Goal: Task Accomplishment & Management: Use online tool/utility

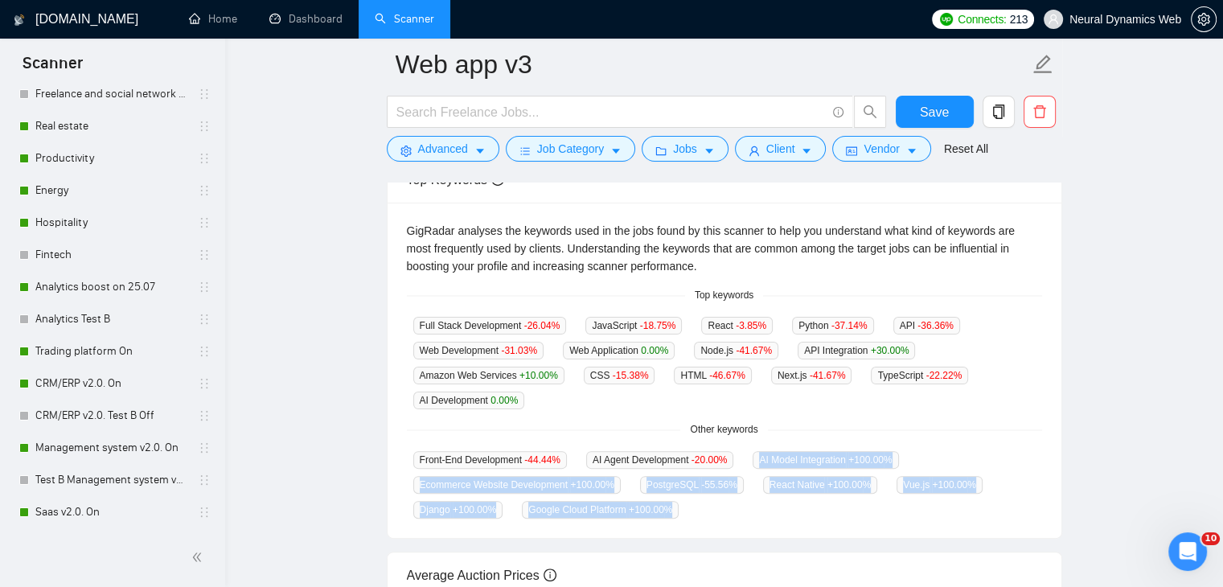
scroll to position [80, 0]
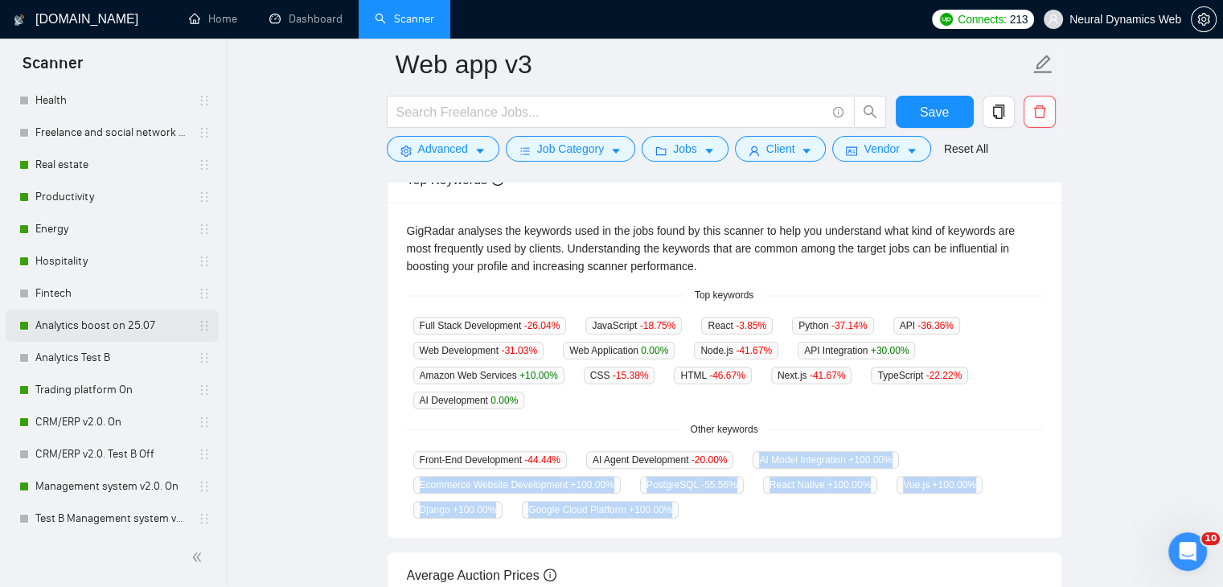
click at [108, 324] on link "Analytics boost on 25.07" at bounding box center [111, 326] width 153 height 32
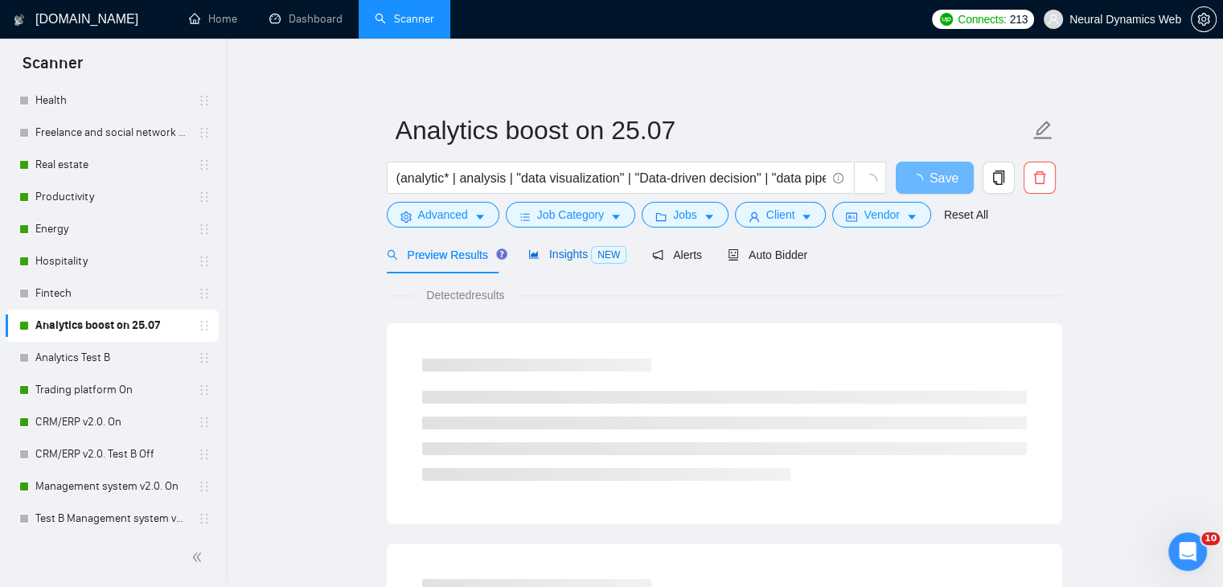
click at [562, 249] on span "Insights NEW" at bounding box center [577, 254] width 98 height 13
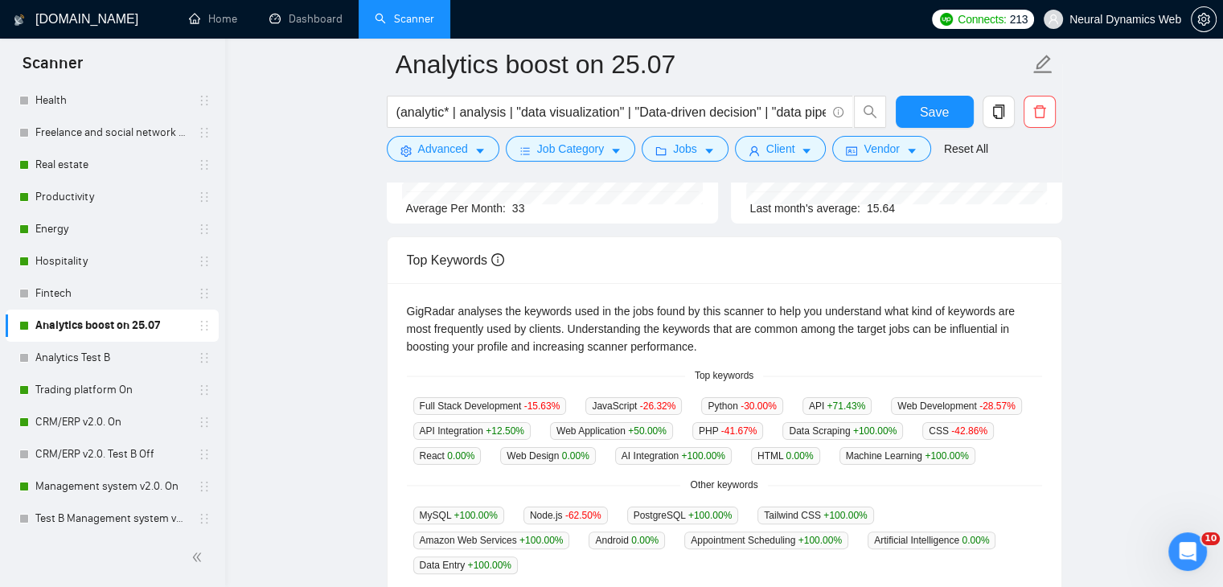
scroll to position [322, 0]
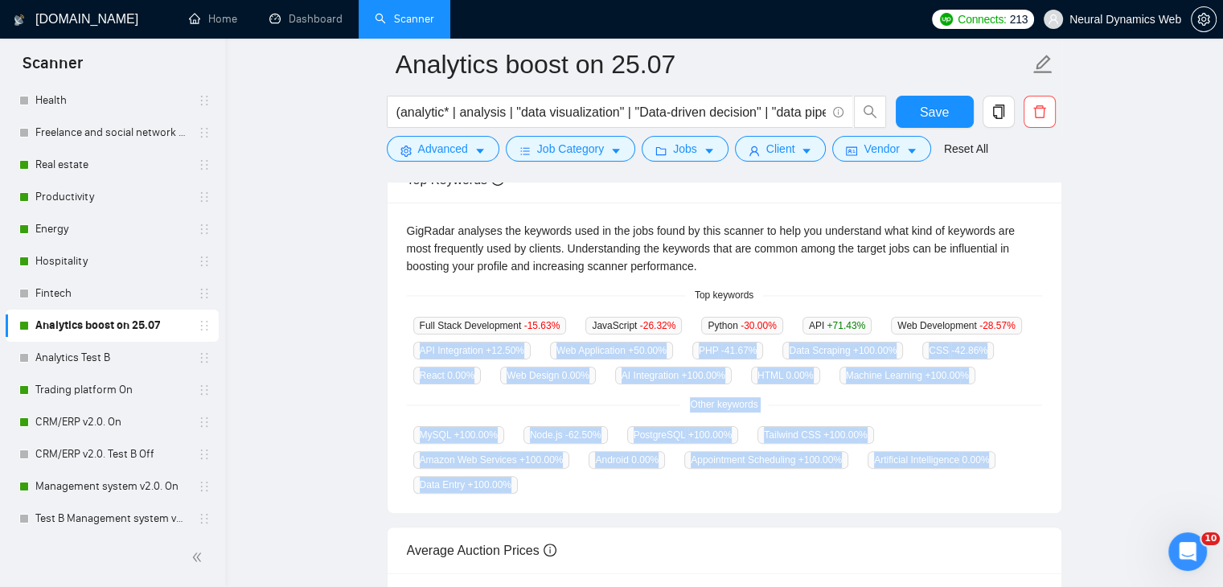
drag, startPoint x: 417, startPoint y: 348, endPoint x: 952, endPoint y: 459, distance: 546.1
click at [952, 459] on div "GigRadar analyses the keywords used in the jobs found by this scanner to help y…" at bounding box center [725, 358] width 674 height 310
copy div "API Integration +12.50 % Web Application +50.00 % PHP -41.67 % Data Scraping +1…"
drag, startPoint x: 96, startPoint y: 396, endPoint x: 556, endPoint y: 297, distance: 471.4
click at [96, 396] on link "Trading platform On" at bounding box center [111, 390] width 153 height 32
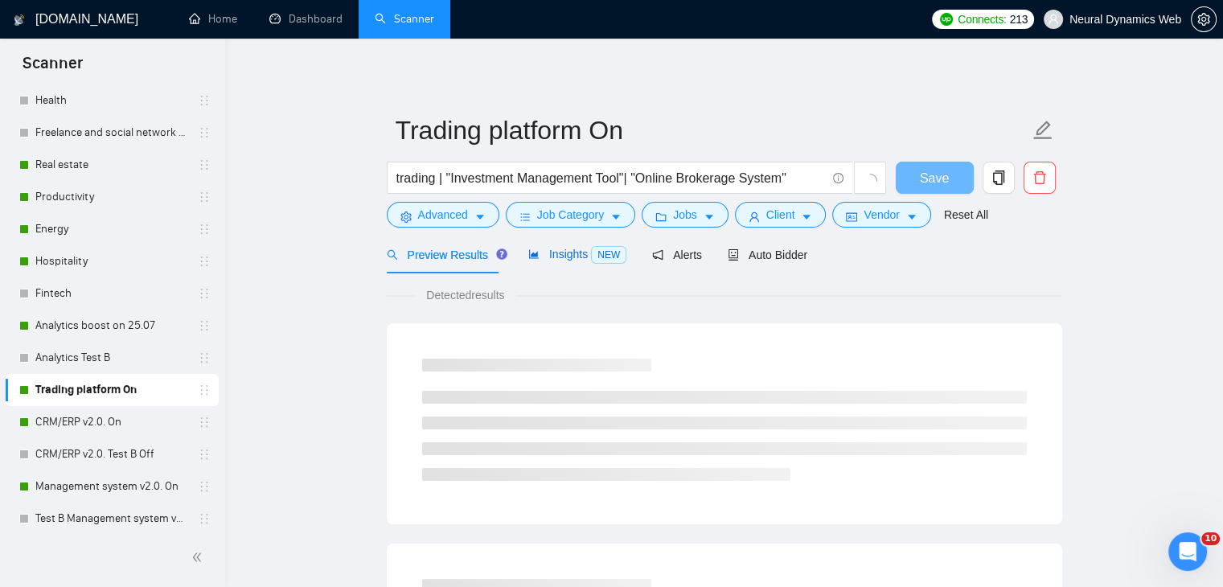
click at [537, 252] on span "Insights NEW" at bounding box center [577, 254] width 98 height 13
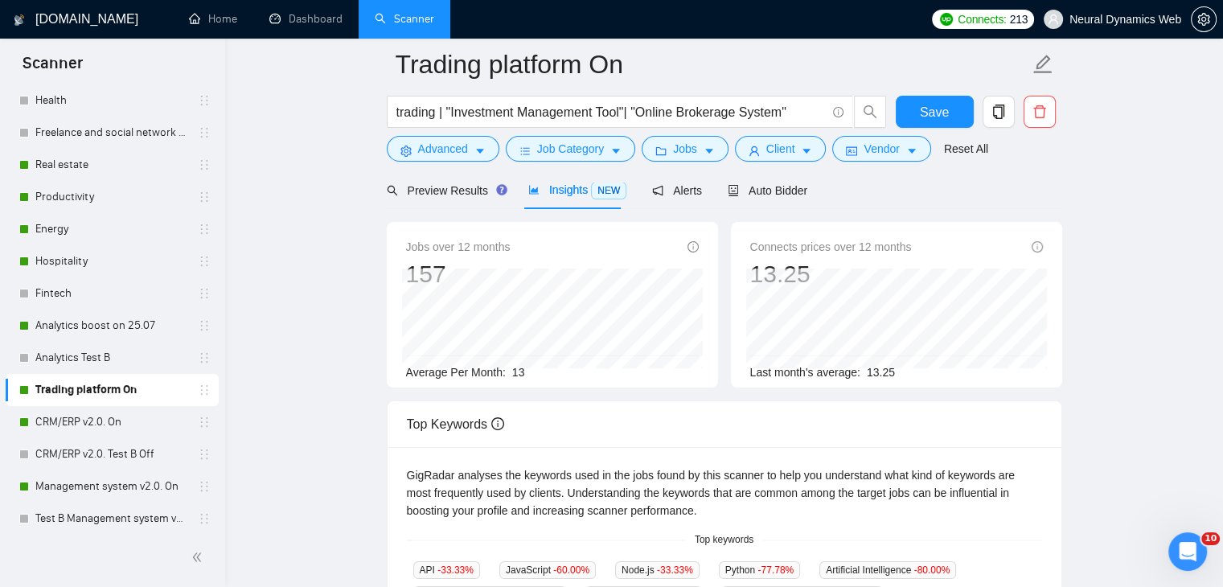
scroll to position [241, 0]
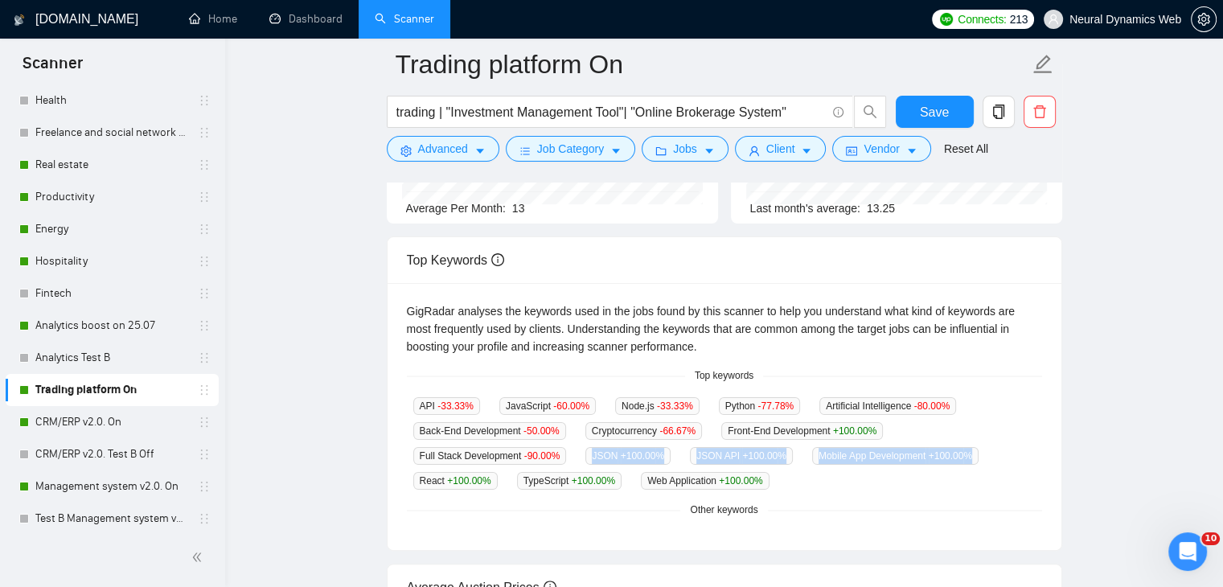
drag, startPoint x: 585, startPoint y: 453, endPoint x: 1001, endPoint y: 460, distance: 416.5
click at [1001, 460] on div "API -33.33 % JavaScript -60.00 % Node.js -33.33 % Python -77.78 % Artificial In…" at bounding box center [724, 442] width 635 height 93
copy div "JSON +100.00 % JSON API +100.00 % Mobile App Development +100.00 %"
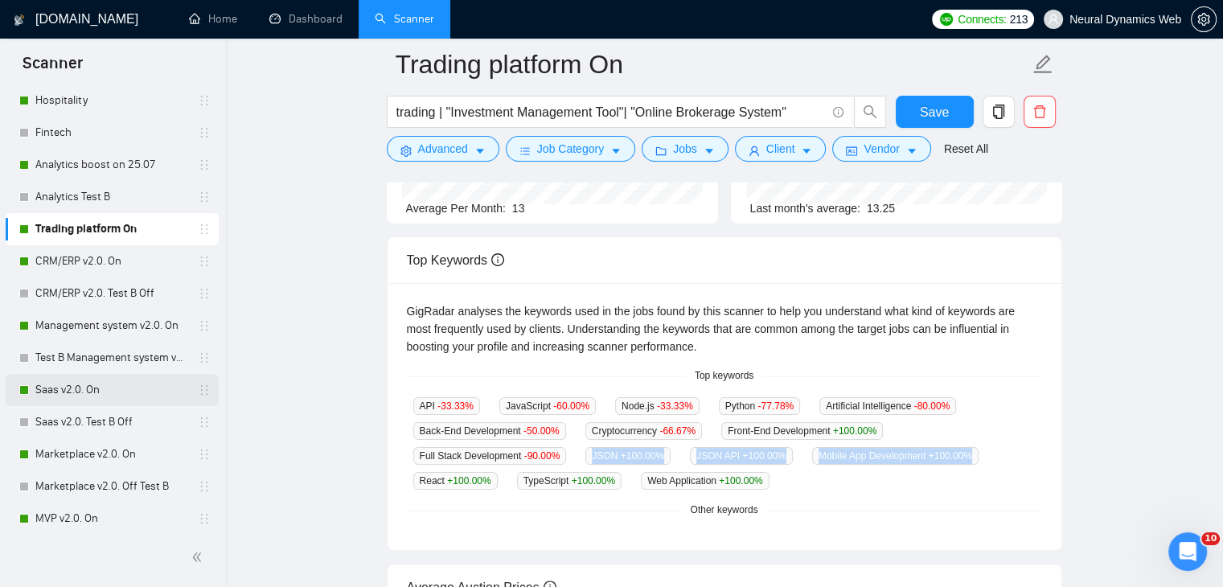
click at [53, 404] on link "Saas v2.0. On" at bounding box center [111, 390] width 153 height 32
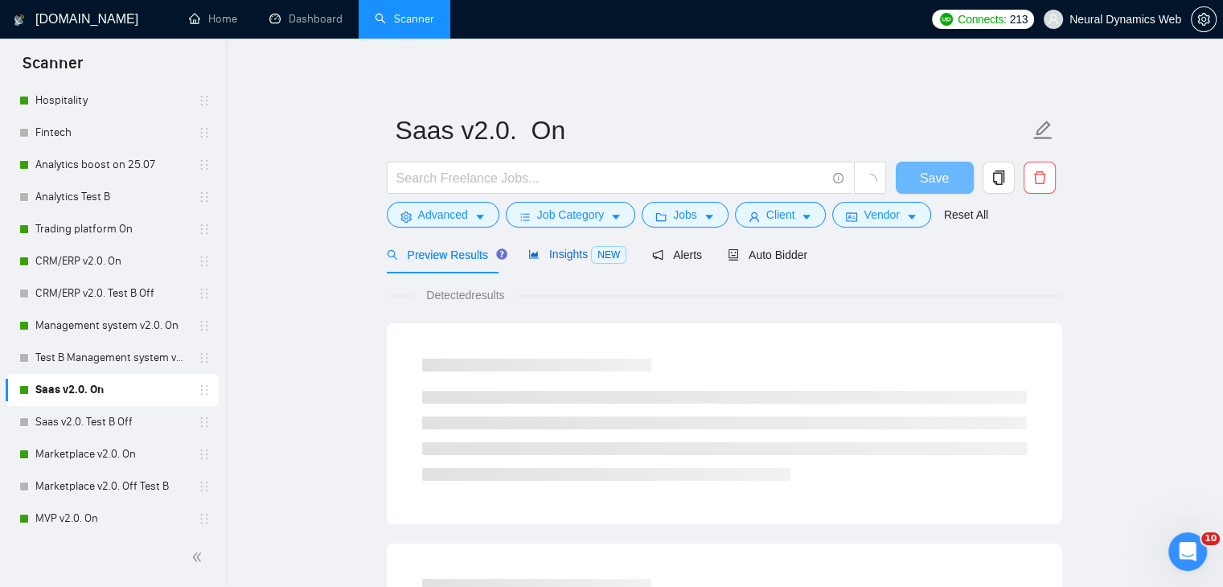
click at [554, 248] on span "Insights NEW" at bounding box center [577, 254] width 98 height 13
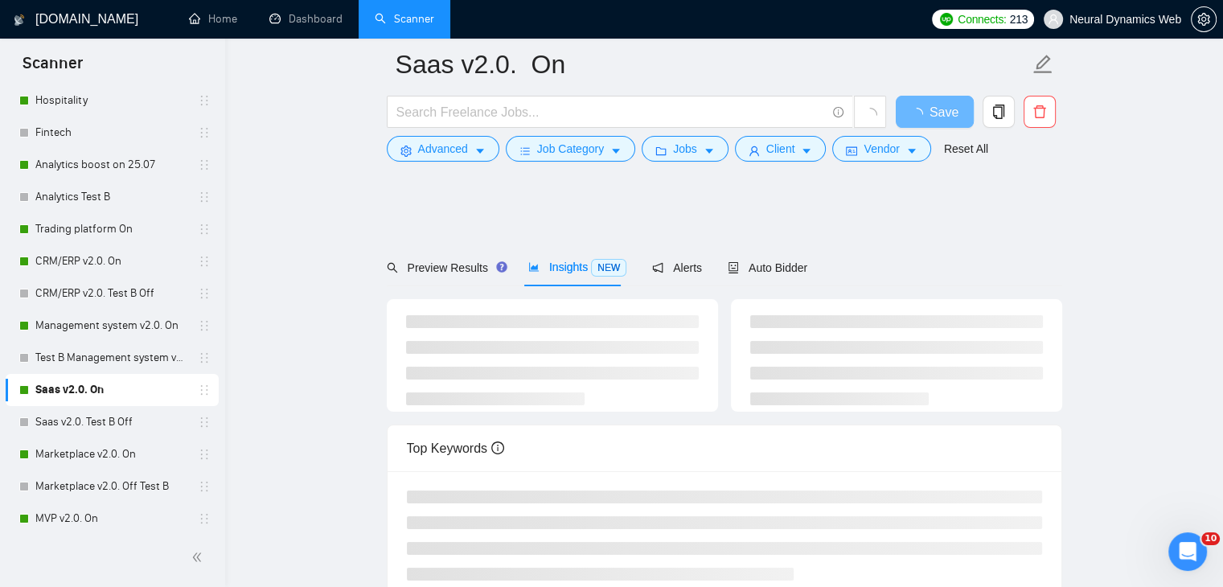
scroll to position [313, 0]
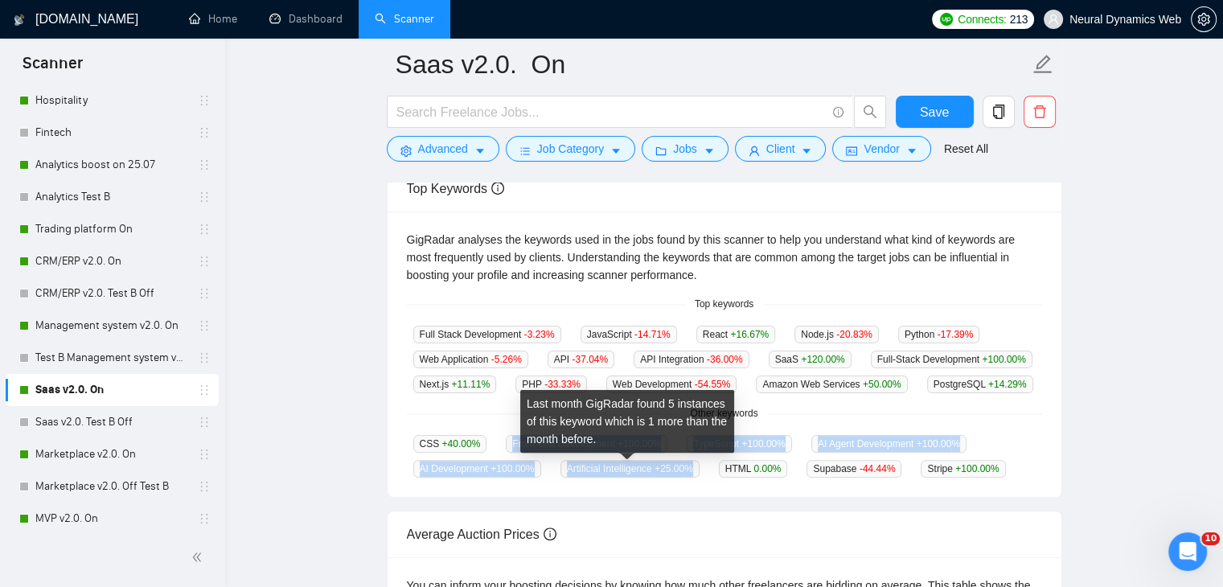
drag, startPoint x: 507, startPoint y: 437, endPoint x: 688, endPoint y: 466, distance: 183.9
click at [688, 466] on div "CSS +40.00 % Front-End Development +100.00 % TypeScript +100.00 % AI Agent Deve…" at bounding box center [724, 455] width 635 height 43
copy div "Front-End Development +100.00 % TypeScript +100.00 % AI Agent Development +100.…"
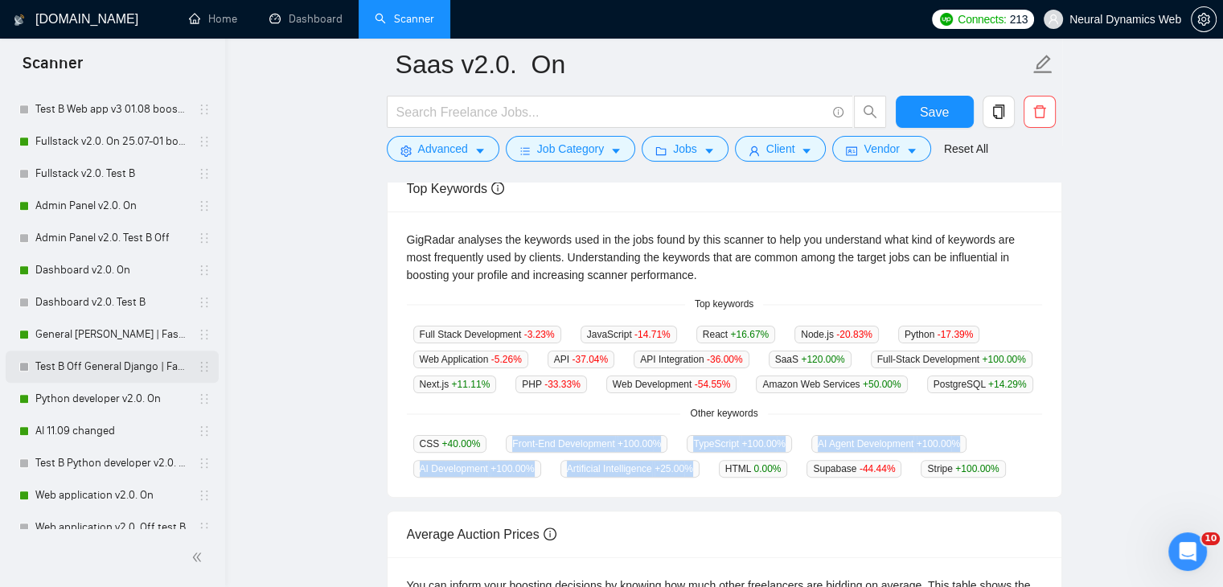
scroll to position [804, 0]
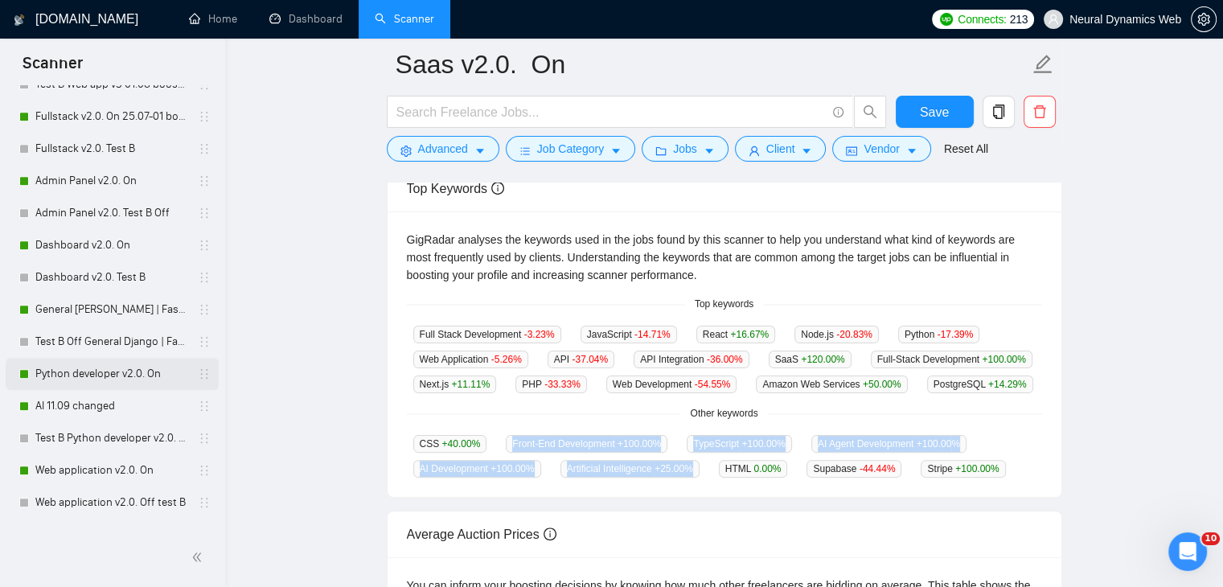
click at [128, 378] on link "Python developer v2.0. On" at bounding box center [111, 374] width 153 height 32
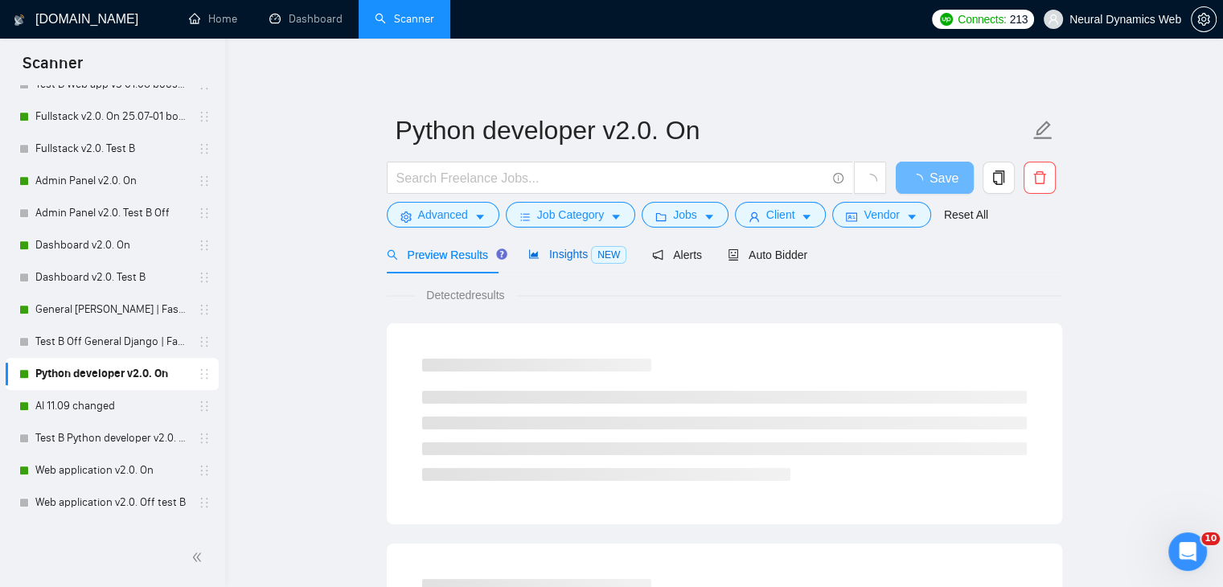
click at [575, 260] on span "Insights NEW" at bounding box center [577, 254] width 98 height 13
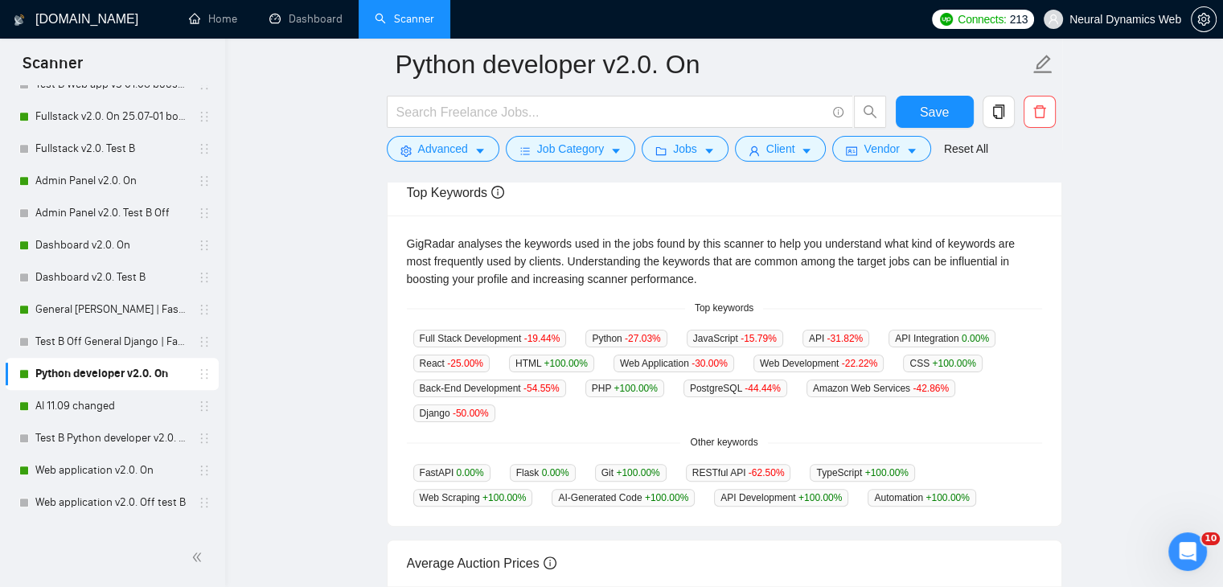
scroll to position [313, 0]
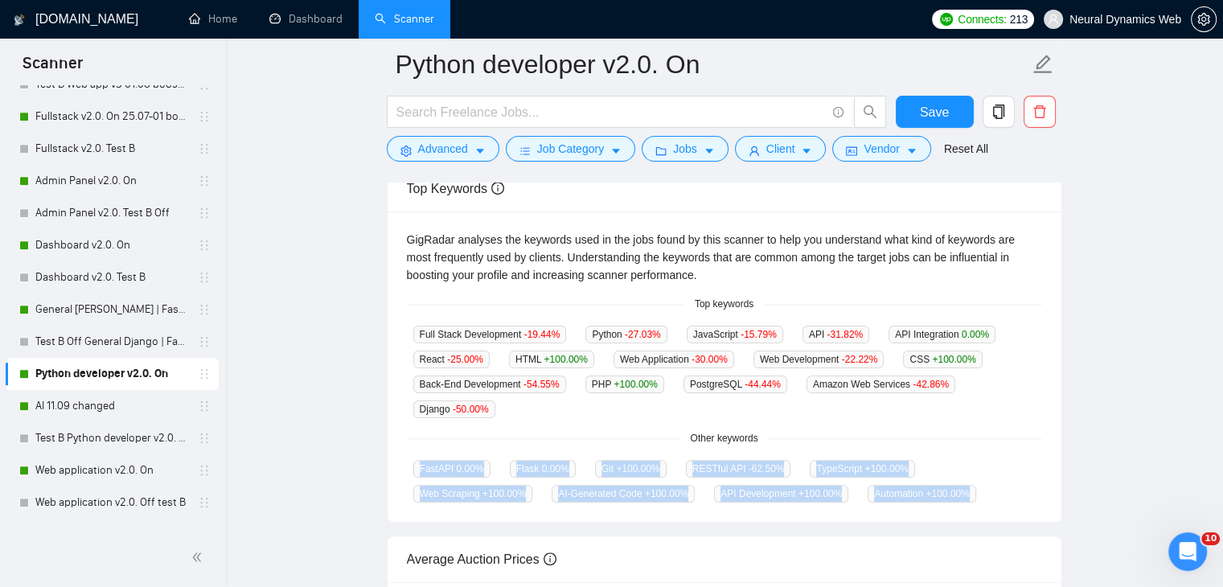
drag, startPoint x: 418, startPoint y: 467, endPoint x: 614, endPoint y: 1, distance: 505.9
click at [849, 495] on div "FastAPI 0.00 % Flask 0.00 % Git +100.00 % RESTful API -62.50 % TypeScript +100.…" at bounding box center [724, 480] width 635 height 43
copy div "FastAPI 0.00 % Flask 0.00 % Git +100.00 % RESTful API -62.50 % TypeScript +100.…"
click at [70, 394] on link "AI 11.09 changed" at bounding box center [111, 406] width 153 height 32
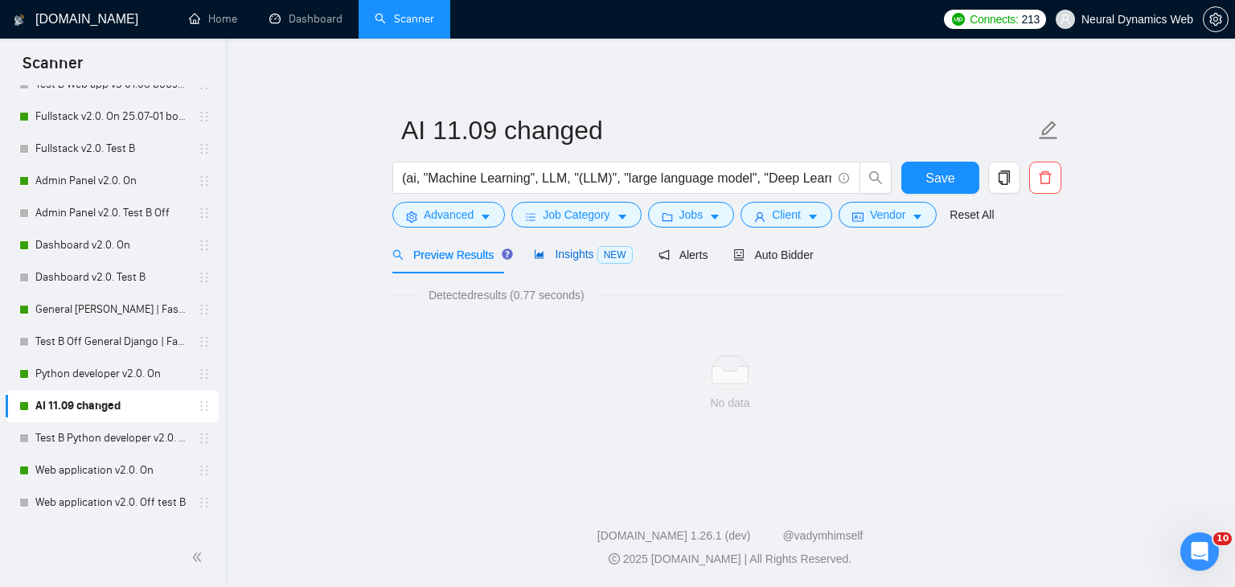
click at [562, 255] on span "Insights NEW" at bounding box center [583, 254] width 98 height 13
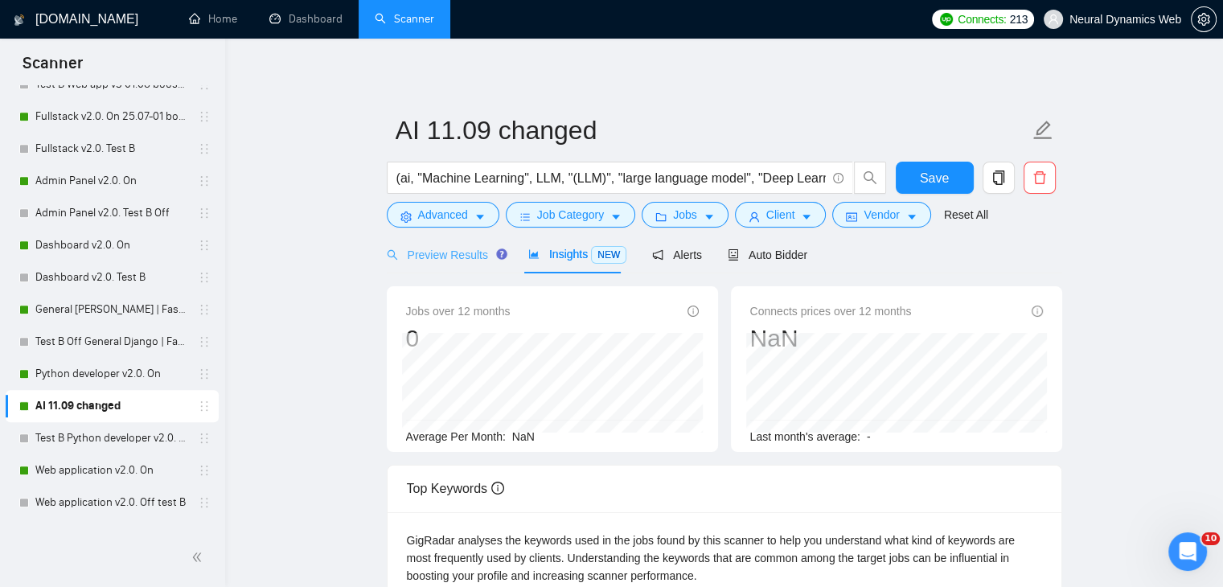
click at [445, 244] on div "Preview Results" at bounding box center [445, 255] width 116 height 38
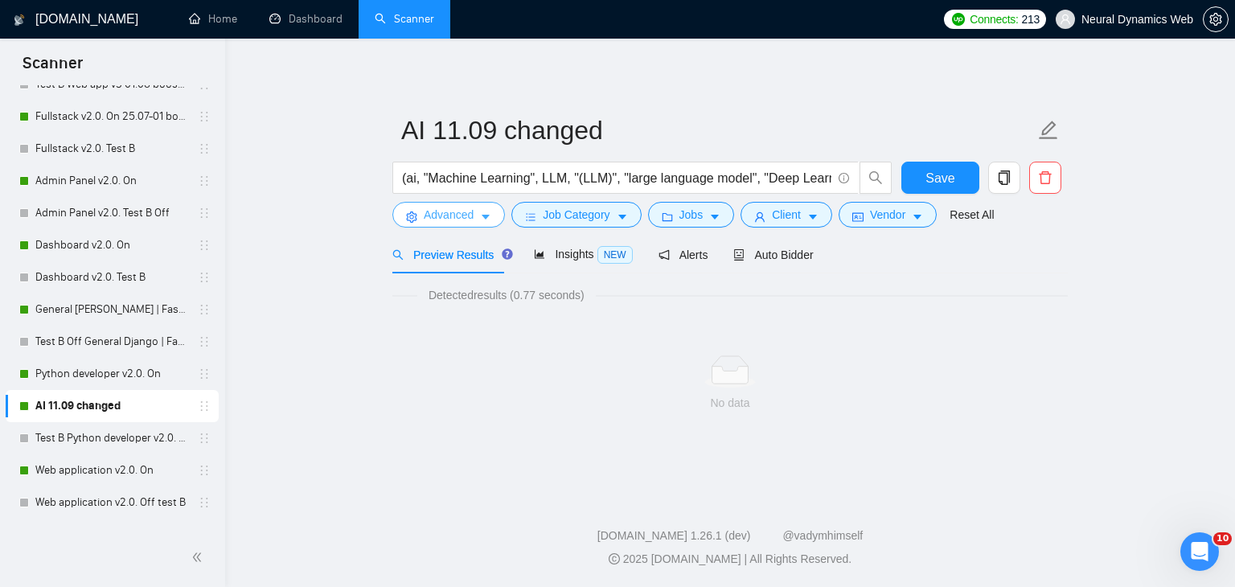
click at [473, 213] on button "Advanced" at bounding box center [448, 215] width 113 height 26
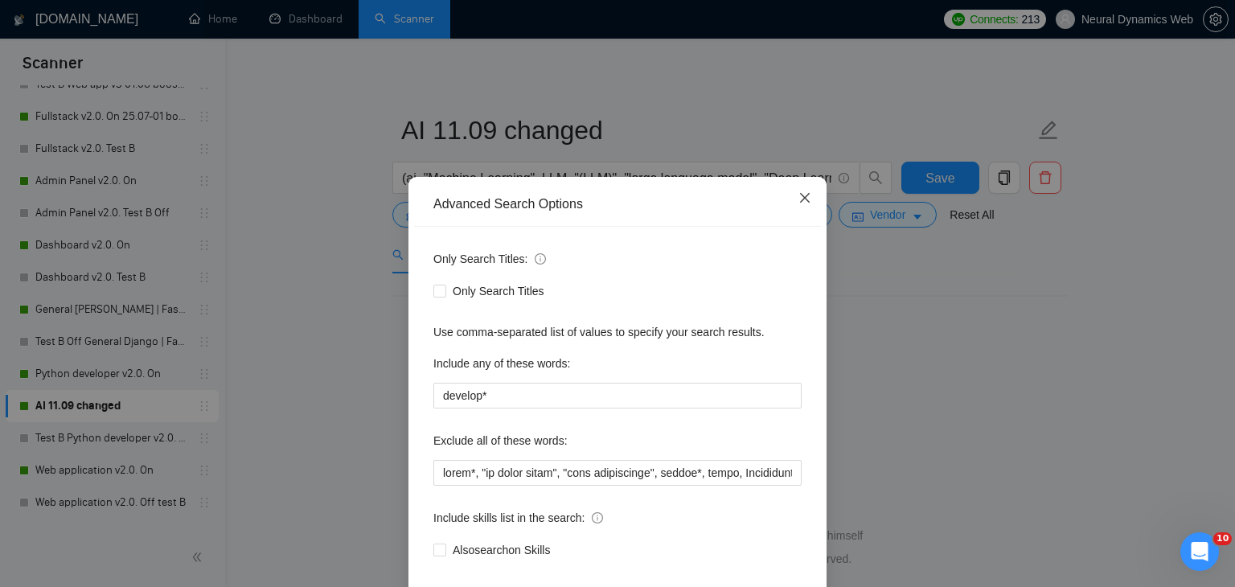
click at [789, 203] on span "Close" at bounding box center [804, 198] width 43 height 43
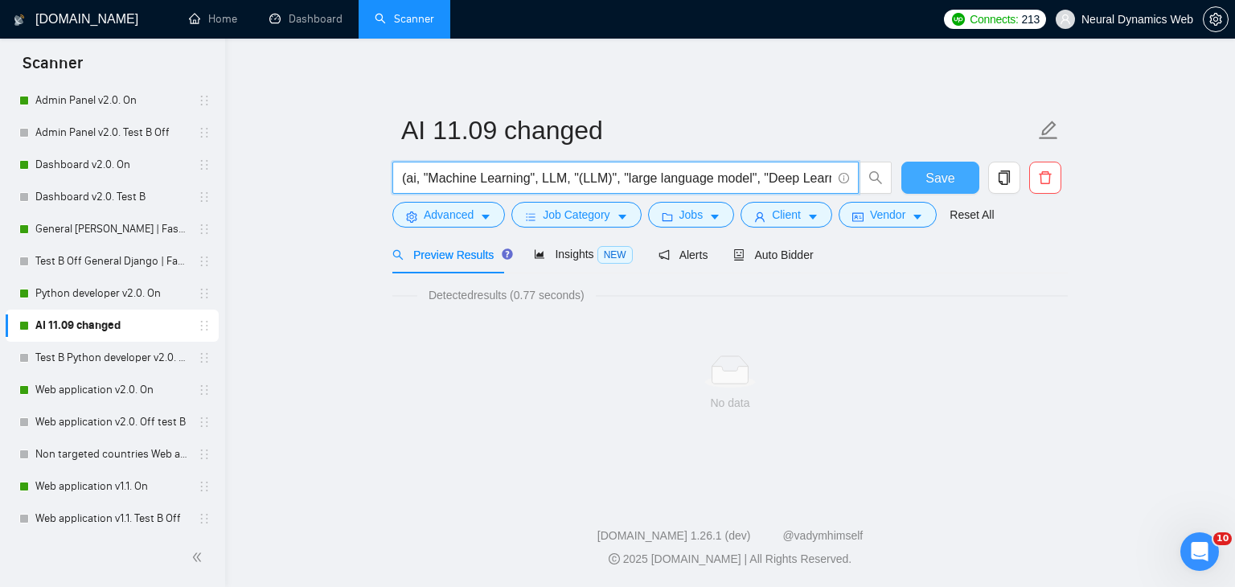
scroll to position [0, 261]
drag, startPoint x: 659, startPoint y: 181, endPoint x: 924, endPoint y: 175, distance: 264.6
click at [969, 178] on div "(ai, "Machine Learning", LLM, "(LLM)", "large language model", "Deep Learning",…" at bounding box center [726, 182] width 675 height 40
click at [711, 170] on input "(ai, "Machine Learning", LLM, "(LLM)", "large language model", "Deep Learning",…" at bounding box center [616, 178] width 429 height 20
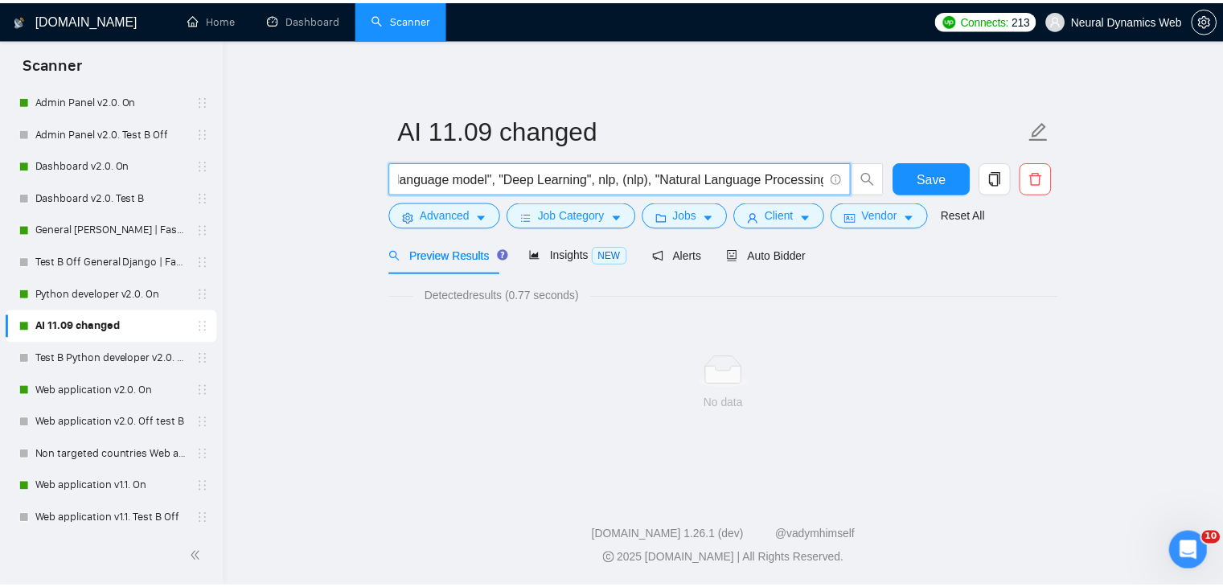
scroll to position [0, 0]
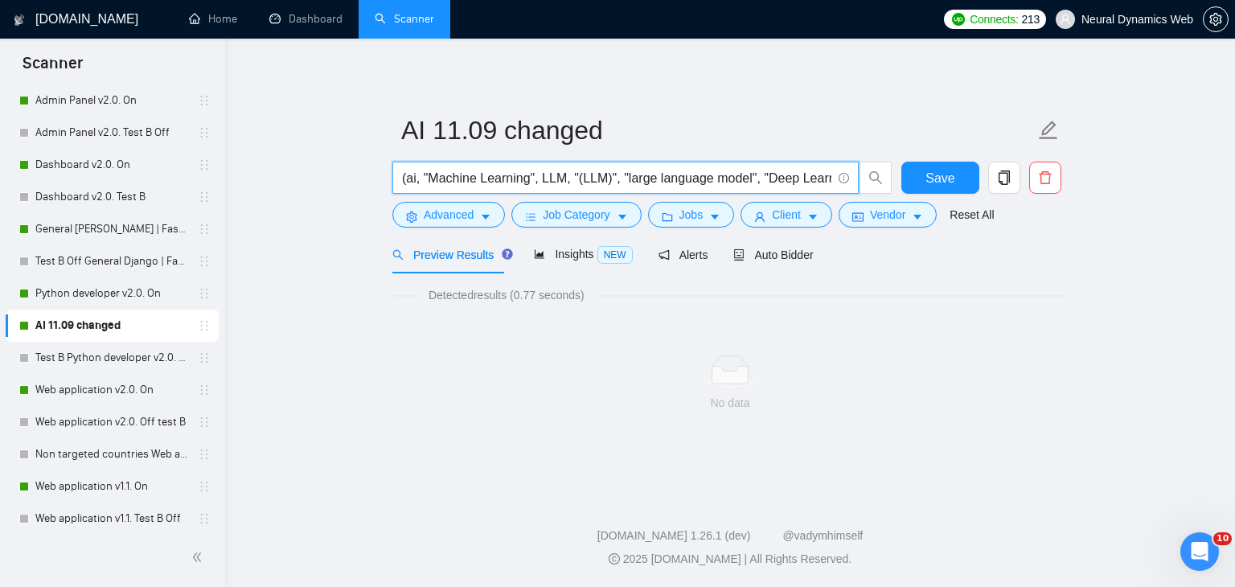
drag, startPoint x: 489, startPoint y: 183, endPoint x: 271, endPoint y: 178, distance: 217.9
click at [271, 178] on main "AI 11.09 changed (ai, "Machine Learning", LLM, "(LLM)", "large language model",…" at bounding box center [730, 263] width 958 height 399
click at [403, 176] on input "(ai, "Machine Learning", LLM, "(LLM)", "large language model", "Deep Learning",…" at bounding box center [616, 178] width 429 height 20
click at [405, 176] on input "(ai, "Machine Learning", LLM, "(LLM)", "large language model", "Deep Learning",…" at bounding box center [616, 178] width 429 height 20
click at [415, 182] on input "ai, "Machine Learning", LLM, "(LLM)", "large language model", "Deep Learning", …" at bounding box center [616, 178] width 429 height 20
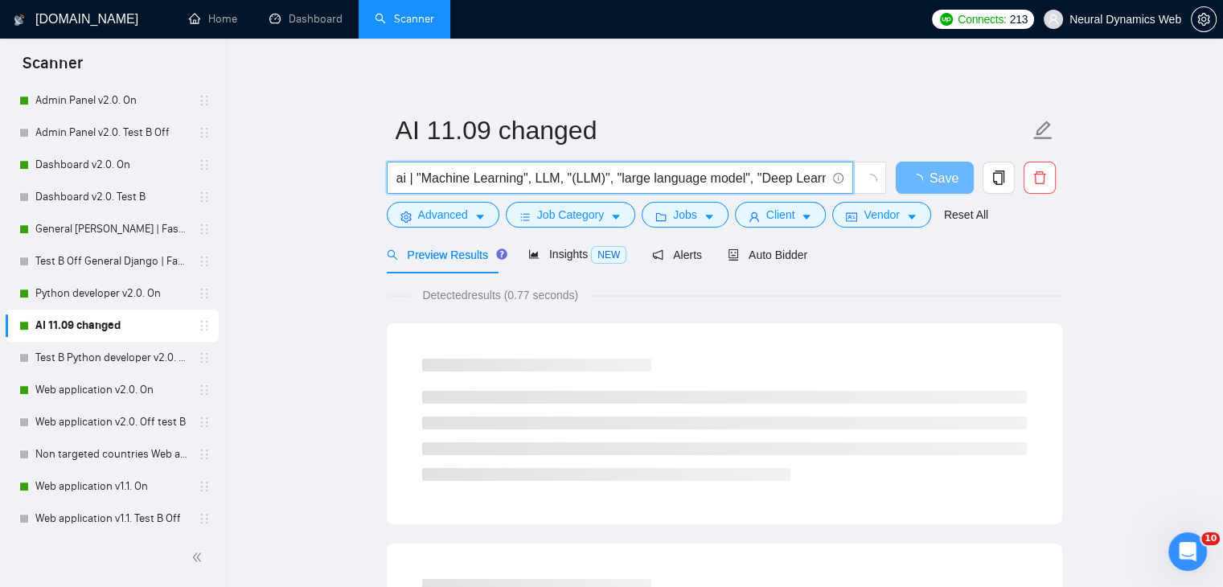
click at [524, 178] on input "ai | "Machine Learning", LLM, "(LLM)", "large language model", "Deep Learning",…" at bounding box center [610, 178] width 429 height 20
click at [560, 180] on input "ai | "Machine Learning" | LLM, "(LLM)", "large language model", "Deep Learning"…" at bounding box center [610, 178] width 429 height 20
click at [622, 178] on input "ai | "Machine Learning" | LLM | "(LLM)", "large language model", "Deep Learning…" at bounding box center [610, 178] width 429 height 20
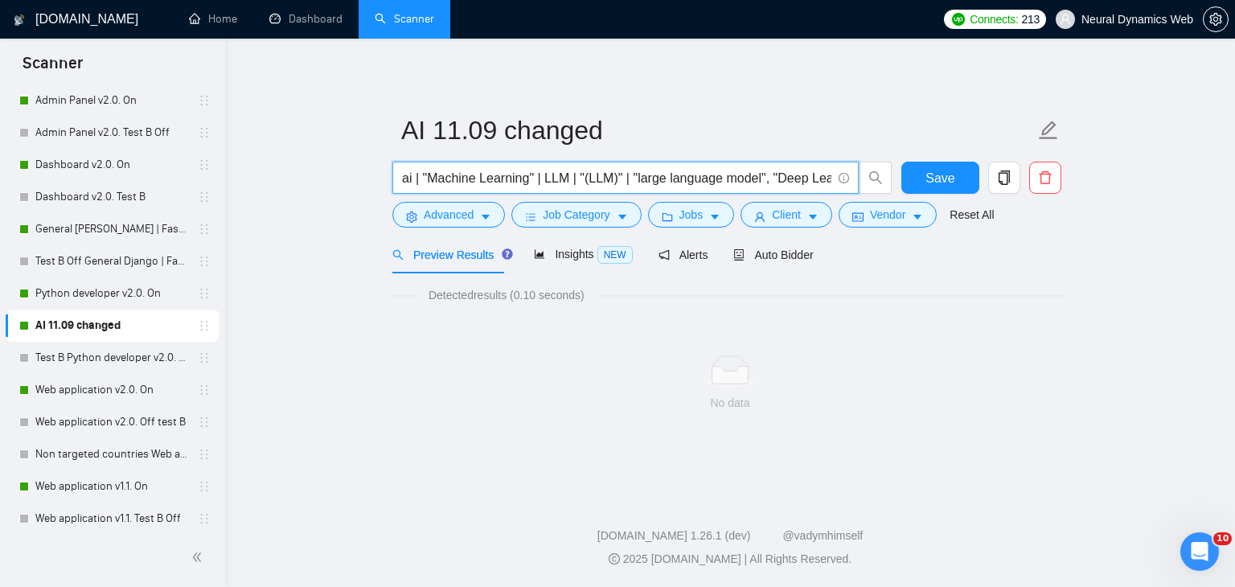
click at [765, 183] on input "ai | "Machine Learning" | LLM | "(LLM)" | "large language model", "Deep Learnin…" at bounding box center [616, 178] width 429 height 20
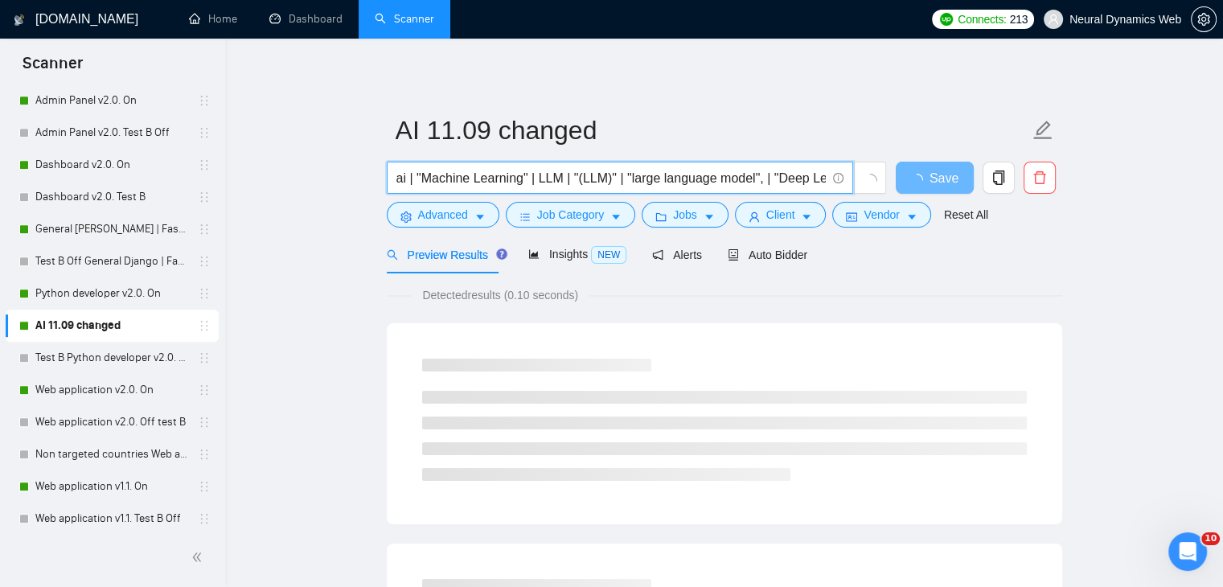
click at [757, 184] on input "ai | "Machine Learning" | LLM | "(LLM)" | "large language model", | "Deep Learn…" at bounding box center [610, 178] width 429 height 20
drag, startPoint x: 775, startPoint y: 178, endPoint x: 735, endPoint y: 168, distance: 41.5
click at [831, 176] on span "ai | "Machine Learning" | LLM | "(LLM)" | "large language model" | "Deep Learni…" at bounding box center [620, 178] width 466 height 32
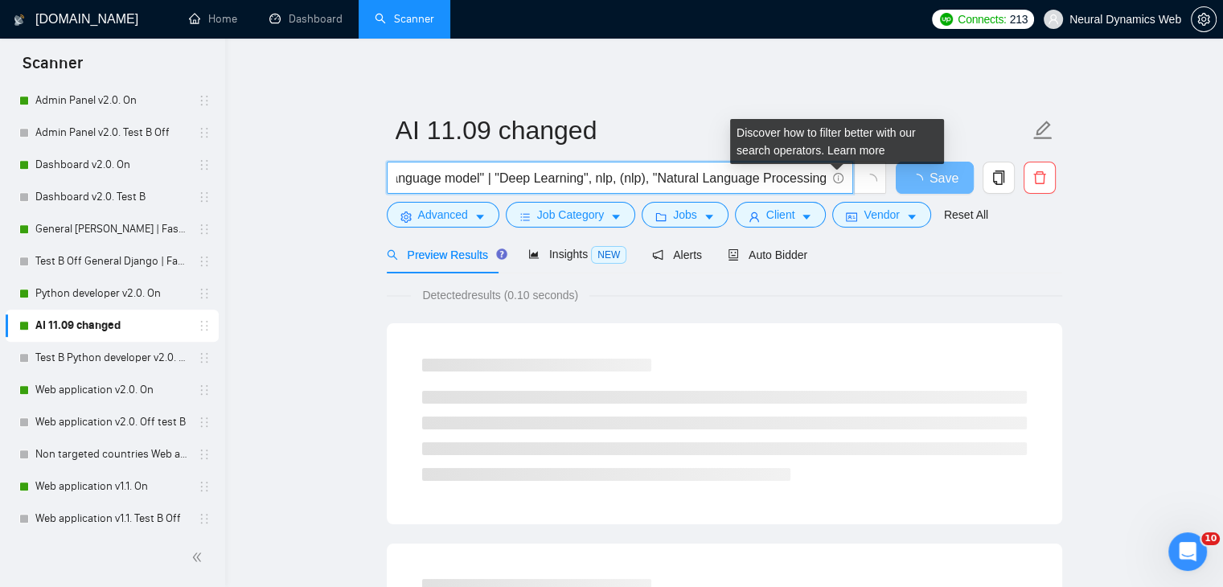
click at [681, 168] on input "ai | "Machine Learning" | LLM | "(LLM)" | "large language model" | "Deep Learni…" at bounding box center [610, 178] width 429 height 20
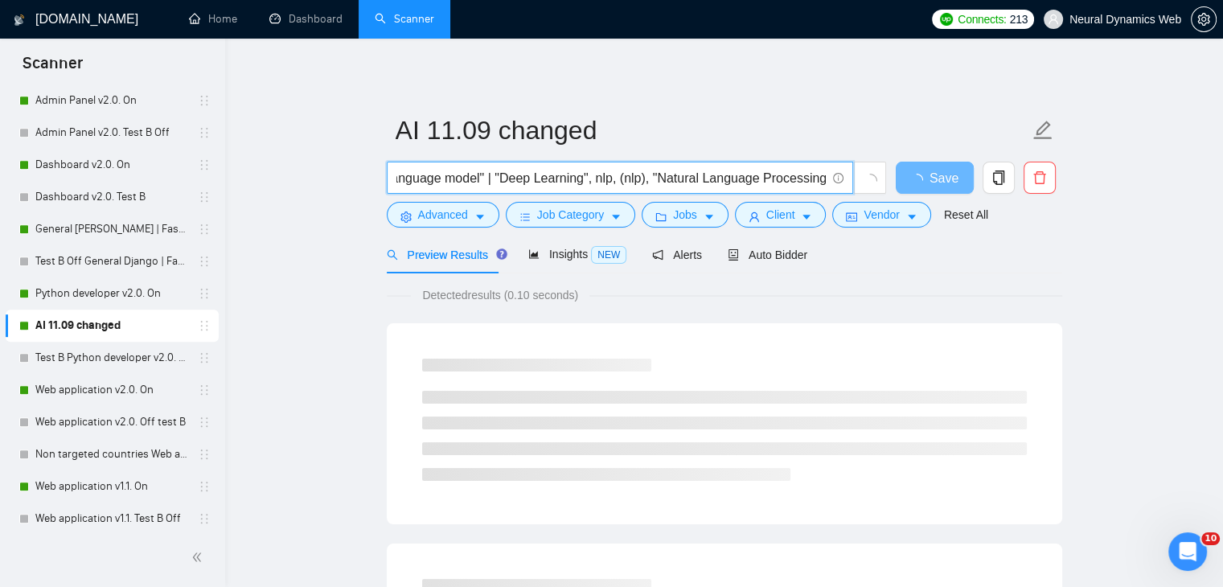
click at [584, 179] on input "ai | "Machine Learning" | LLM | "(LLM)" | "large language model" | "Deep Learni…" at bounding box center [610, 178] width 429 height 20
click at [616, 178] on input "ai | "Machine Learning" | LLM | "(LLM)" | "large language model" | "Deep Learni…" at bounding box center [610, 178] width 429 height 20
click at [654, 182] on input "ai | "Machine Learning" | LLM | "(LLM)" | "large language model" | "Deep Learni…" at bounding box center [610, 178] width 429 height 20
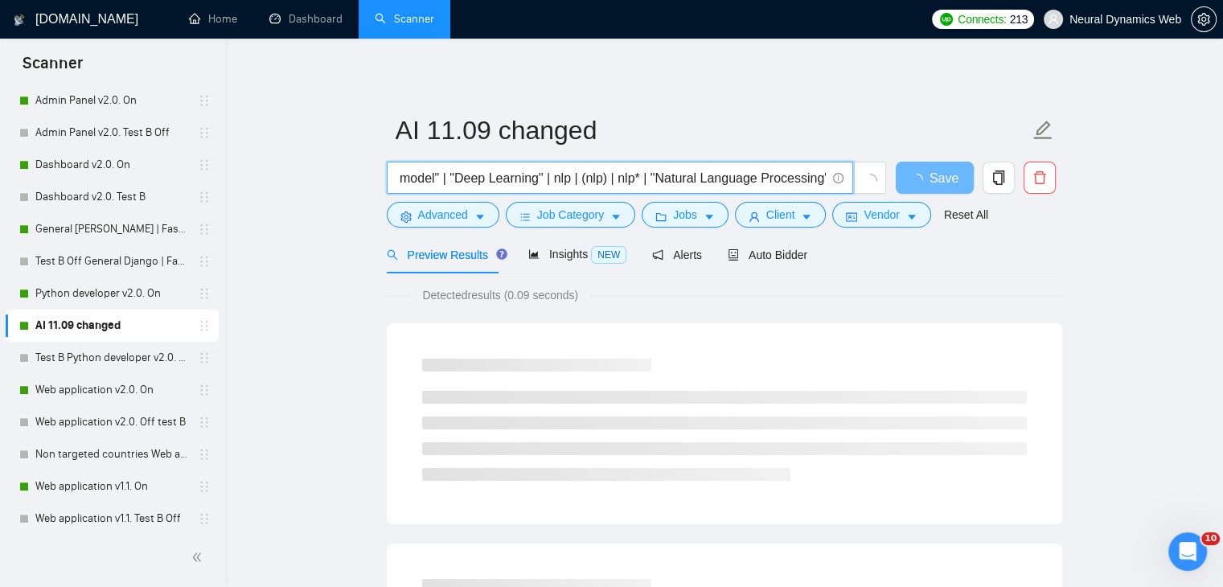
drag, startPoint x: 773, startPoint y: 183, endPoint x: 885, endPoint y: 191, distance: 112.0
click at [885, 191] on span "ai | "Machine Learning" | LLM | "(LLM)" | "large language model" | "Deep Learni…" at bounding box center [637, 178] width 500 height 32
click at [733, 174] on input "ai | "Machine Learning" | LLM | "(LLM)" | "large language model" | "Deep Learni…" at bounding box center [610, 178] width 429 height 20
click at [824, 178] on input "ai | "Machine Learning" | LLM | "(LLM)" | "large language model" | "Deep Learni…" at bounding box center [610, 178] width 429 height 20
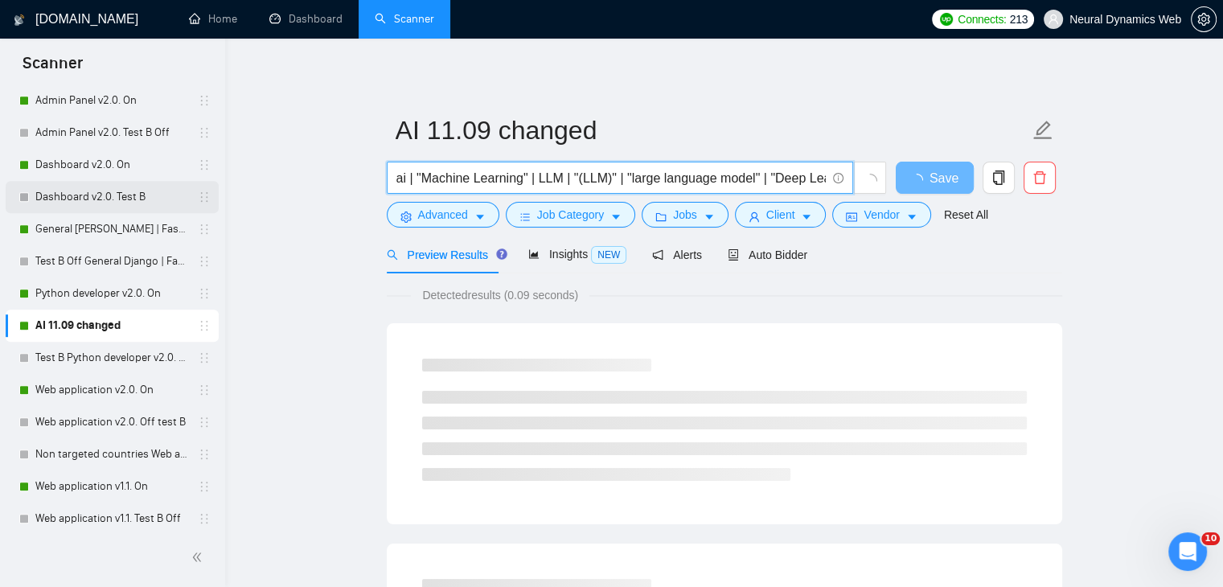
drag, startPoint x: 649, startPoint y: 180, endPoint x: 203, endPoint y: 181, distance: 446.2
click at [476, 178] on input "ai | "Machine Learning" | LLM | "(LLM)" | "large language model" | "Deep Learni…" at bounding box center [610, 178] width 429 height 20
click at [404, 176] on input "ai | "Machine Learning" | LLM | "(LLM)" | "large language model" | "Deep Learni…" at bounding box center [610, 178] width 429 height 20
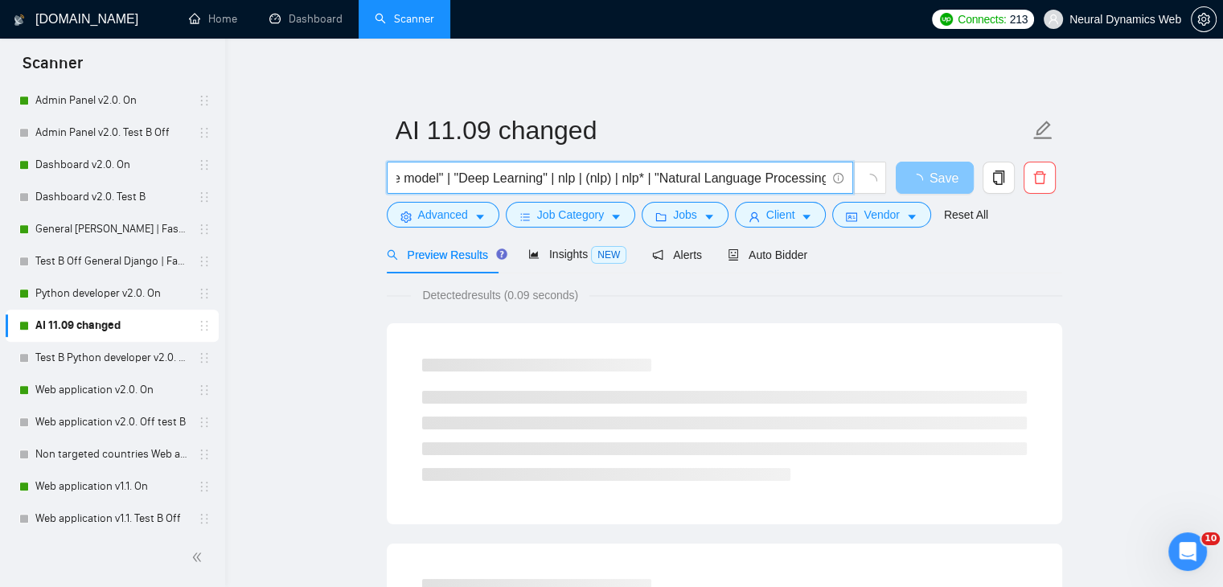
drag, startPoint x: 691, startPoint y: 183, endPoint x: 911, endPoint y: 183, distance: 219.5
click at [911, 183] on div "ai* | "Machine Learning" | LLM | "(LLM)" | "large language model" | "Deep Learn…" at bounding box center [721, 182] width 675 height 40
click at [663, 182] on input "ai* | "Machine Learning" | LLM | "(LLM)" | "large language model" | "Deep Learn…" at bounding box center [610, 178] width 429 height 20
type input "ai* | "Machine Learning" | LLM | "(LLM)" | "large language model" | "Deep Learn…"
click at [461, 226] on button "Advanced" at bounding box center [443, 215] width 113 height 26
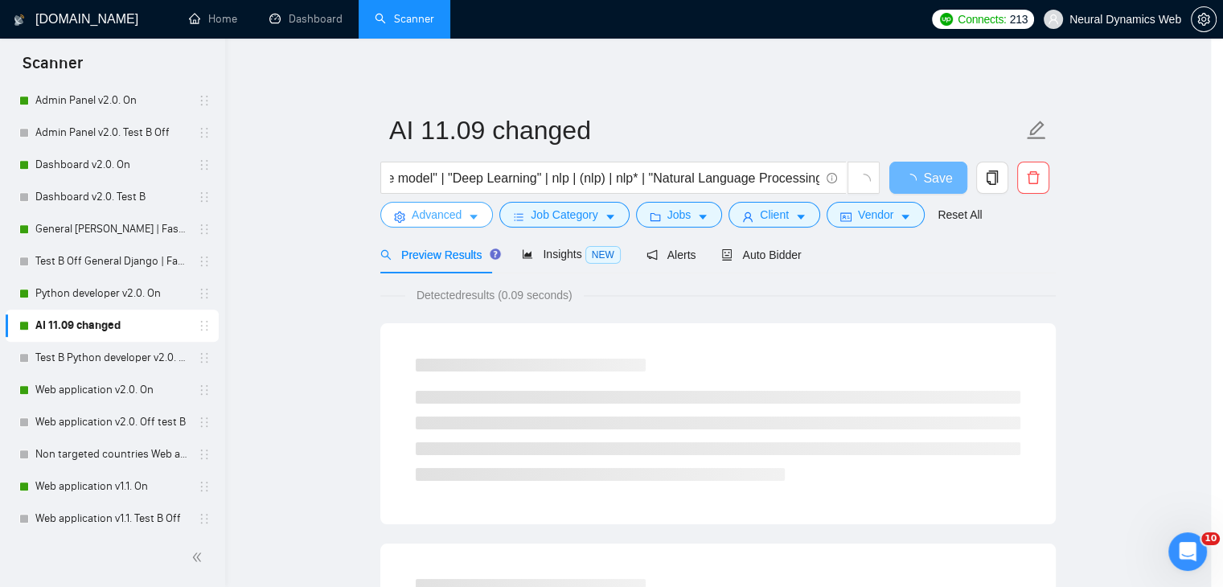
scroll to position [0, 0]
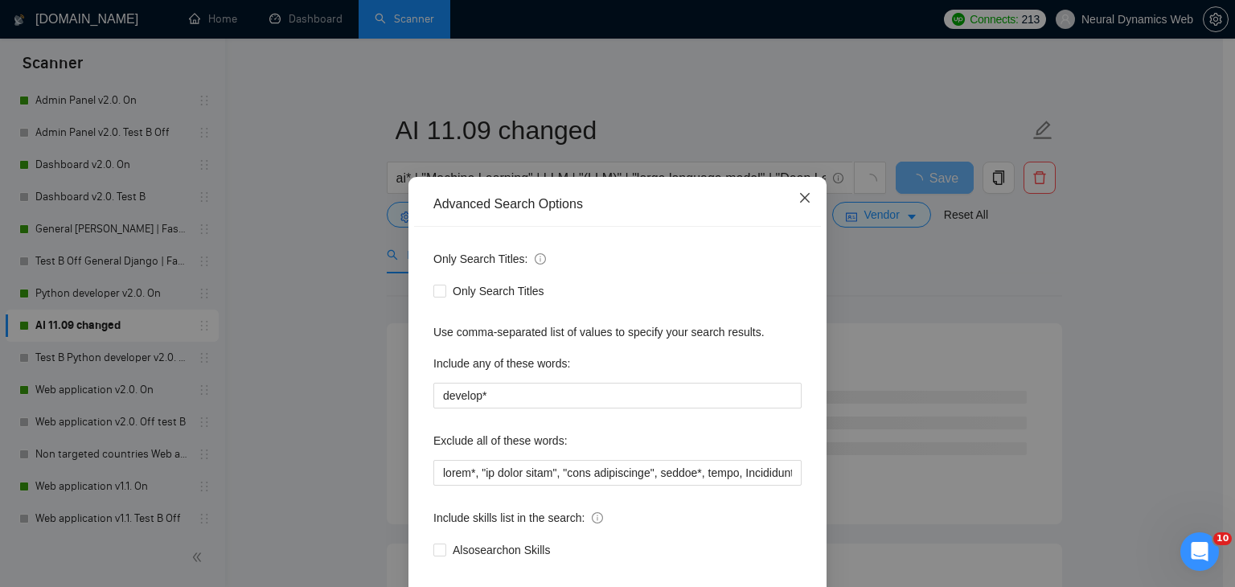
click at [807, 204] on span "Close" at bounding box center [804, 198] width 43 height 43
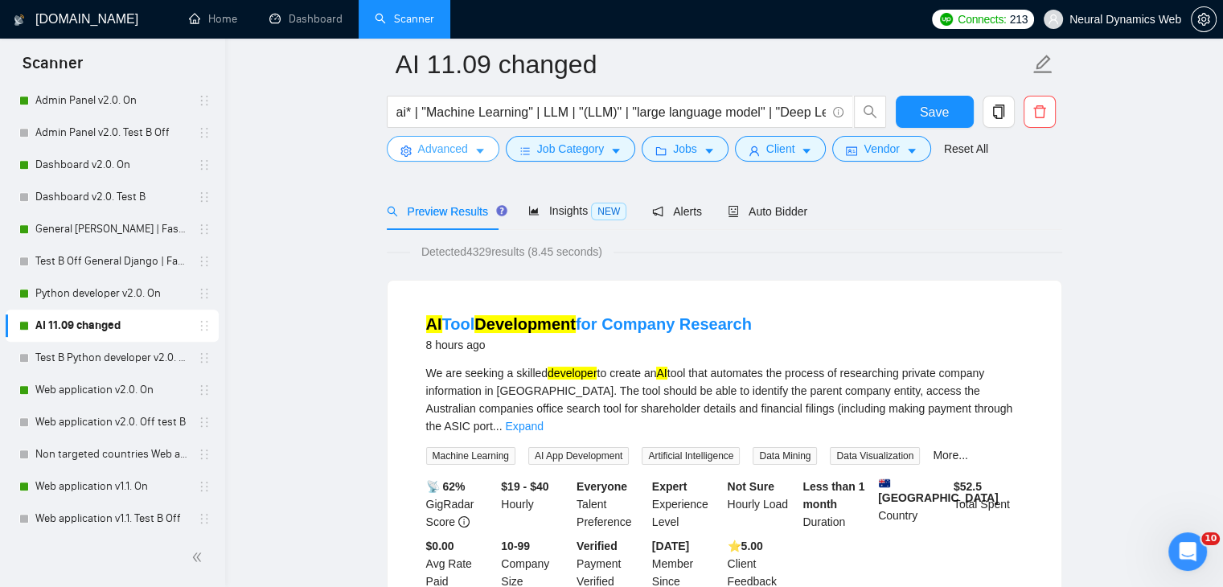
scroll to position [80, 0]
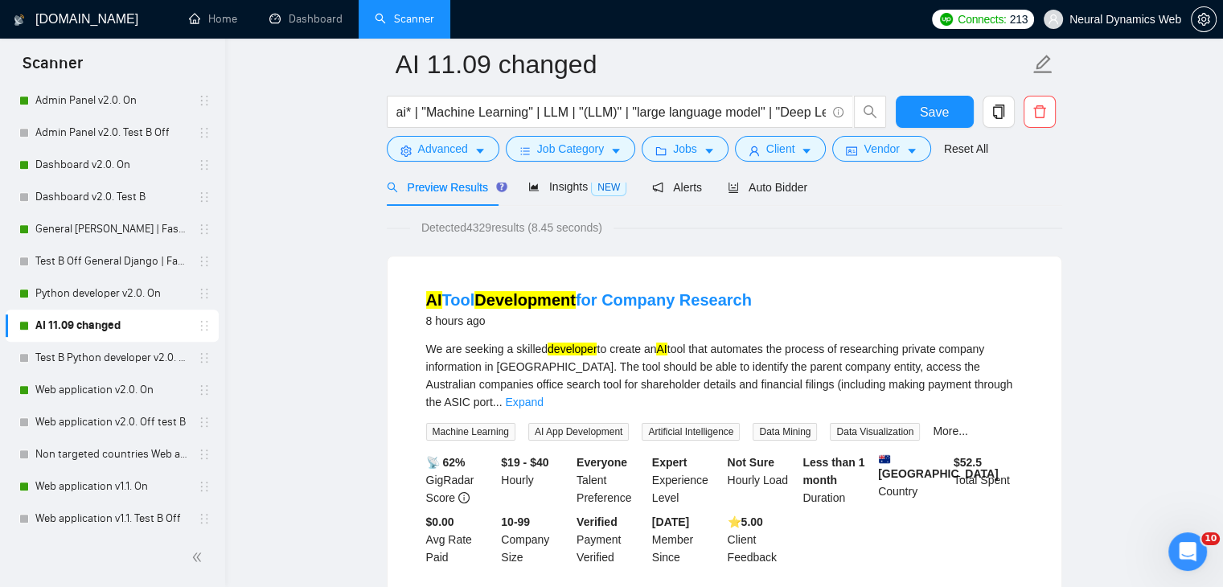
click at [746, 181] on div at bounding box center [724, 176] width 675 height 13
click at [733, 192] on span "Auto Bidder" at bounding box center [768, 187] width 80 height 13
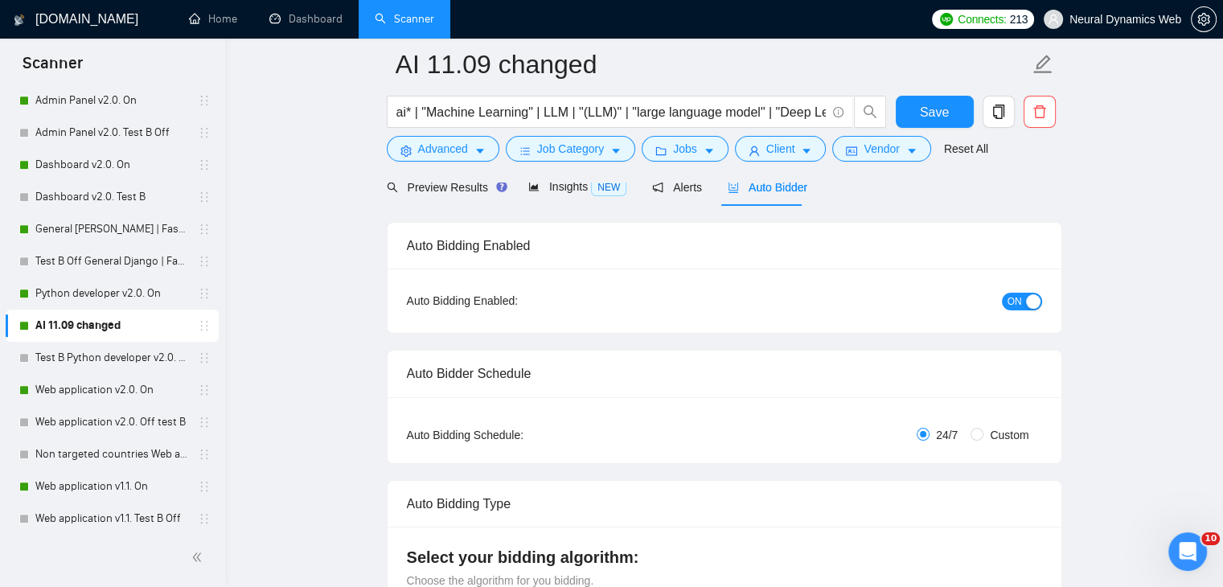
checkbox input "true"
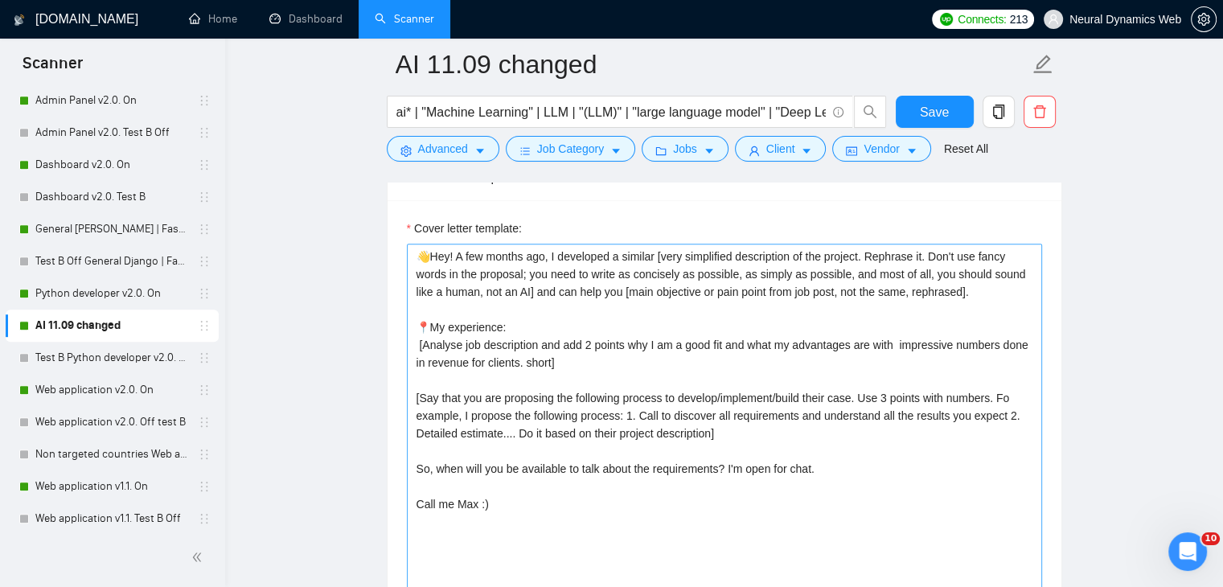
scroll to position [1849, 0]
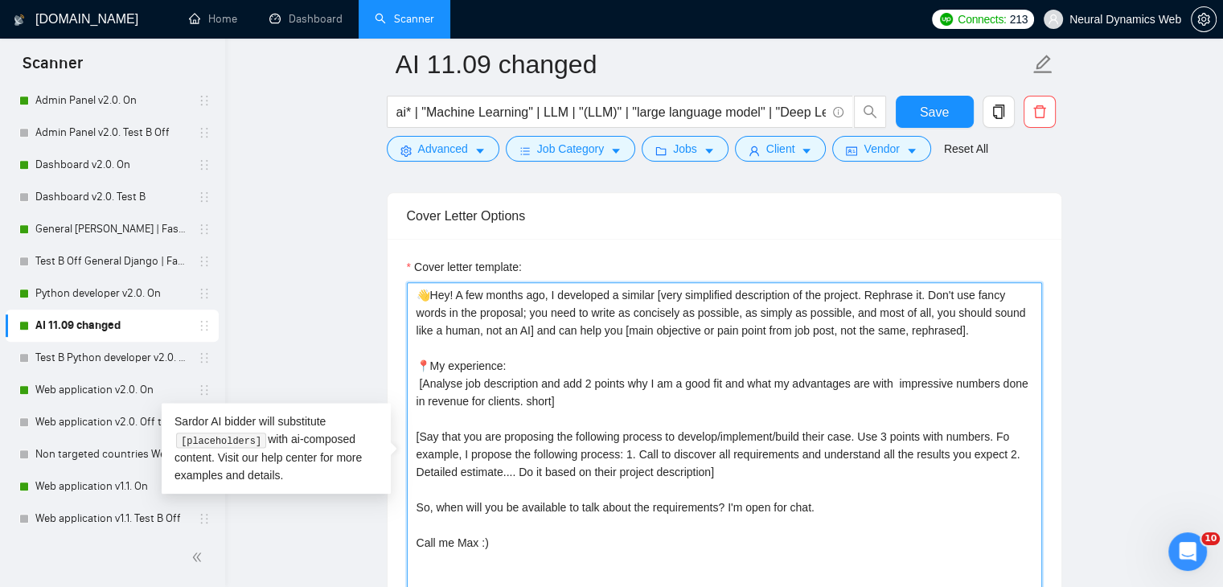
drag, startPoint x: 842, startPoint y: 343, endPoint x: 993, endPoint y: 334, distance: 151.5
click at [993, 334] on textarea "👋Hey! A few months ago, I developed a similar [very simplified description of t…" at bounding box center [724, 463] width 635 height 362
paste textarea "[Create a phrase tailored to the job description or title, something like this,…"
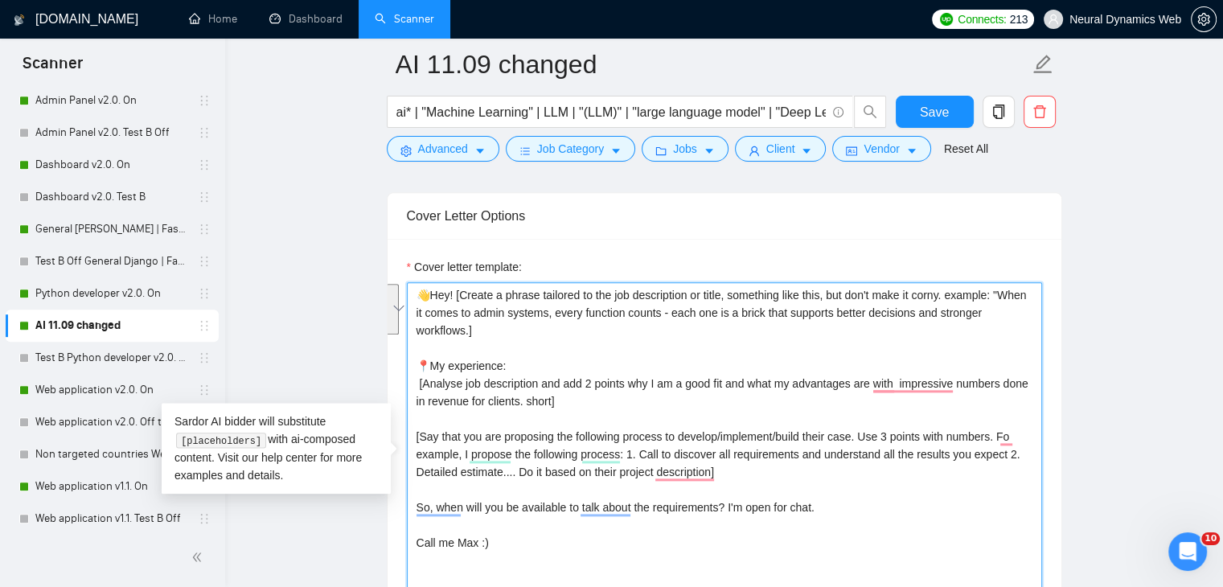
drag, startPoint x: 1005, startPoint y: 293, endPoint x: 467, endPoint y: 325, distance: 538.9
click at [467, 325] on textarea "👋Hey! [Create a phrase tailored to the job description or title, something like…" at bounding box center [724, 463] width 635 height 362
type textarea "👋Hey! [Create a phrase tailored to the job description or title, something like…"
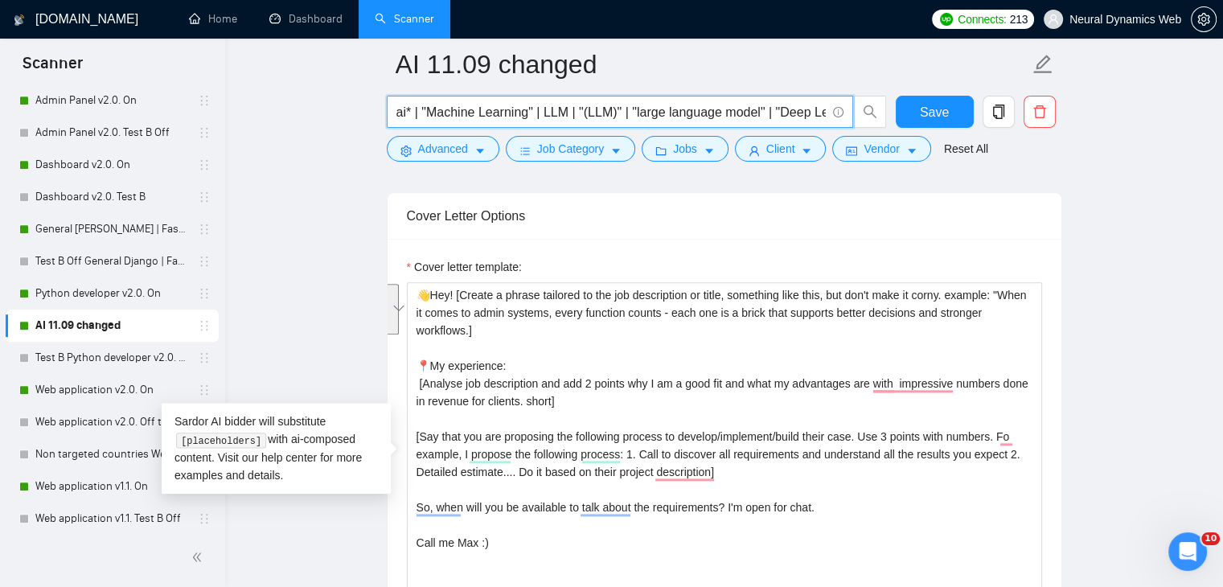
click at [480, 110] on input "ai* | "Machine Learning" | LLM | "(LLM)" | "large language model" | "Deep Learn…" at bounding box center [610, 112] width 429 height 20
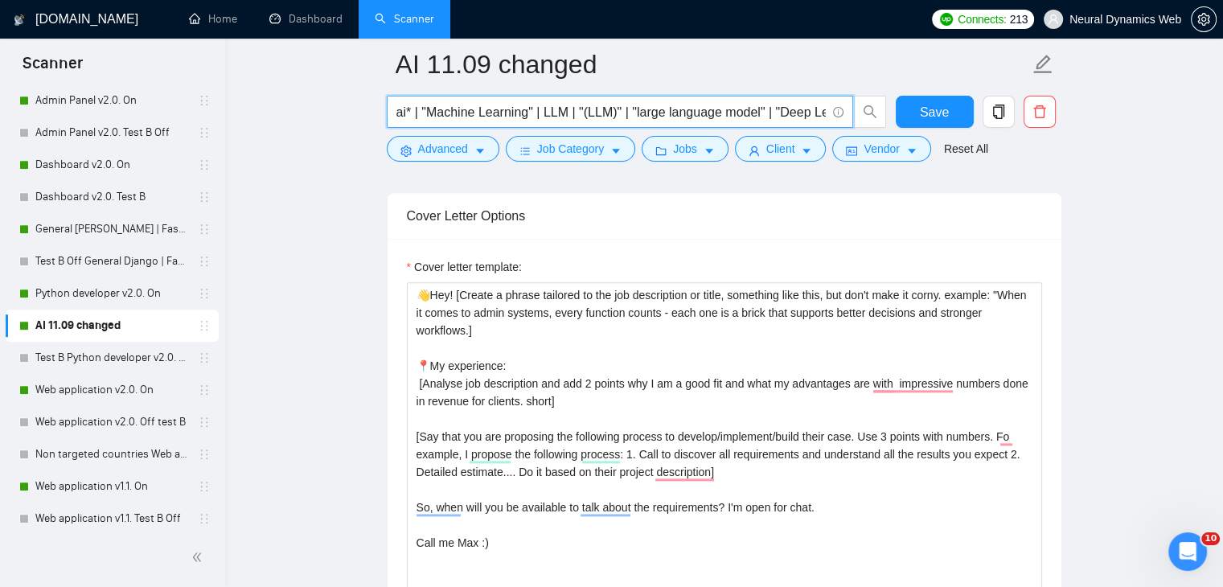
click at [480, 110] on input "ai* | "Machine Learning" | LLM | "(LLM)" | "large language model" | "Deep Learn…" at bounding box center [610, 112] width 429 height 20
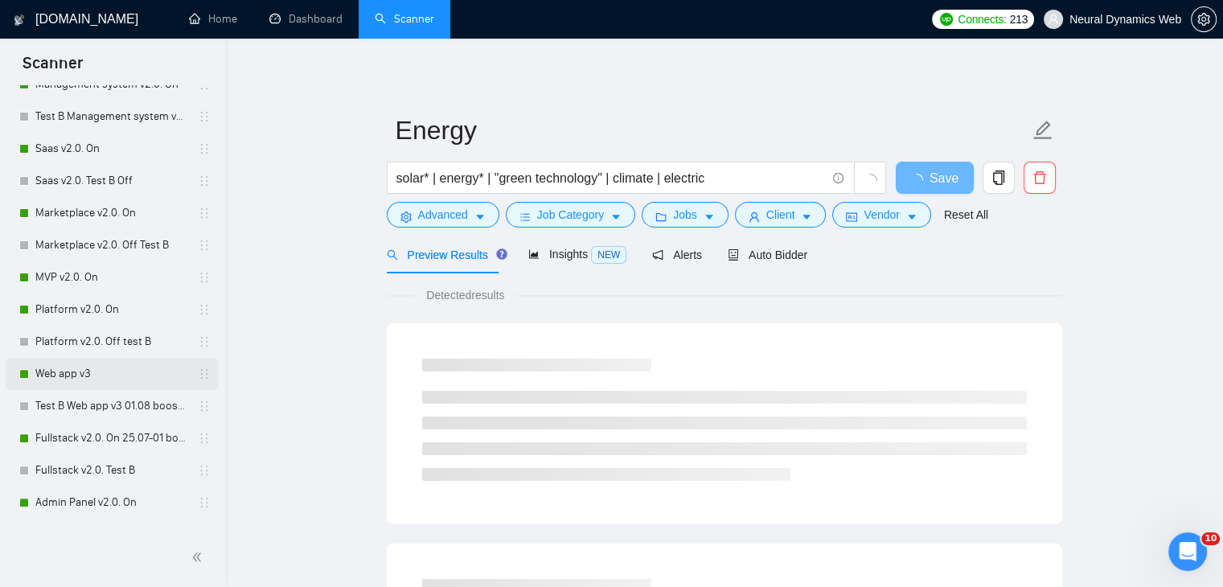
click at [89, 371] on link "Web app v3" at bounding box center [111, 374] width 153 height 32
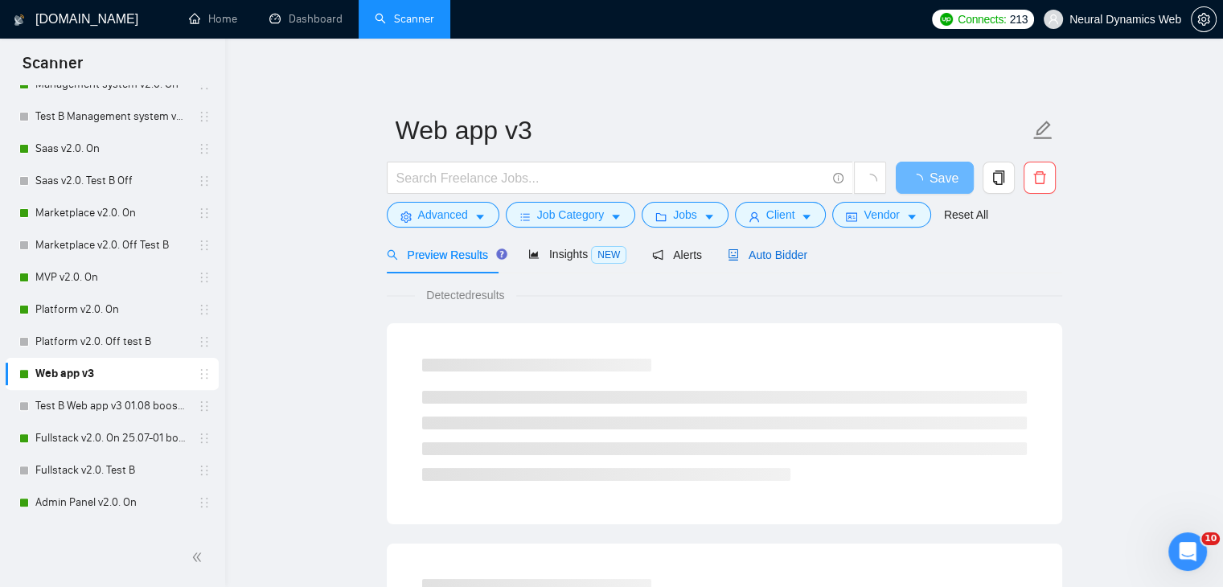
click at [762, 261] on span "Auto Bidder" at bounding box center [768, 254] width 80 height 13
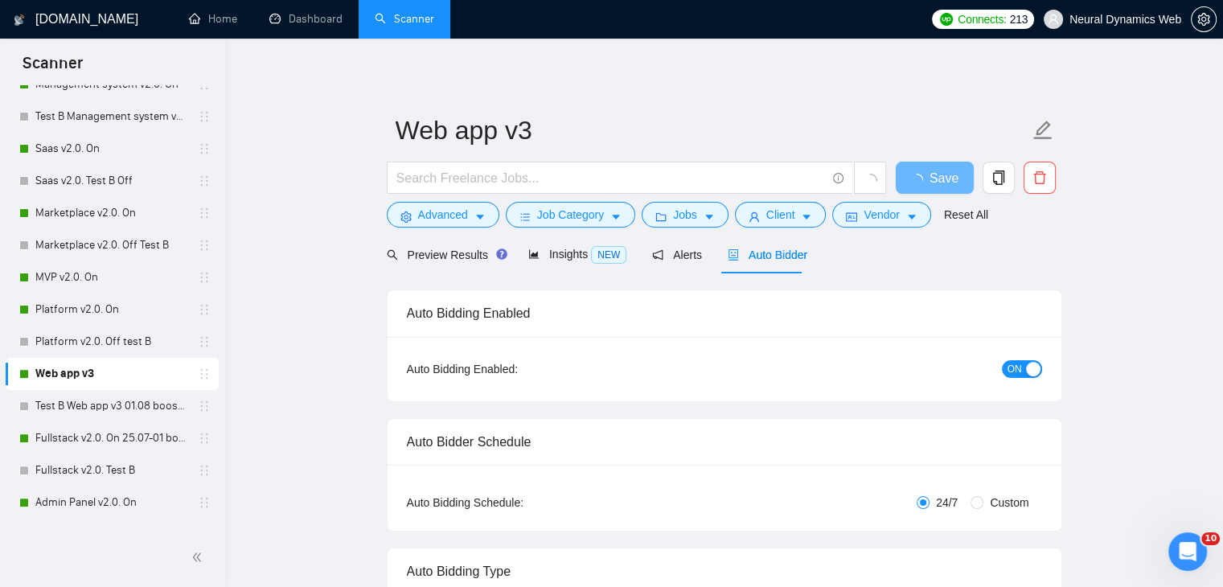
checkbox input "true"
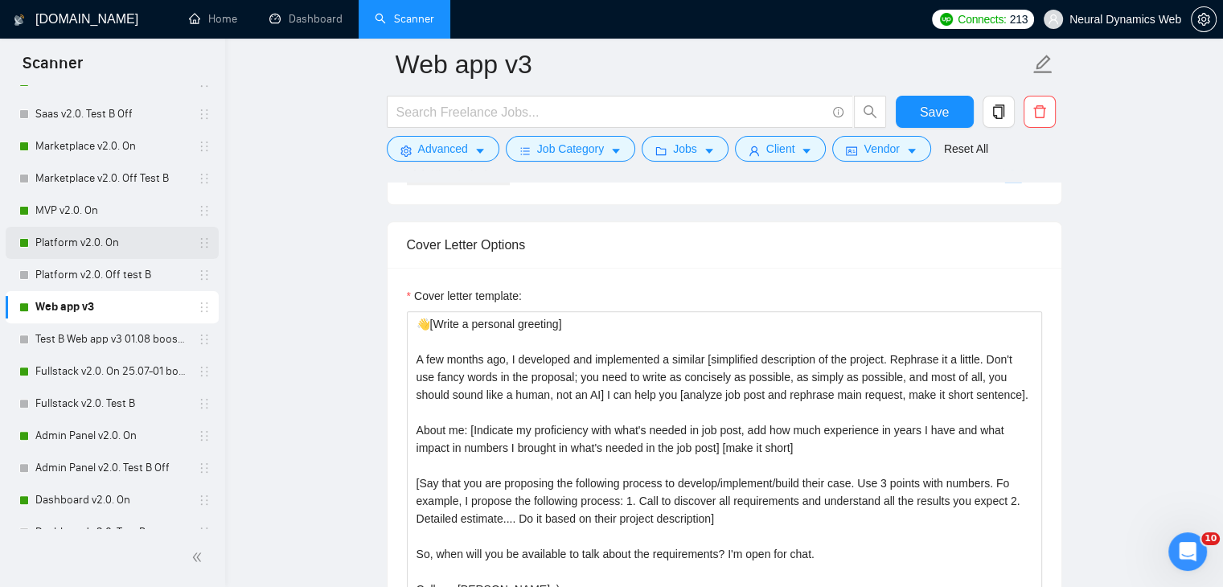
scroll to position [643, 0]
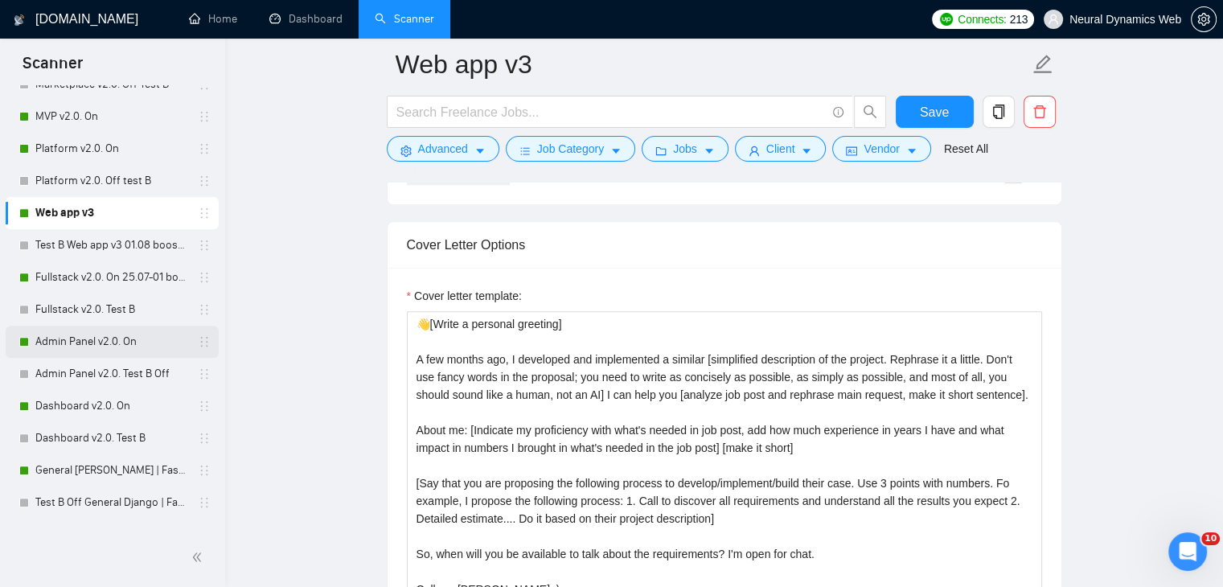
click at [64, 335] on link "Admin Panel v2.0. On" at bounding box center [111, 342] width 153 height 32
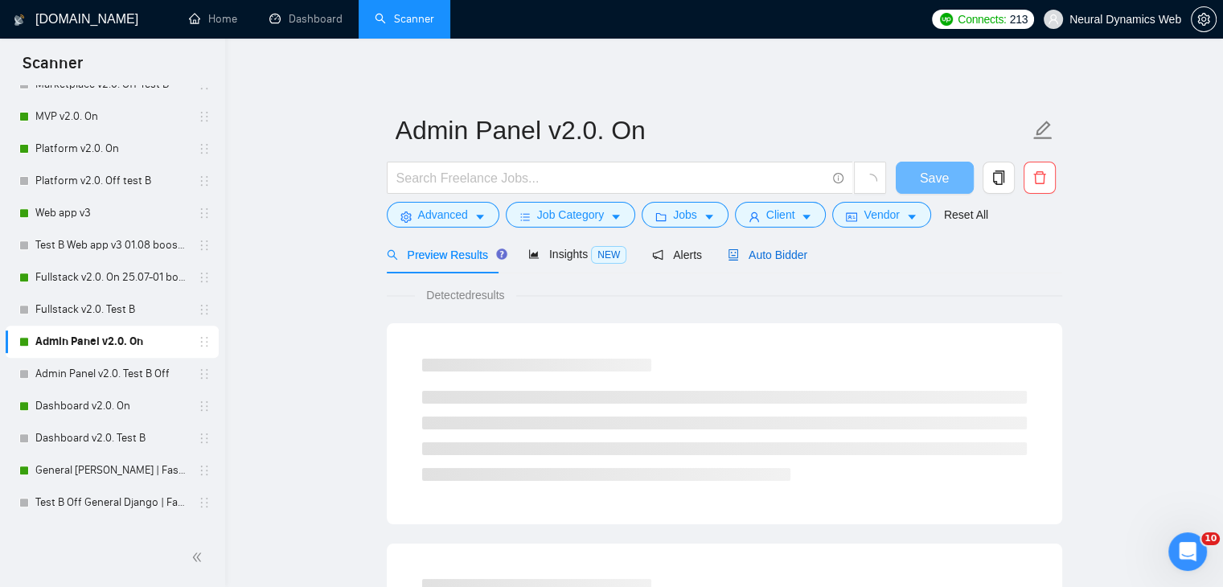
click at [746, 255] on span "Auto Bidder" at bounding box center [768, 254] width 80 height 13
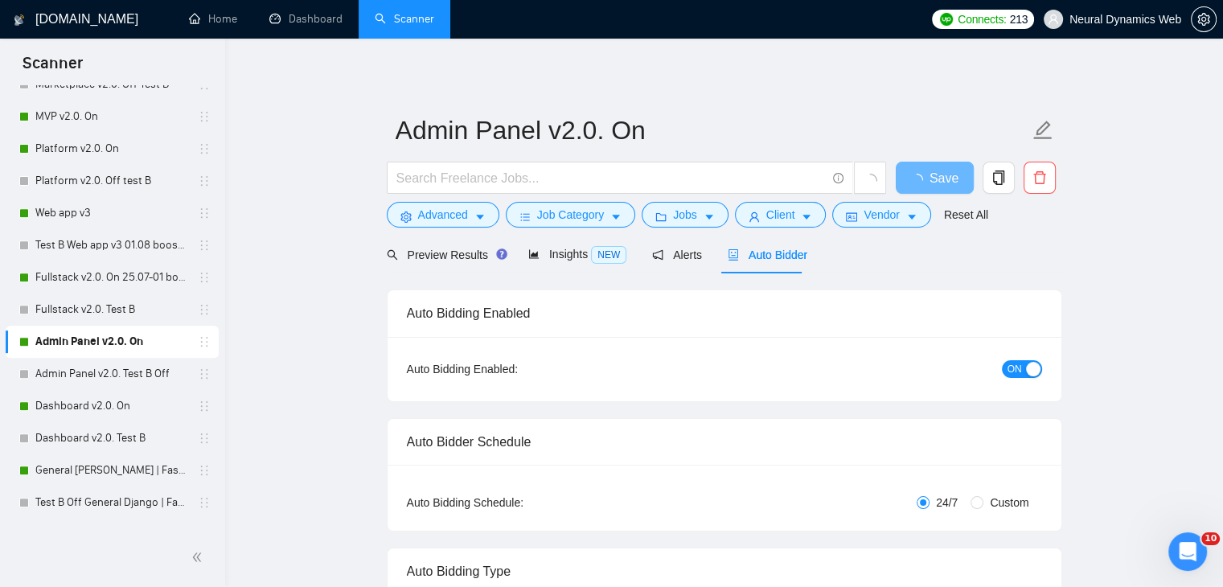
checkbox input "true"
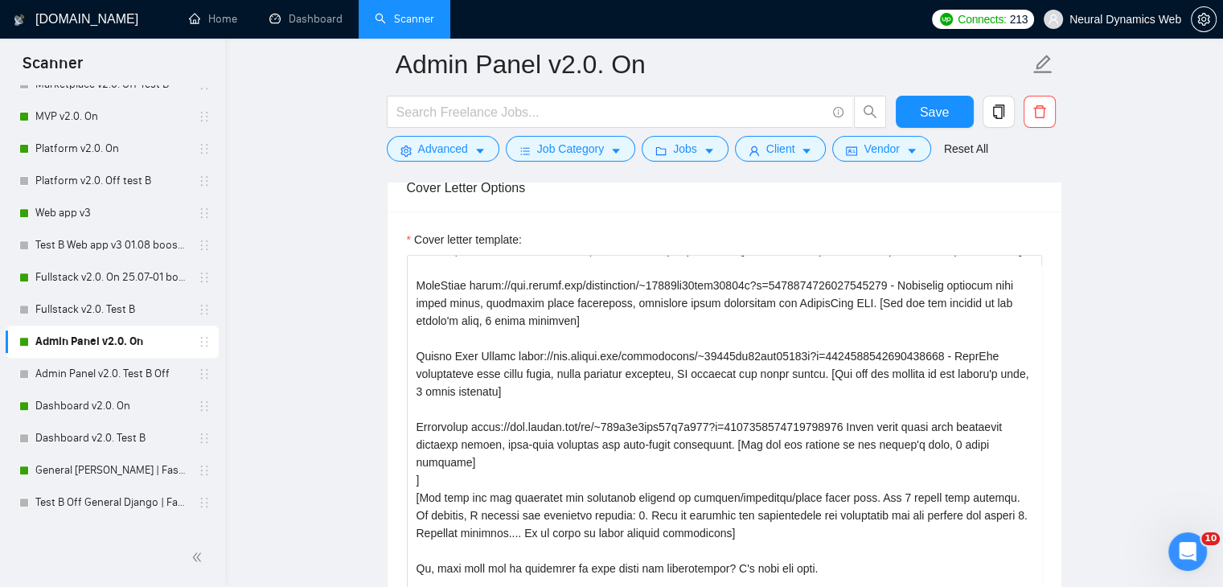
scroll to position [241, 0]
drag, startPoint x: 414, startPoint y: 441, endPoint x: 736, endPoint y: 477, distance: 324.4
click at [736, 477] on textarea "Cover letter template:" at bounding box center [724, 436] width 635 height 362
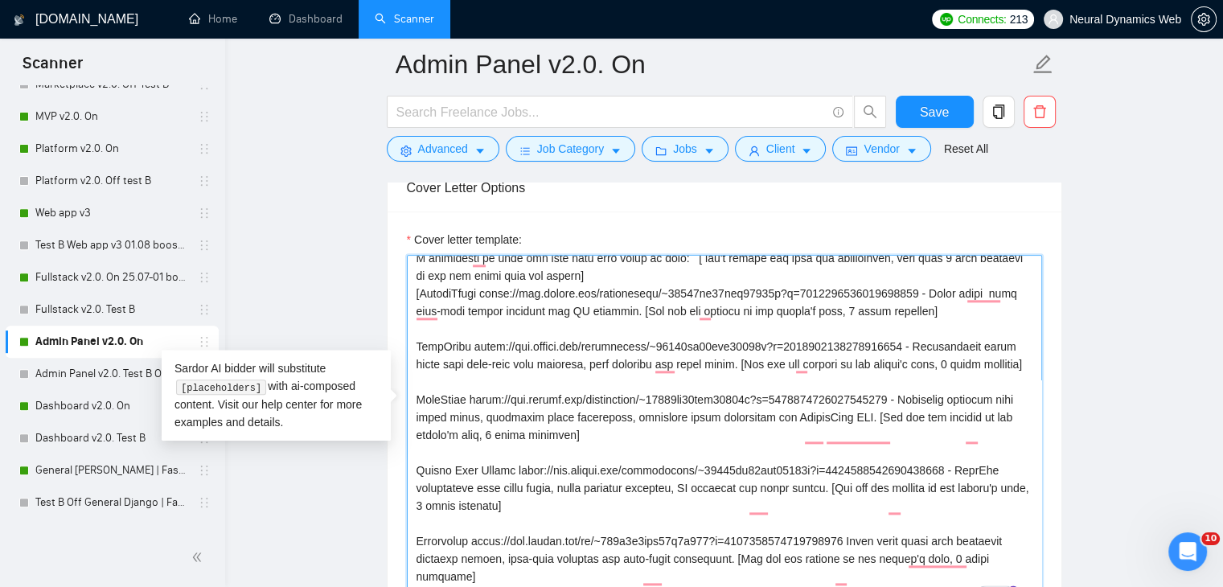
scroll to position [0, 0]
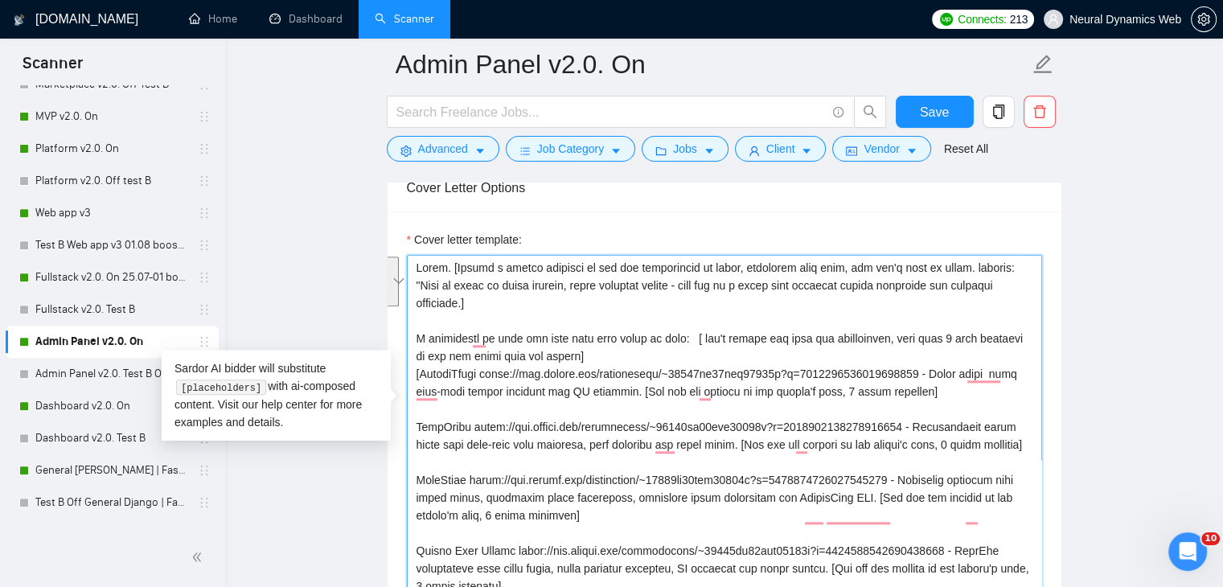
drag, startPoint x: 446, startPoint y: 233, endPoint x: 492, endPoint y: 268, distance: 57.4
click at [492, 268] on textarea "Cover letter template:" at bounding box center [724, 436] width 635 height 362
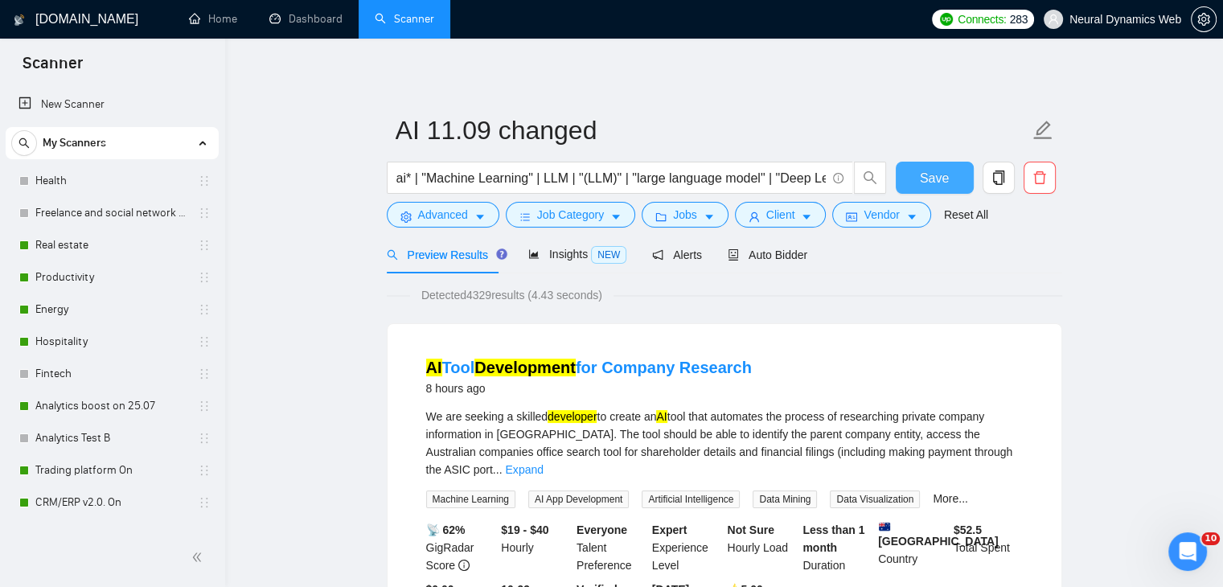
click at [937, 178] on span "Save" at bounding box center [934, 178] width 29 height 20
click at [535, 263] on div "Insights NEW" at bounding box center [577, 254] width 98 height 18
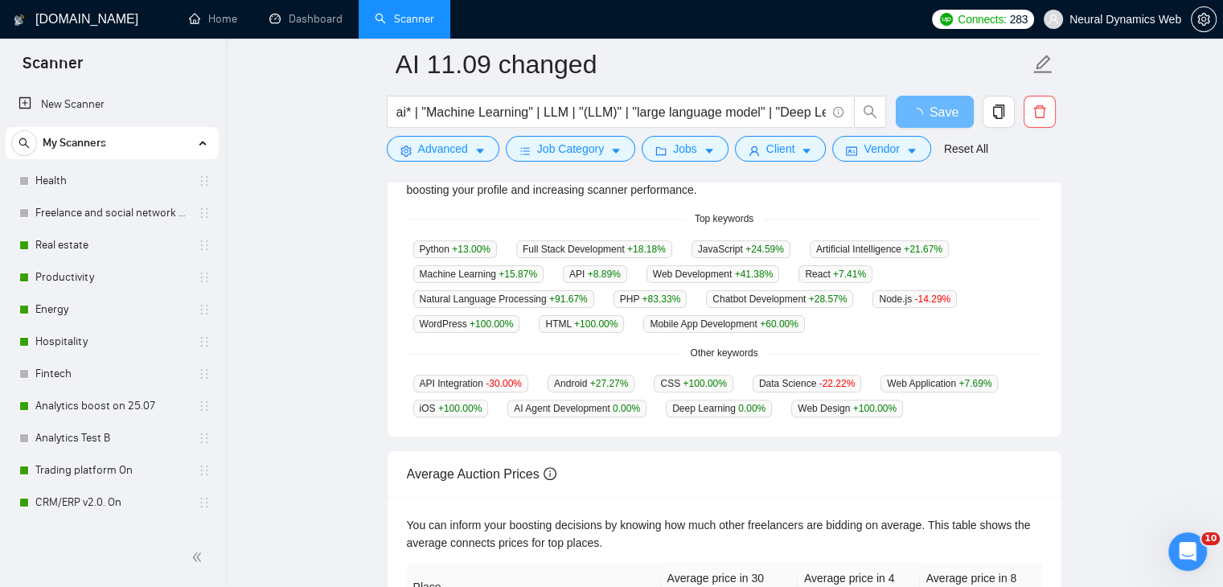
scroll to position [370, 0]
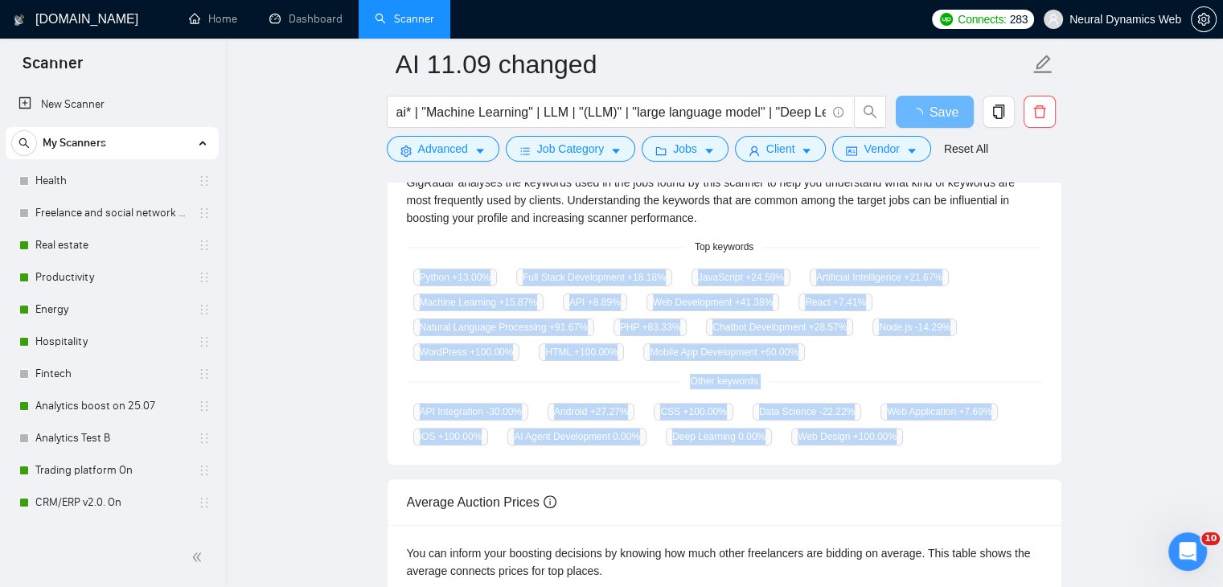
drag, startPoint x: 419, startPoint y: 274, endPoint x: 889, endPoint y: 433, distance: 496.3
click at [889, 433] on div "GigRadar analyses the keywords used in the jobs found by this scanner to help y…" at bounding box center [725, 309] width 674 height 310
copy div "Python +13.00 % Full Stack Development +18.18 % JavaScript +24.59 % Artificial …"
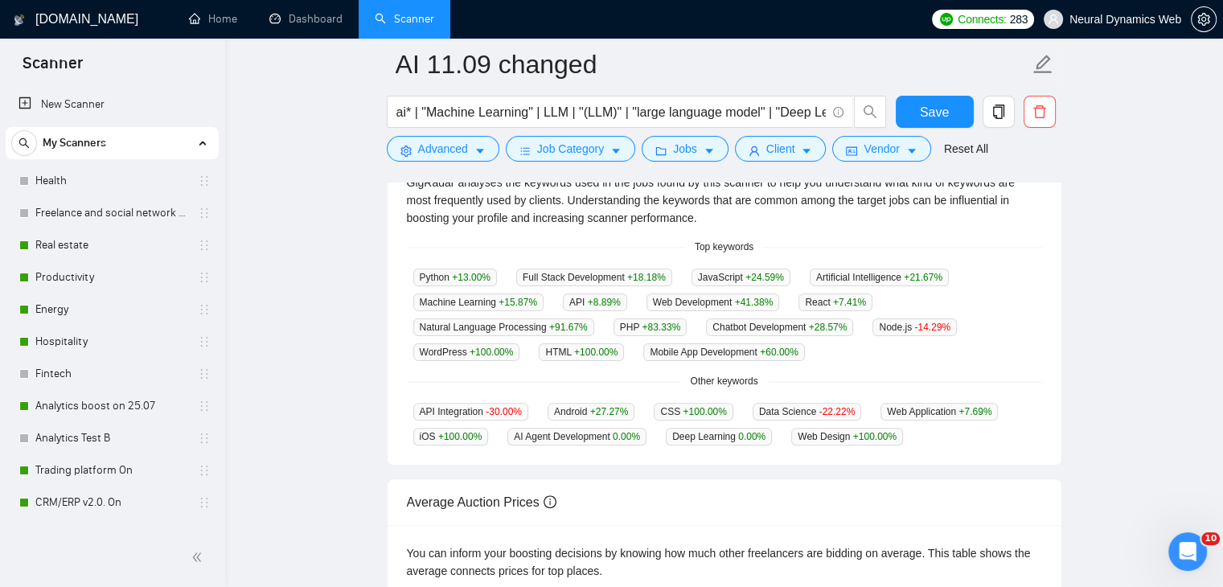
click at [603, 229] on div "GigRadar analyses the keywords used in the jobs found by this scanner to help y…" at bounding box center [725, 309] width 674 height 310
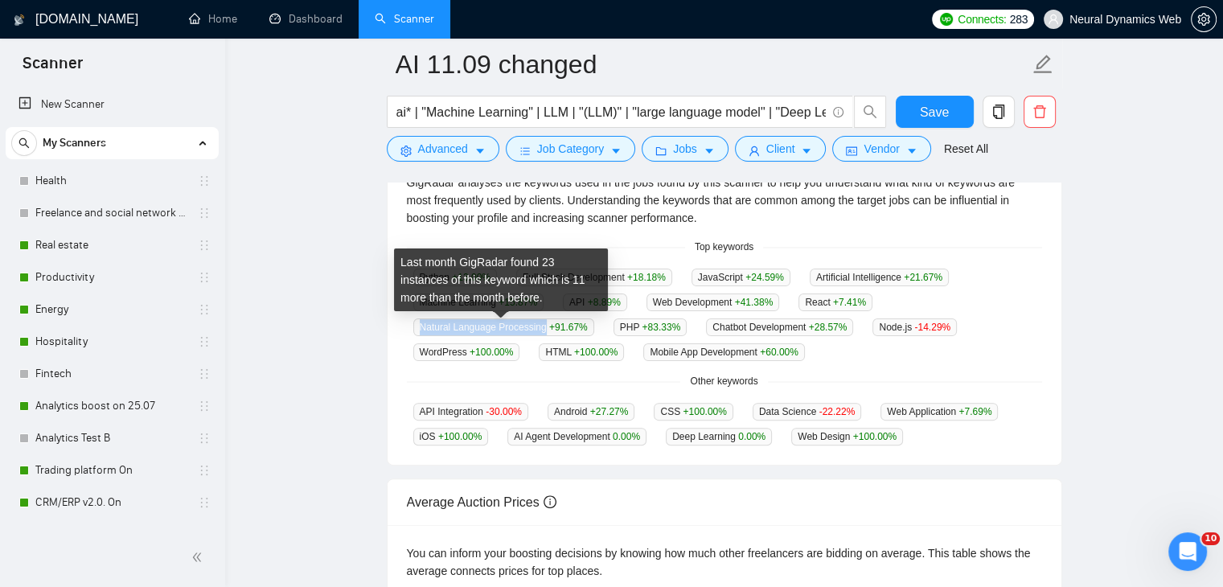
drag, startPoint x: 421, startPoint y: 326, endPoint x: 540, endPoint y: 330, distance: 119.0
click at [540, 330] on span "Natural Language Processing +91.67 %" at bounding box center [503, 327] width 181 height 18
copy span "Natural Language Processing"
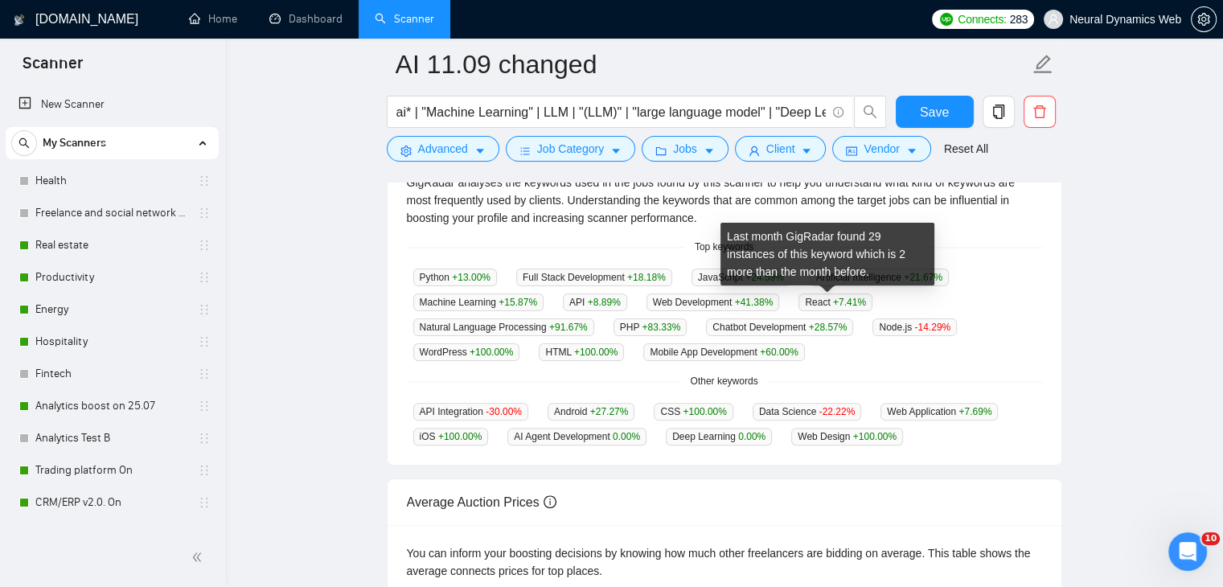
click at [962, 277] on div "Python +13.00 % Full Stack Development +18.18 % JavaScript +24.59 % Artificial …" at bounding box center [724, 314] width 635 height 93
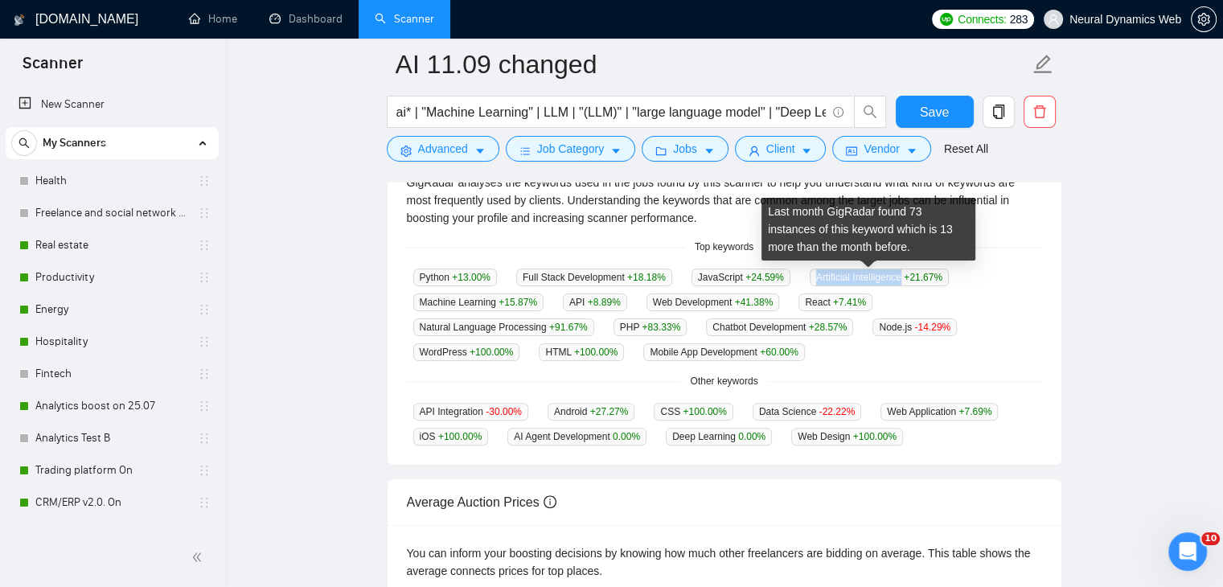
drag, startPoint x: 807, startPoint y: 277, endPoint x: 890, endPoint y: 277, distance: 82.8
click at [890, 277] on span "Artificial Intelligence +21.67 %" at bounding box center [879, 278] width 139 height 18
copy span "Artificial Intelligence"
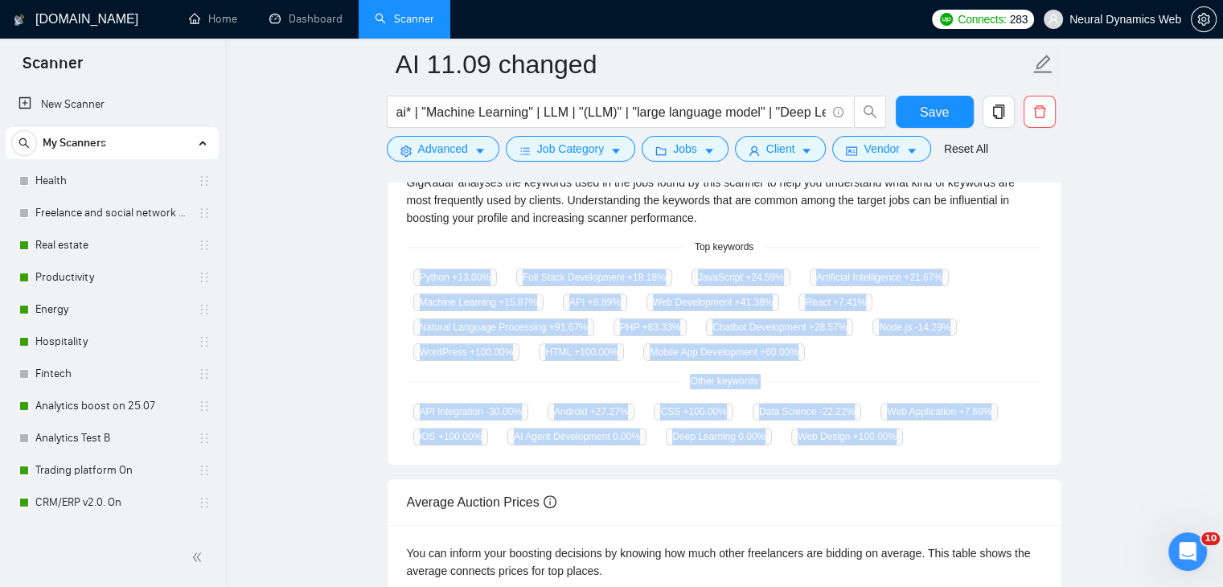
drag, startPoint x: 416, startPoint y: 278, endPoint x: 754, endPoint y: 277, distance: 337.7
click at [896, 441] on div "GigRadar analyses the keywords used in the jobs found by this scanner to help y…" at bounding box center [725, 309] width 674 height 310
copy div "Python +13.00 % Full Stack Development +18.18 % JavaScript +24.59 % Artificial …"
drag, startPoint x: 338, startPoint y: 14, endPoint x: 357, endPoint y: 22, distance: 19.9
click at [338, 14] on link "Dashboard" at bounding box center [305, 19] width 73 height 14
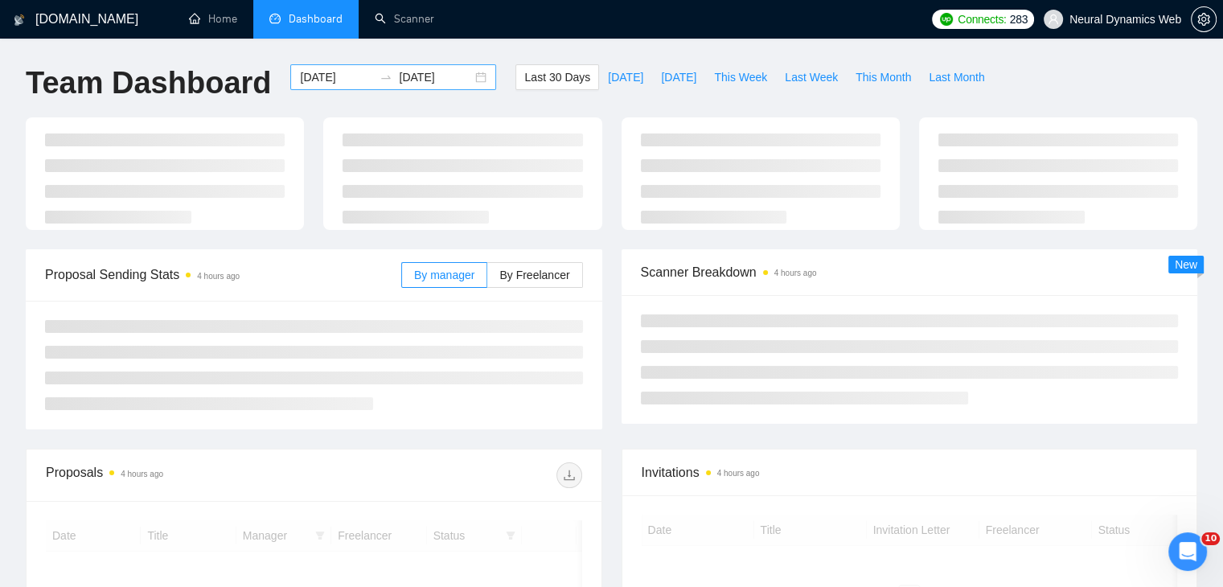
click at [469, 73] on div "2025-08-27 2025-09-26" at bounding box center [393, 77] width 206 height 26
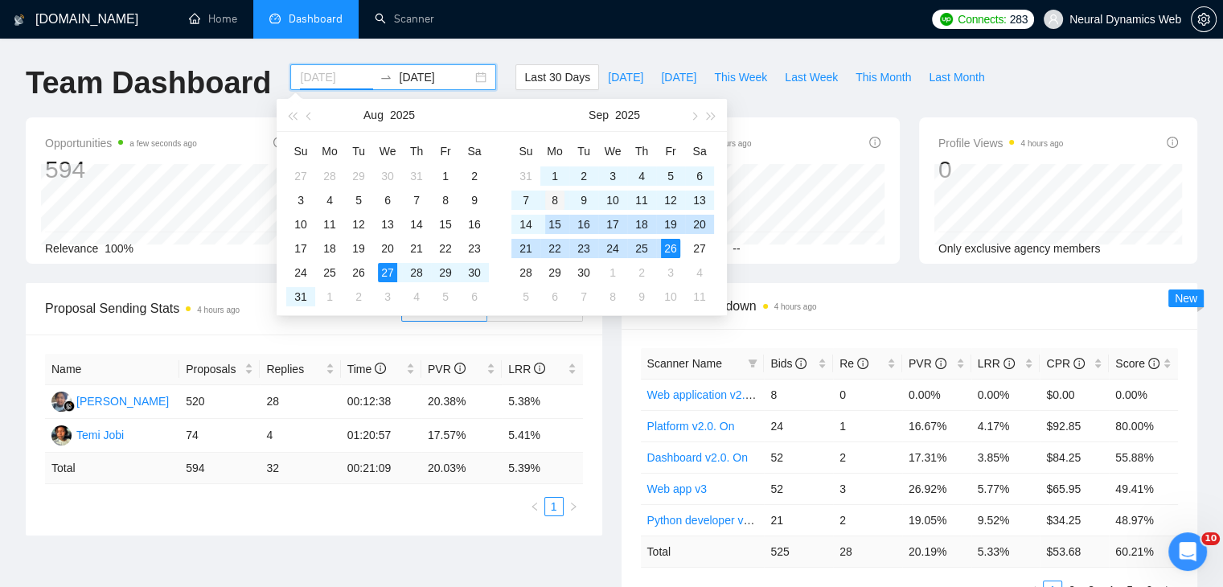
type input "2025-09-08"
click at [554, 197] on div "8" at bounding box center [554, 200] width 19 height 19
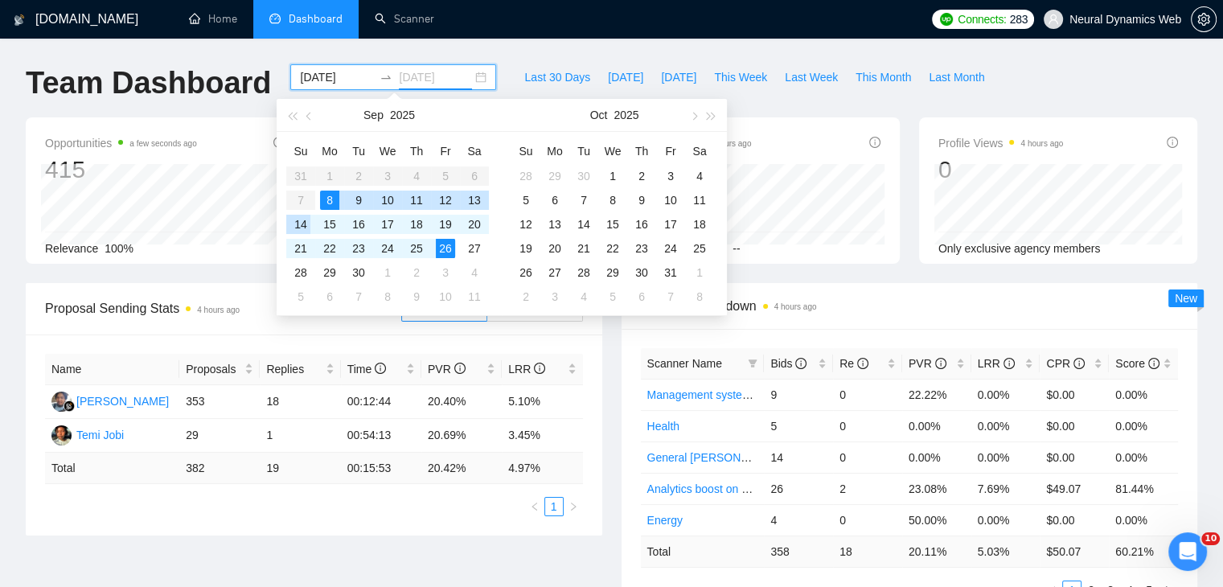
type input "2025-09-14"
click at [301, 229] on div "14" at bounding box center [300, 224] width 19 height 19
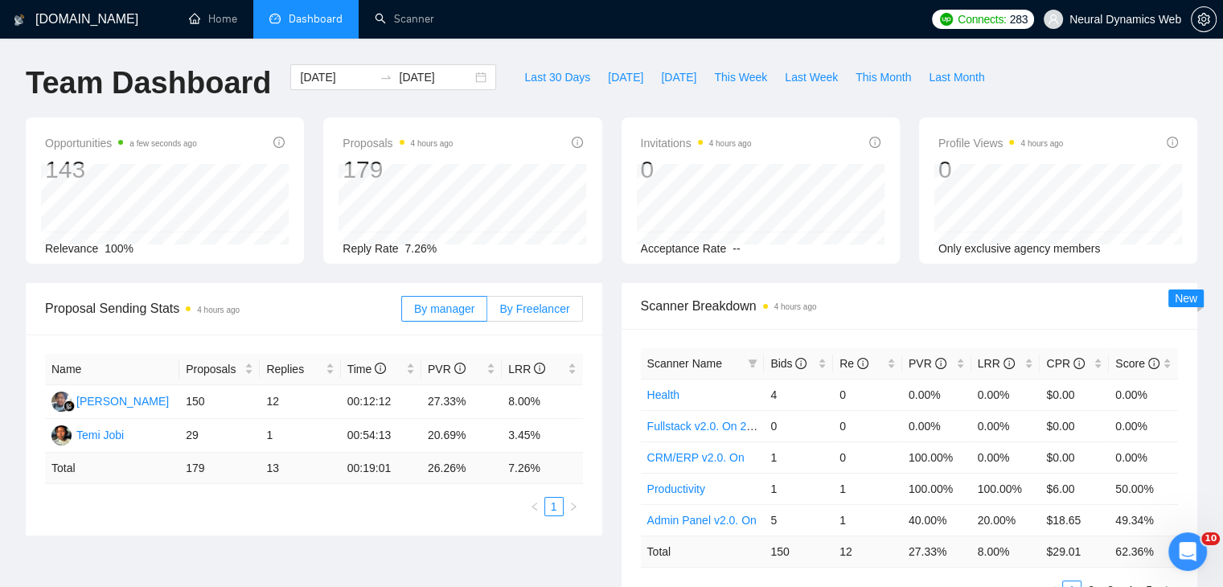
click at [549, 306] on span "By Freelancer" at bounding box center [534, 308] width 70 height 13
click at [487, 313] on input "By Freelancer" at bounding box center [487, 313] width 0 height 0
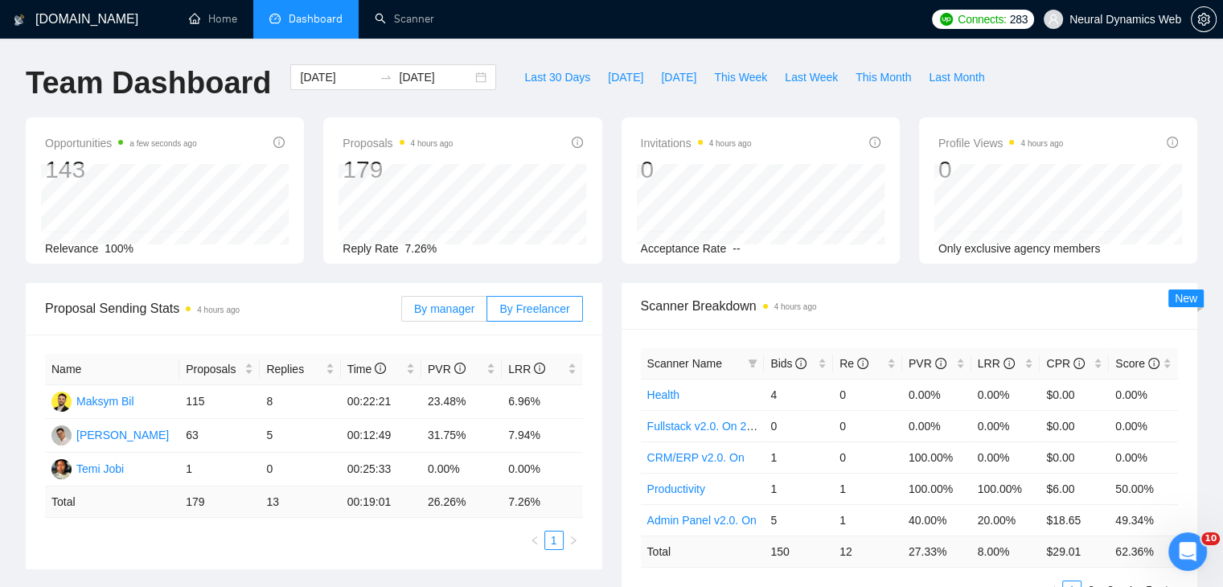
click at [467, 302] on span "By manager" at bounding box center [444, 308] width 60 height 13
click at [402, 313] on input "By manager" at bounding box center [402, 313] width 0 height 0
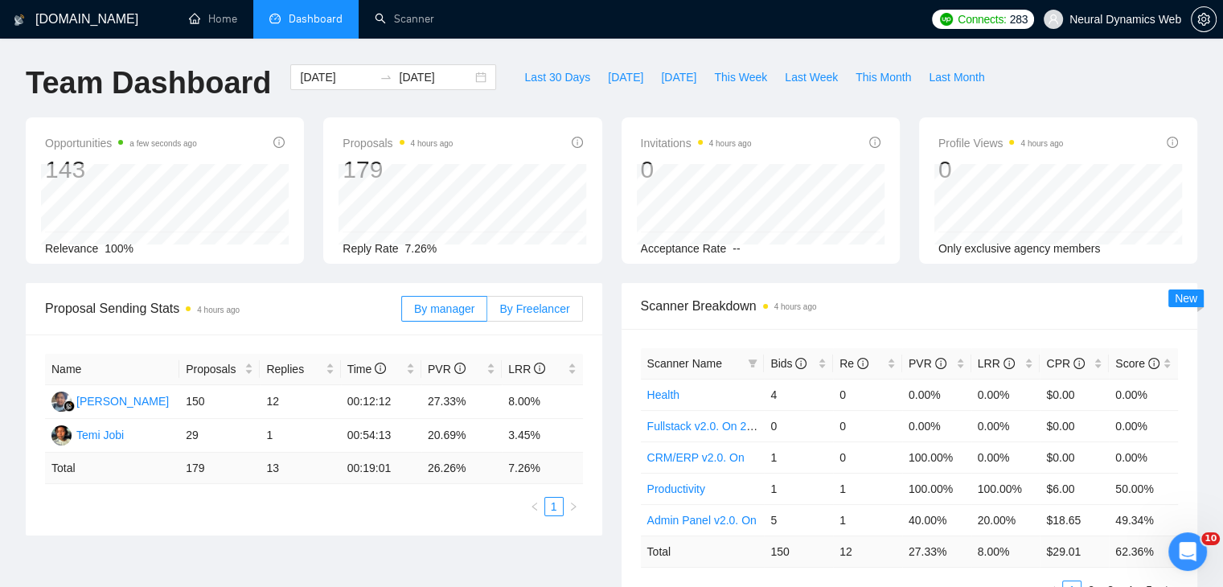
click at [535, 309] on span "By Freelancer" at bounding box center [534, 308] width 70 height 13
click at [487, 313] on input "By Freelancer" at bounding box center [487, 313] width 0 height 0
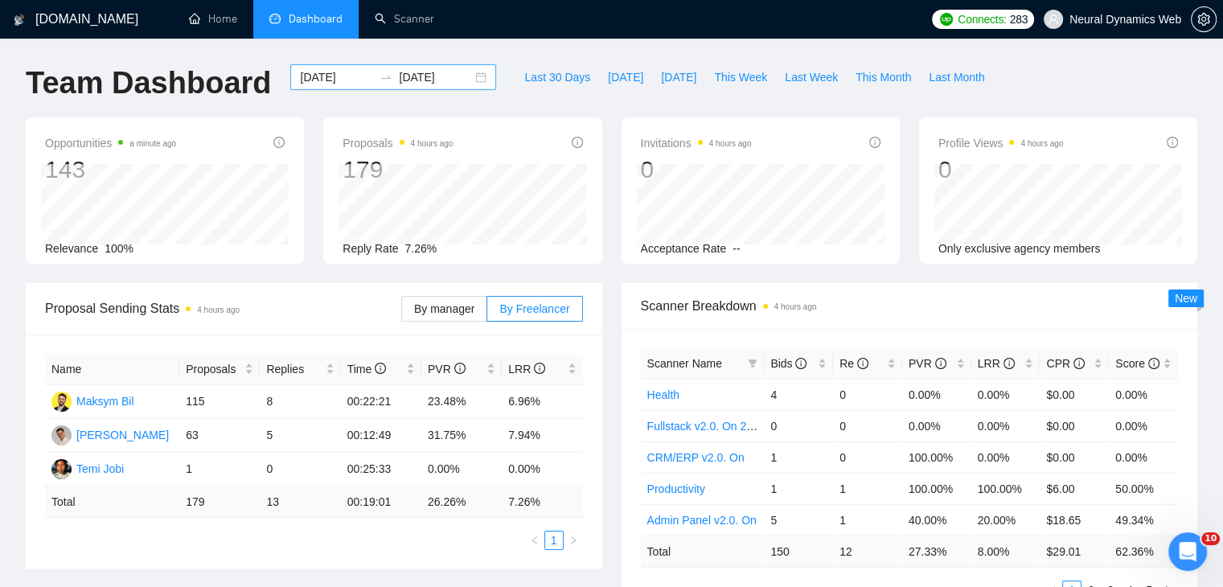
click at [464, 80] on div "2025-09-08 2025-09-14" at bounding box center [393, 77] width 206 height 26
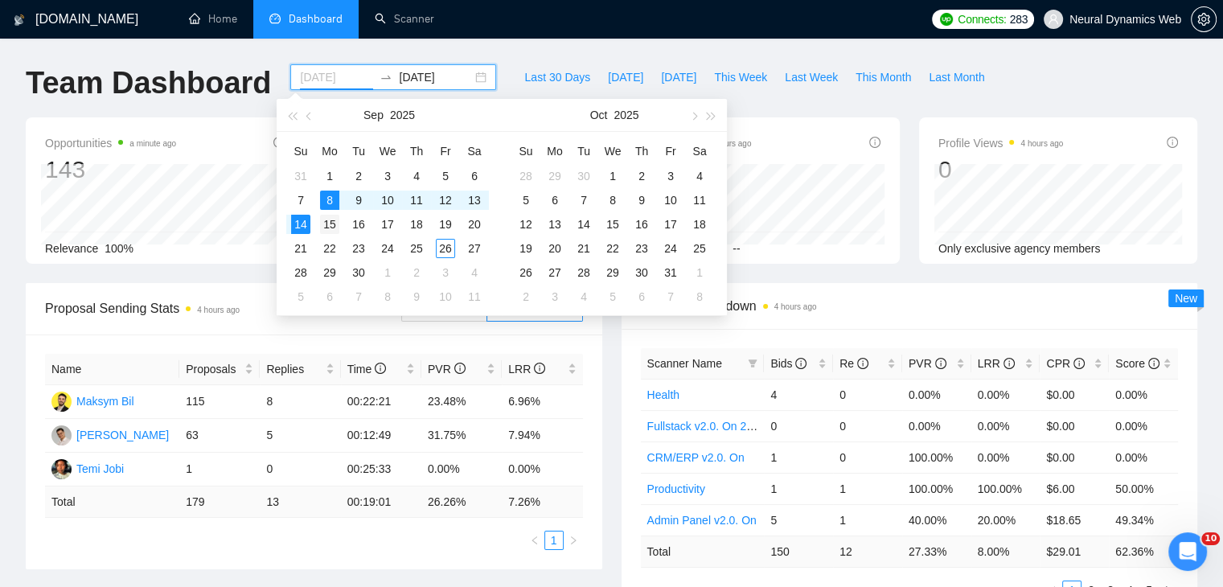
type input "2025-09-15"
click at [328, 224] on div "15" at bounding box center [329, 224] width 19 height 19
click at [309, 242] on div "21" at bounding box center [300, 248] width 19 height 19
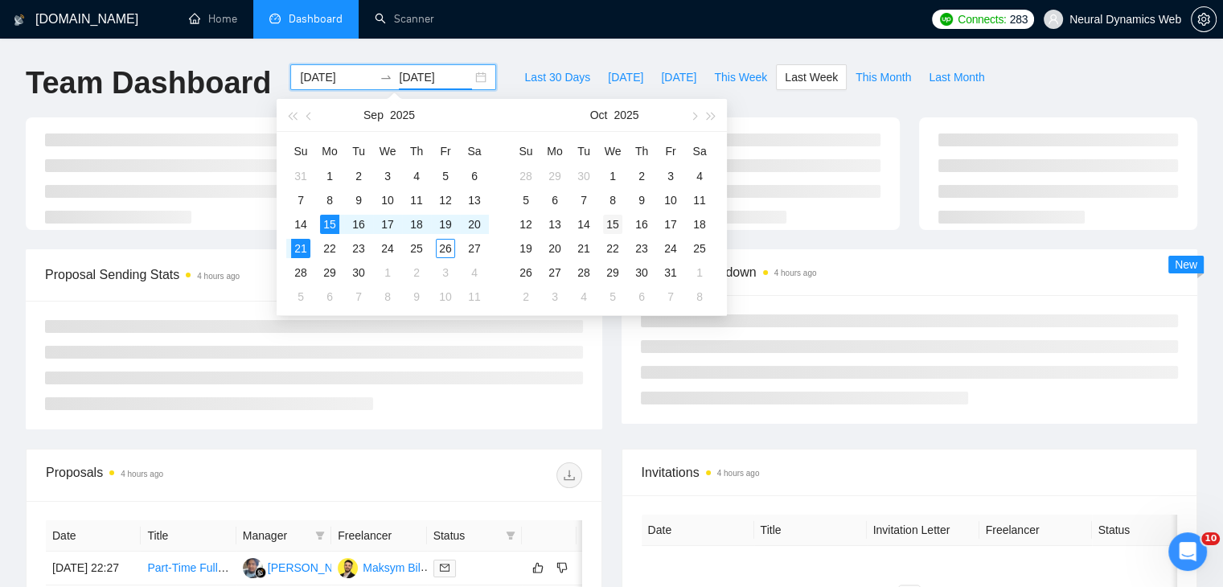
type input "2025-09-21"
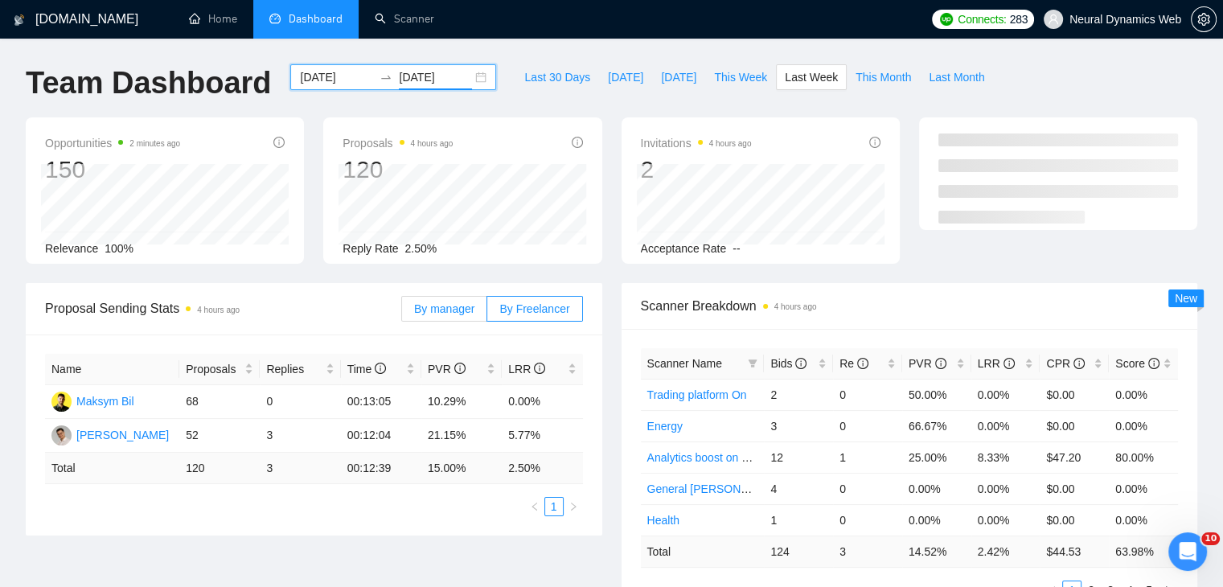
click at [467, 303] on span "By manager" at bounding box center [444, 308] width 60 height 13
click at [402, 313] on input "By manager" at bounding box center [402, 313] width 0 height 0
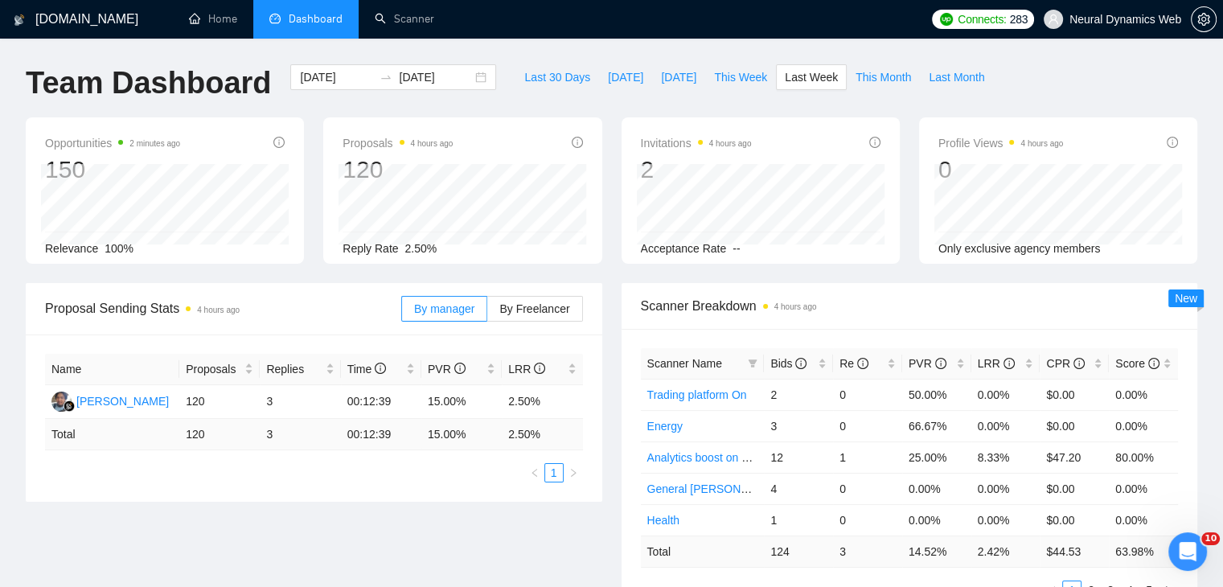
click at [426, 518] on div "Proposal Sending Stats 4 hours ago By manager By Freelancer Name Proposals Repl…" at bounding box center [611, 460] width 1191 height 355
click at [513, 303] on span "By Freelancer" at bounding box center [534, 308] width 70 height 13
click at [487, 313] on input "By Freelancer" at bounding box center [487, 313] width 0 height 0
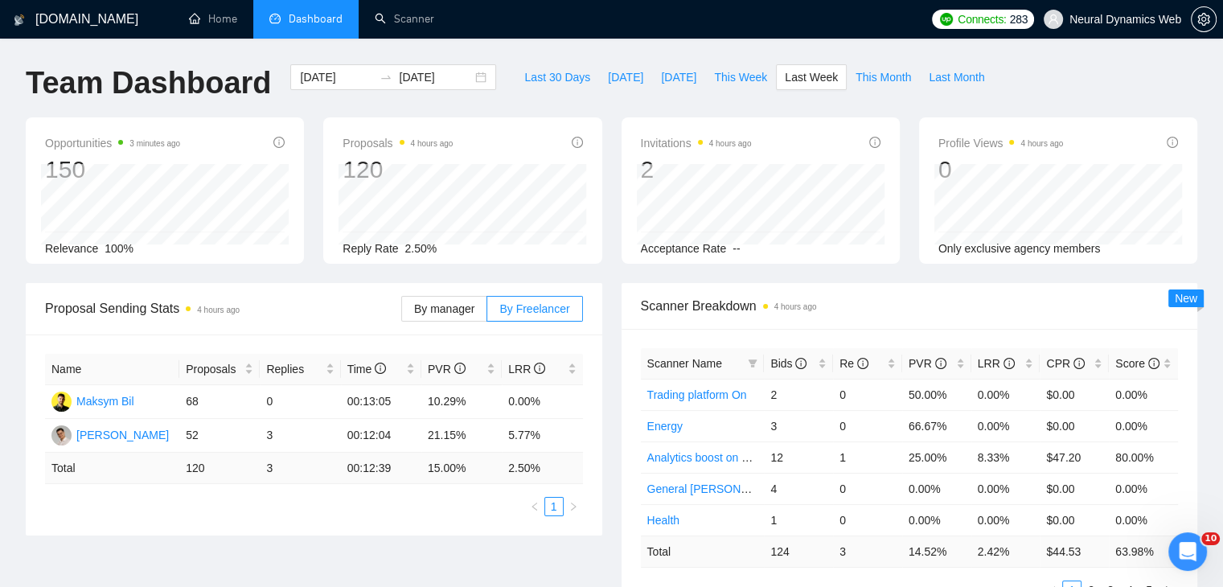
click at [538, 550] on div "Proposal Sending Stats 4 hours ago By manager By Freelancer Name Proposals Repl…" at bounding box center [611, 460] width 1191 height 355
click at [468, 72] on div "2025-09-15 2025-09-21" at bounding box center [393, 77] width 206 height 26
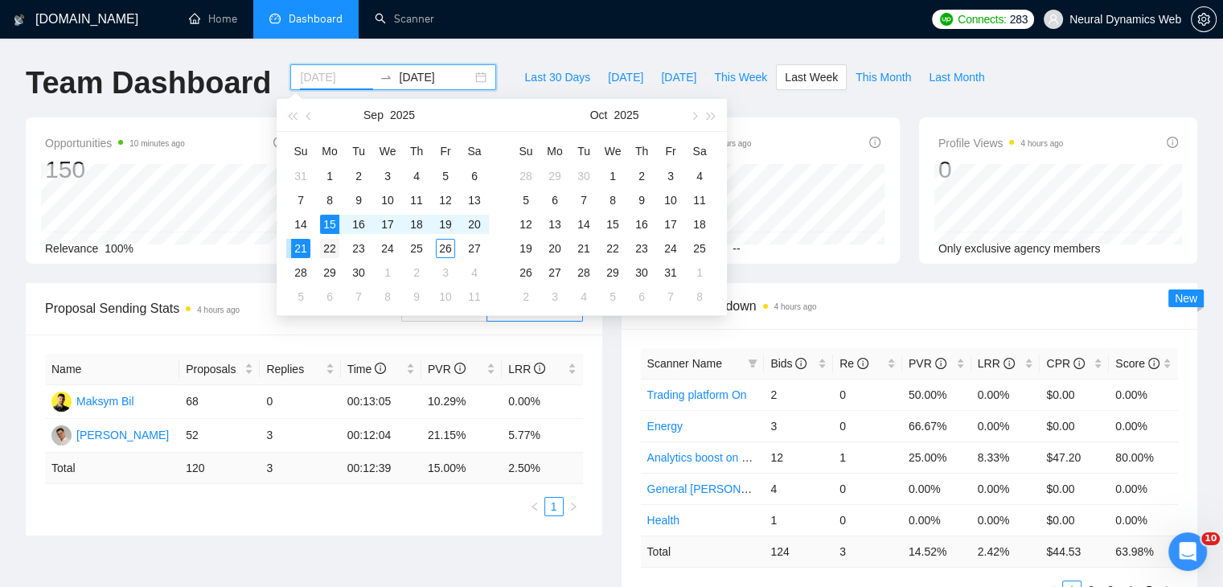
type input "2025-09-22"
click at [328, 246] on div "22" at bounding box center [329, 248] width 19 height 19
type input "2025-09-28"
click at [299, 264] on div "28" at bounding box center [300, 272] width 19 height 19
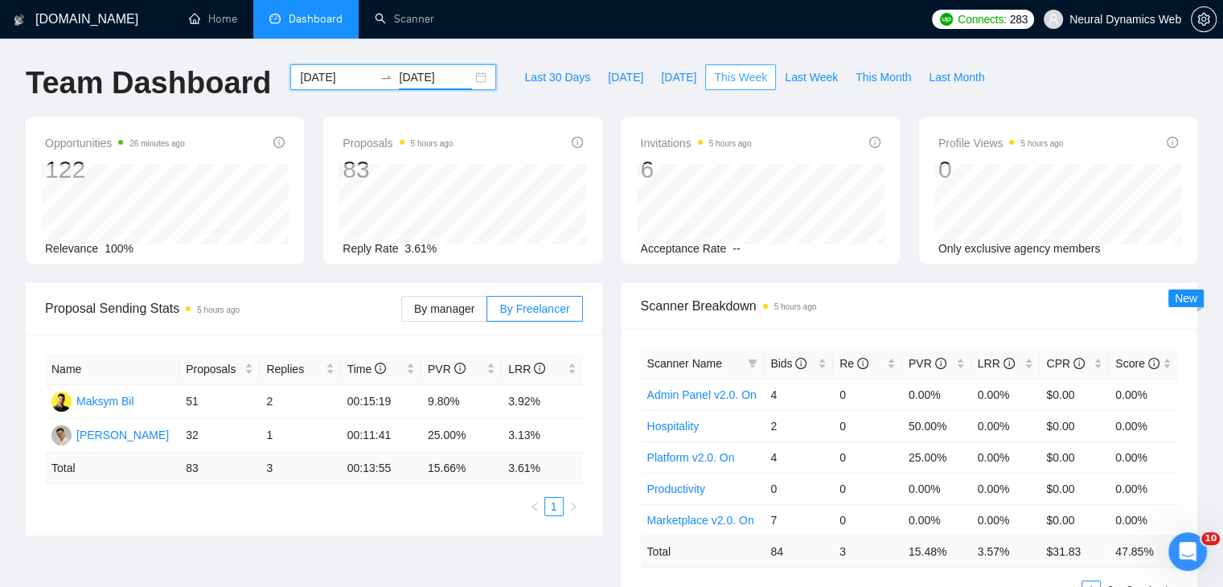
click at [730, 78] on span "This Week" at bounding box center [740, 77] width 53 height 18
click at [785, 69] on span "Last Week" at bounding box center [811, 77] width 53 height 18
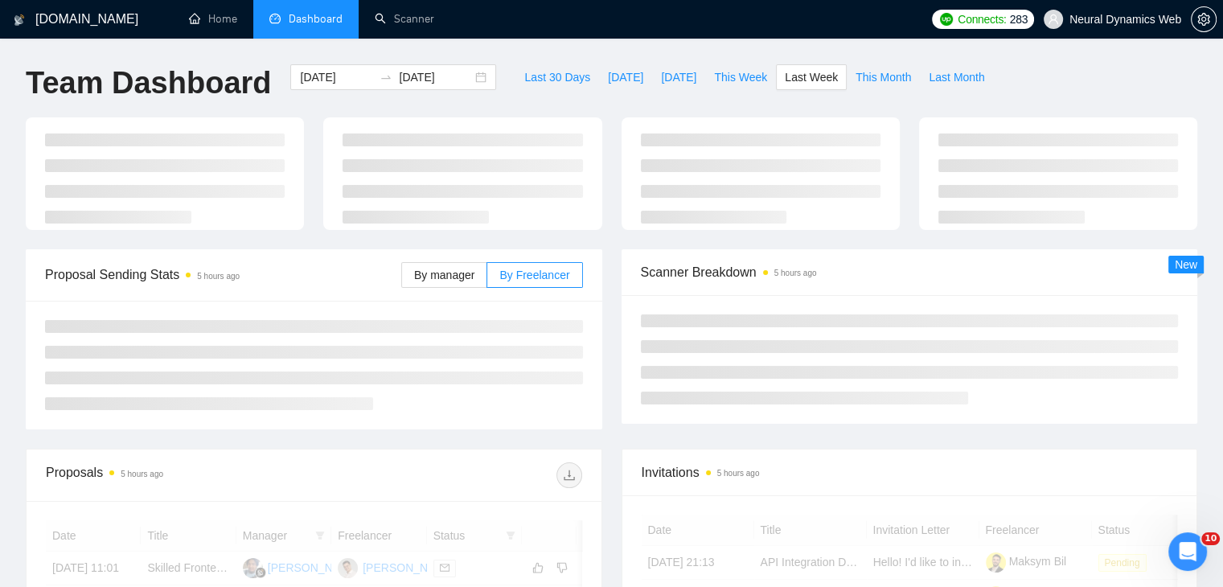
type input "2025-09-15"
type input "2025-09-21"
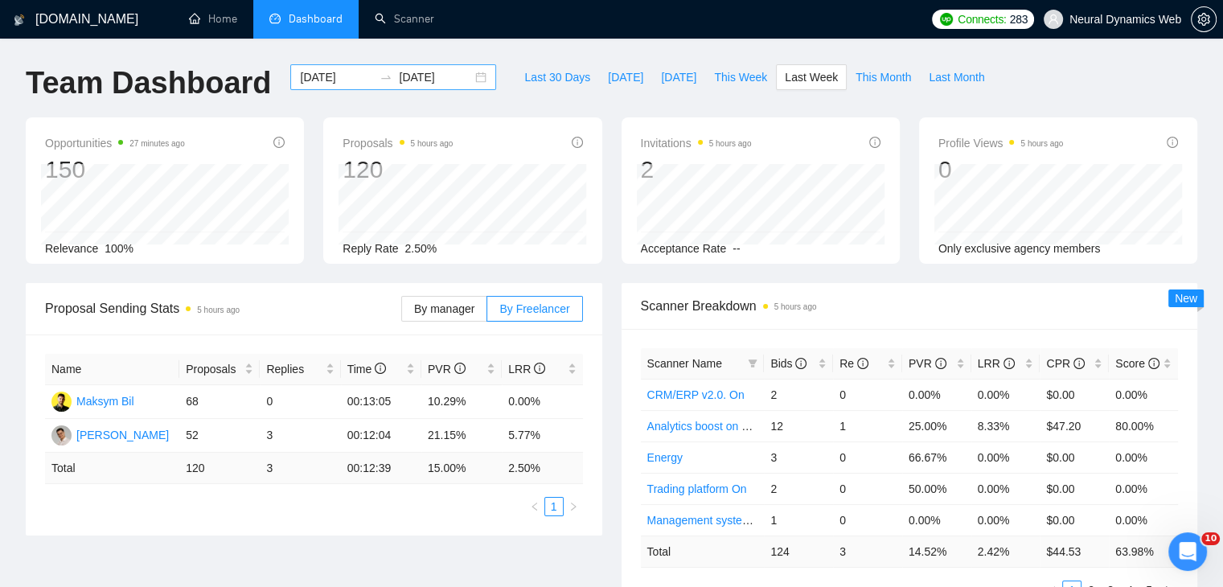
click at [467, 70] on div "2025-09-15 2025-09-21" at bounding box center [393, 77] width 206 height 26
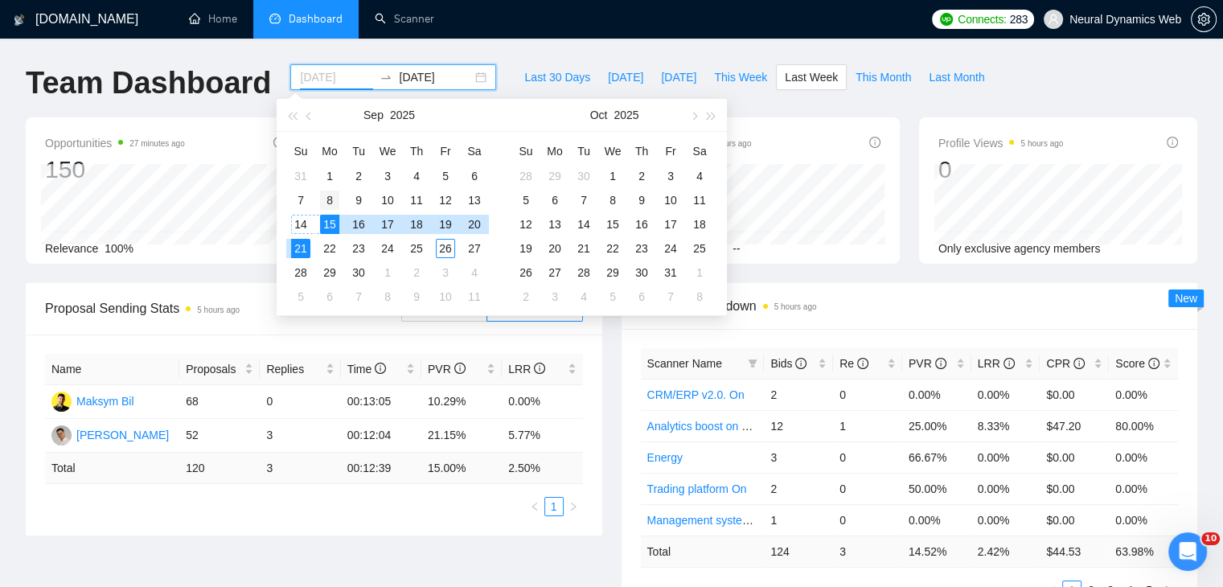
type input "2025-09-08"
click at [322, 199] on div "8" at bounding box center [329, 200] width 19 height 19
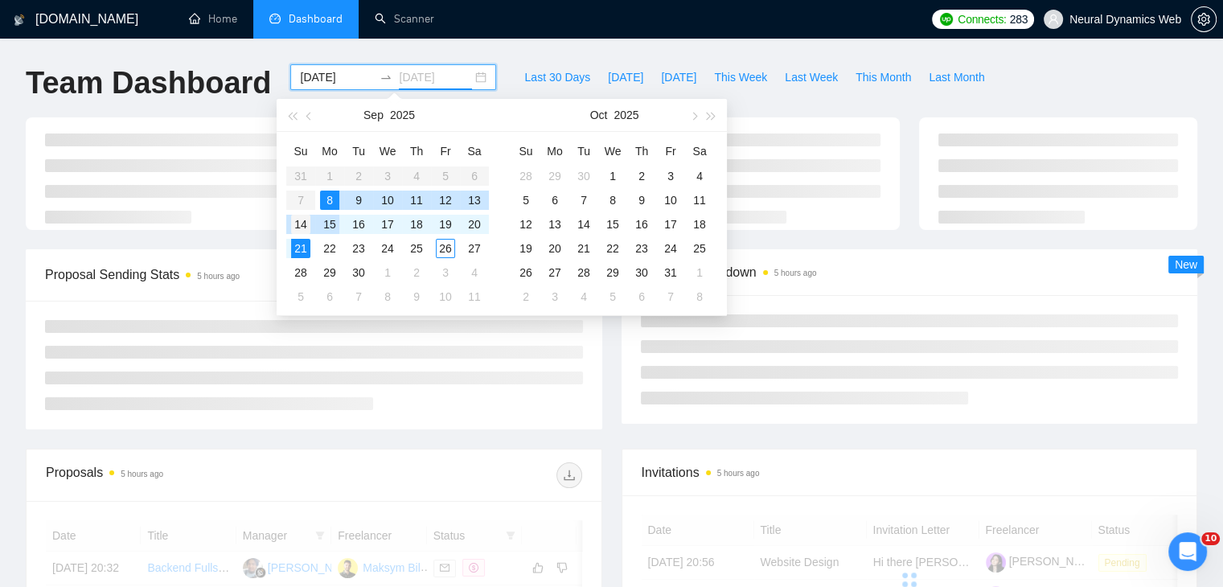
type input "2025-09-14"
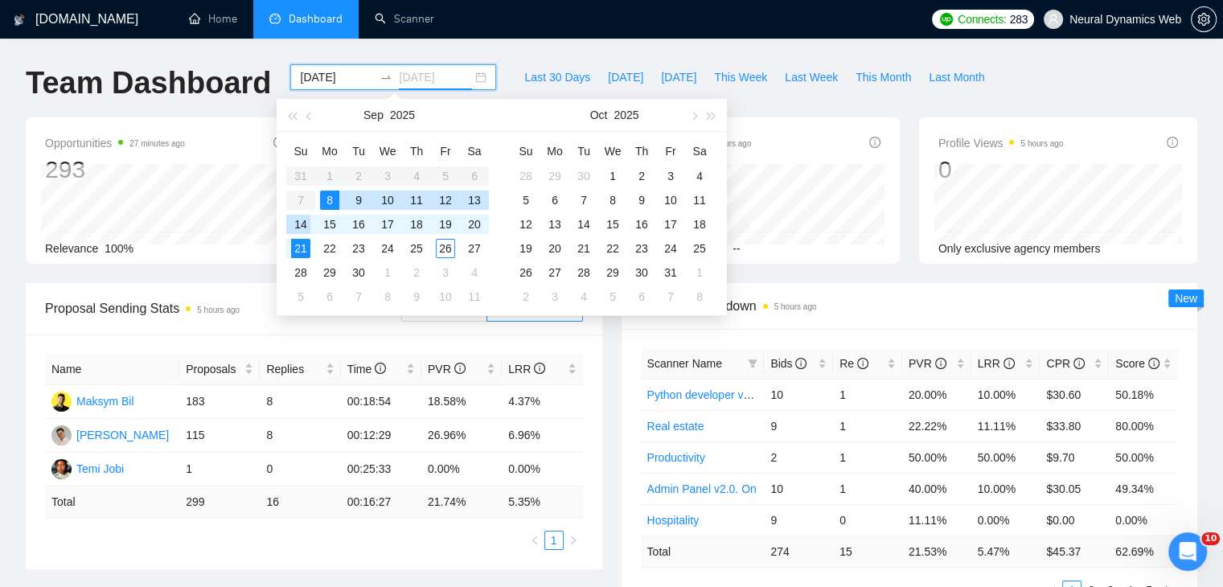
click at [305, 226] on div "14" at bounding box center [300, 224] width 19 height 19
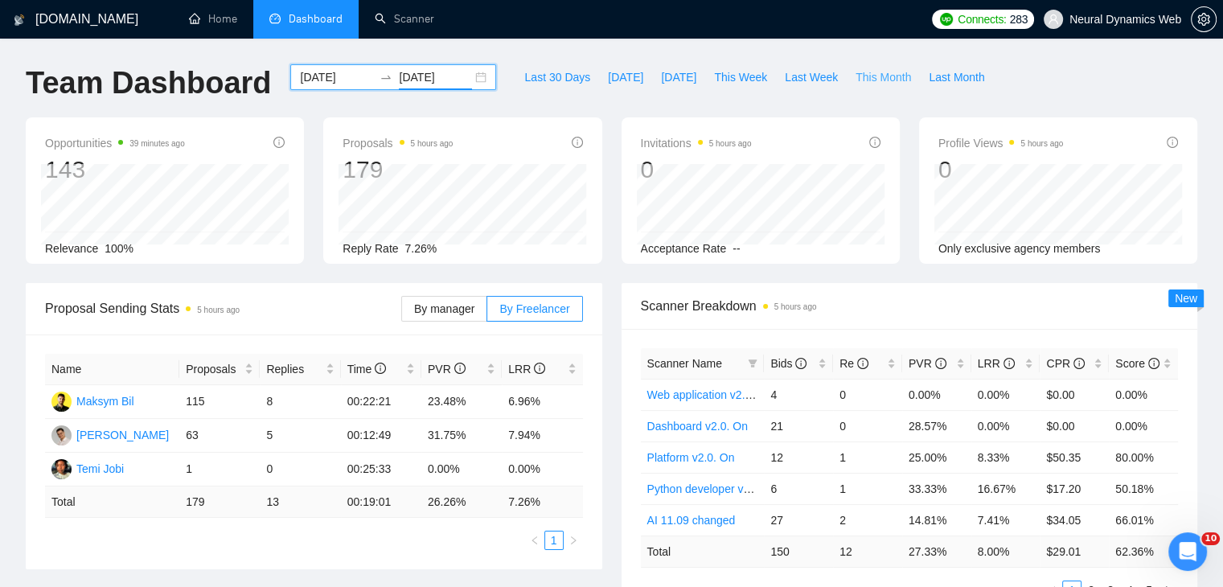
click at [855, 72] on span "This Month" at bounding box center [882, 77] width 55 height 18
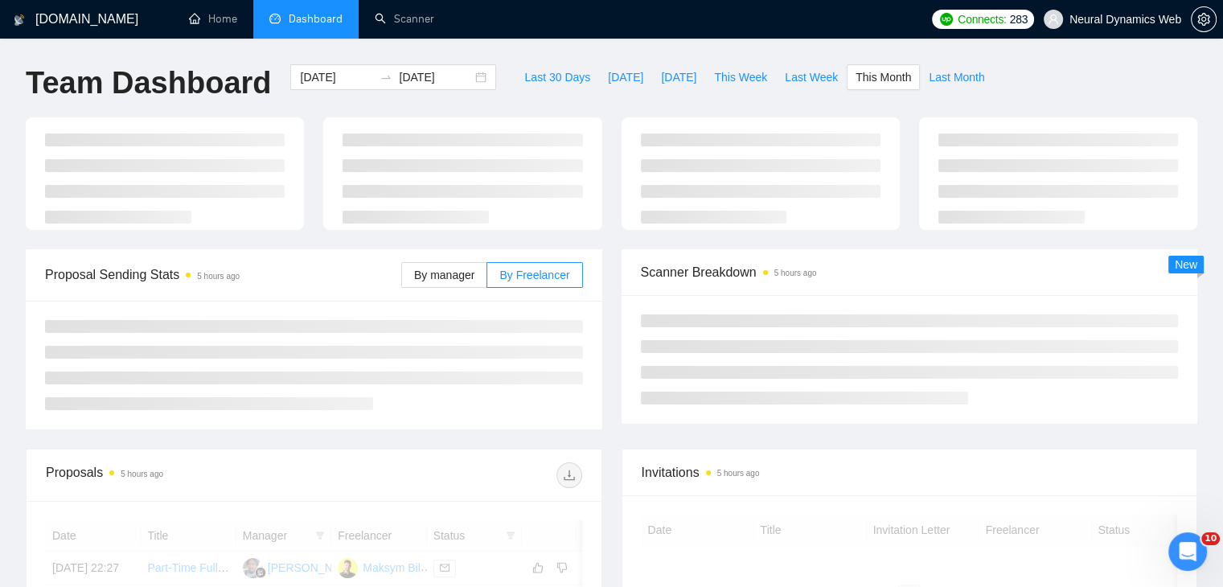
type input "2025-09-01"
type input "2025-09-30"
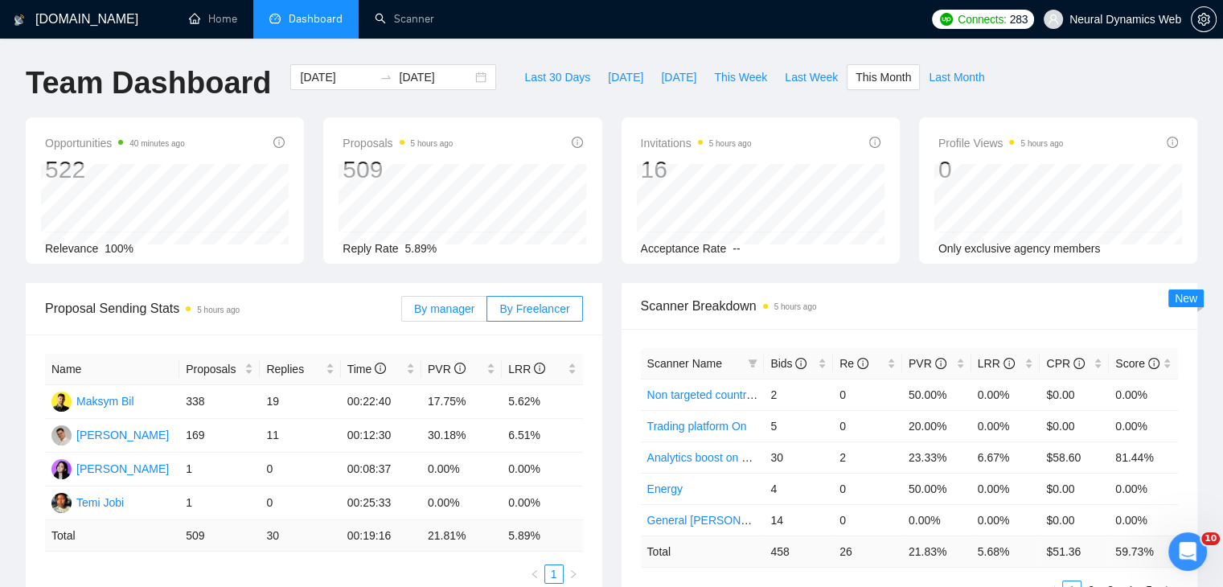
click at [467, 312] on span "By manager" at bounding box center [444, 308] width 60 height 13
click at [402, 313] on input "By manager" at bounding box center [402, 313] width 0 height 0
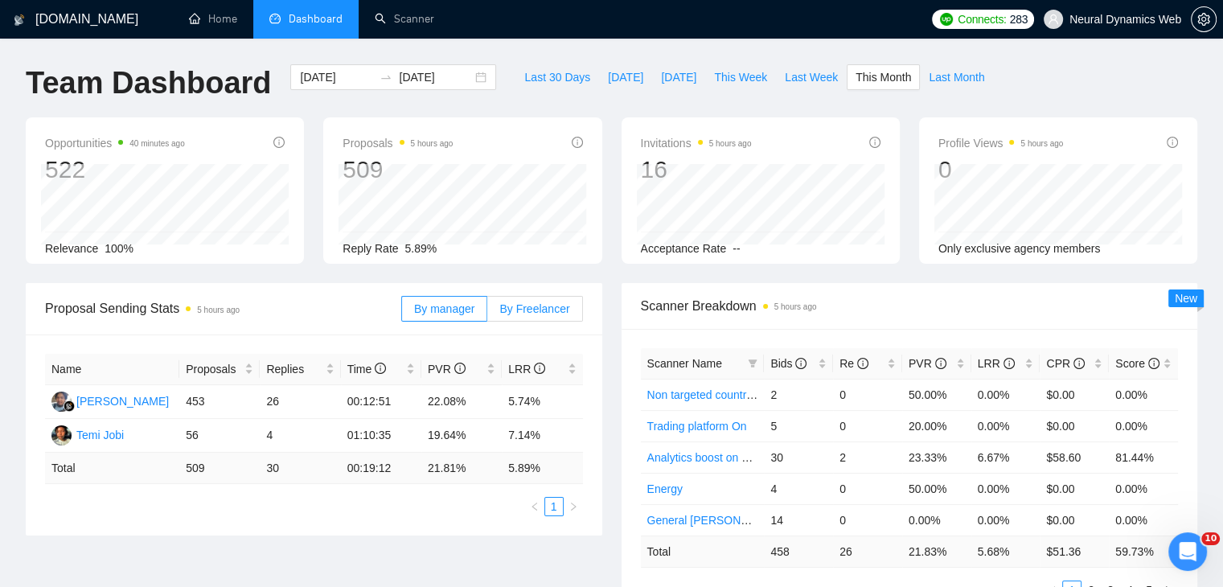
drag, startPoint x: 516, startPoint y: 291, endPoint x: 519, endPoint y: 300, distance: 9.4
click at [518, 292] on div "By manager By Freelancer" at bounding box center [492, 308] width 182 height 51
click at [520, 306] on span "By Freelancer" at bounding box center [534, 308] width 70 height 13
click at [487, 313] on input "By Freelancer" at bounding box center [487, 313] width 0 height 0
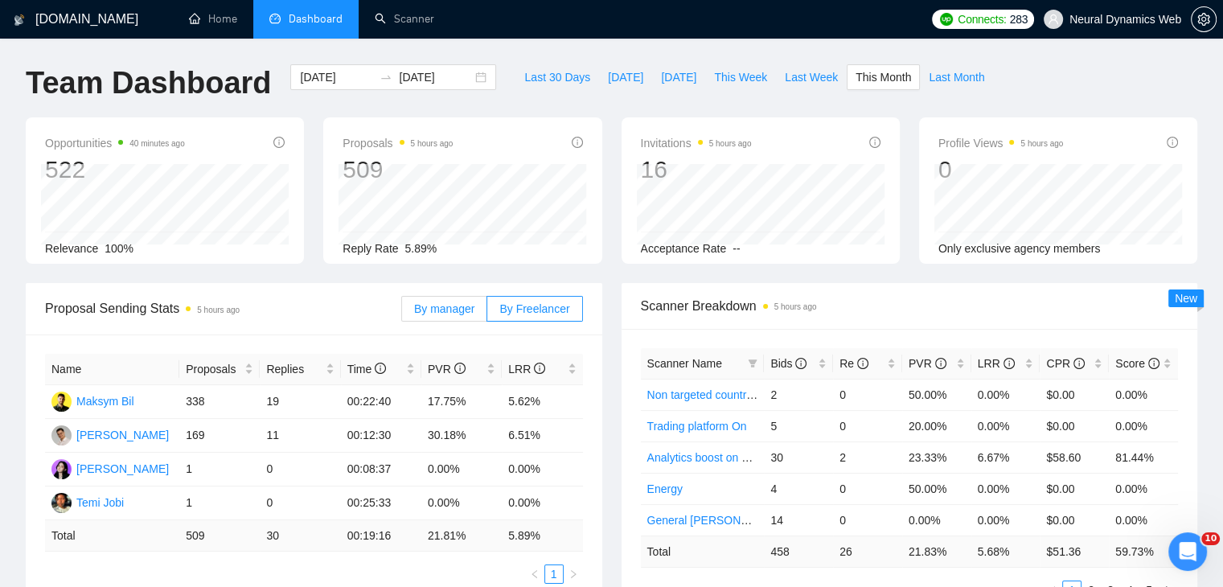
click at [445, 303] on span "By manager" at bounding box center [444, 308] width 60 height 13
click at [402, 313] on input "By manager" at bounding box center [402, 313] width 0 height 0
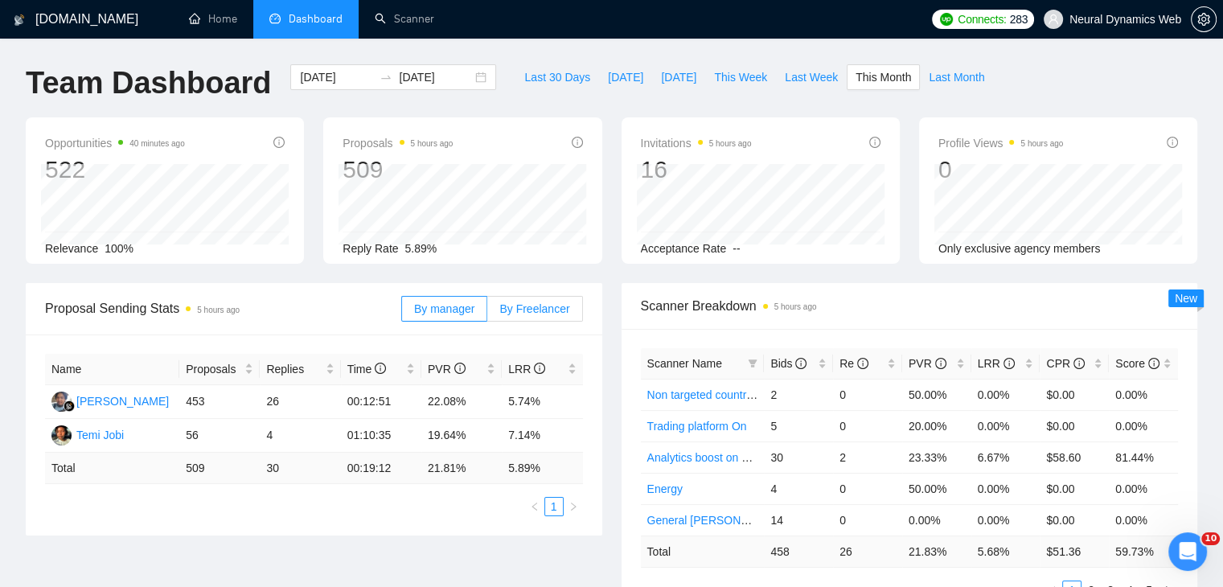
click at [559, 302] on span "By Freelancer" at bounding box center [534, 308] width 70 height 13
click at [487, 313] on input "By Freelancer" at bounding box center [487, 313] width 0 height 0
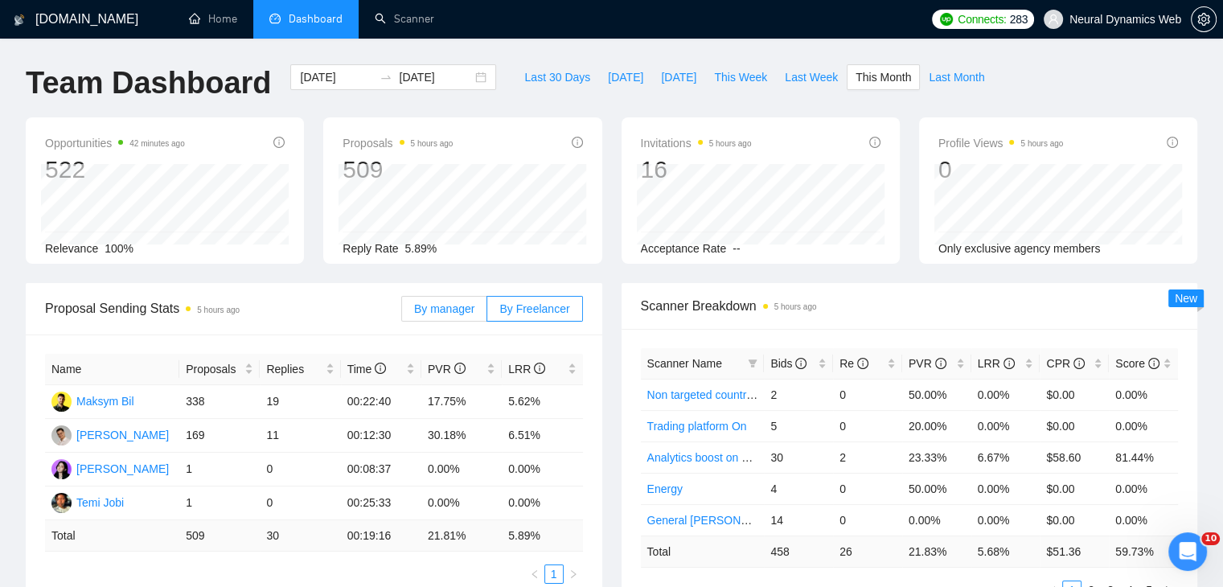
click at [457, 306] on span "By manager" at bounding box center [444, 308] width 60 height 13
click at [402, 313] on input "By manager" at bounding box center [402, 313] width 0 height 0
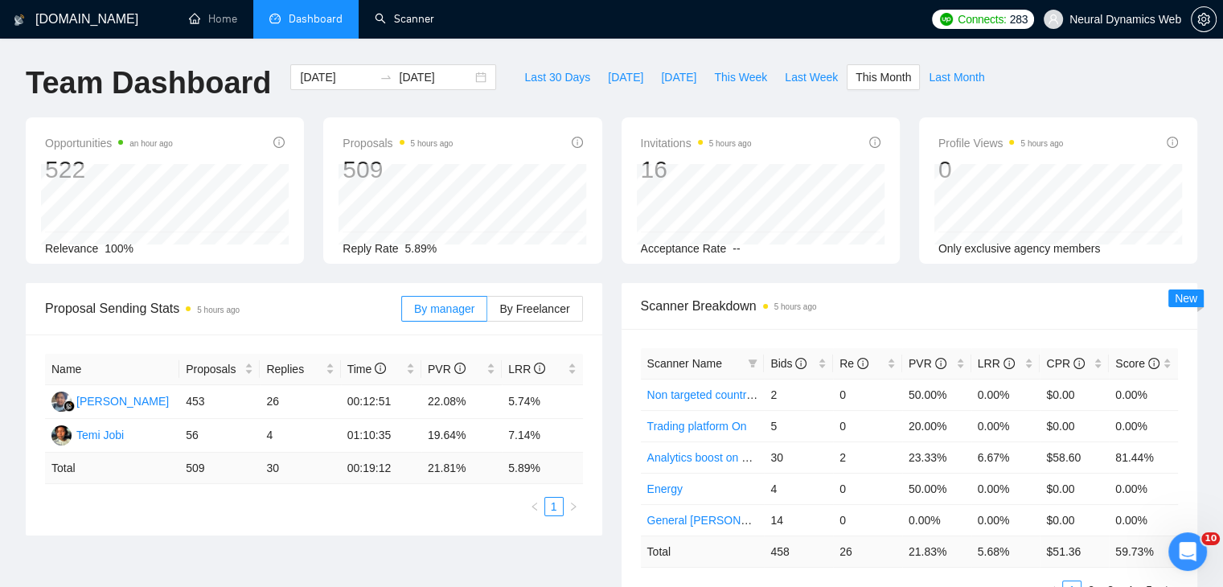
drag, startPoint x: 408, startPoint y: 26, endPoint x: 366, endPoint y: 129, distance: 112.1
click at [408, 26] on link "Scanner" at bounding box center [404, 19] width 59 height 14
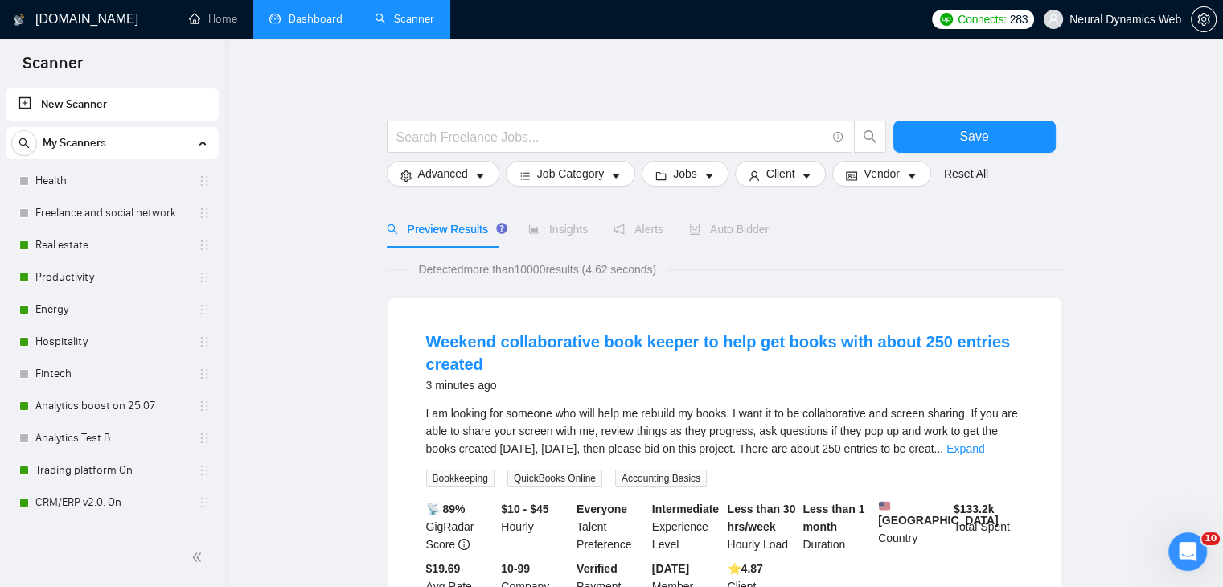
click at [292, 23] on link "Dashboard" at bounding box center [305, 19] width 73 height 14
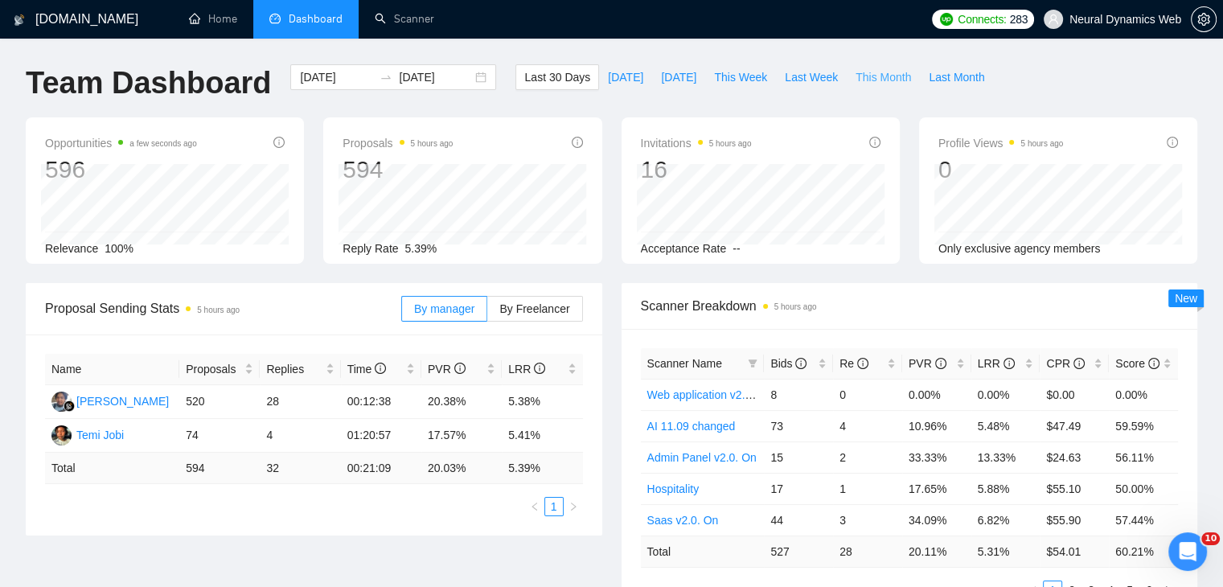
drag, startPoint x: 870, startPoint y: 81, endPoint x: 837, endPoint y: 154, distance: 79.5
click at [870, 81] on span "This Month" at bounding box center [882, 77] width 55 height 18
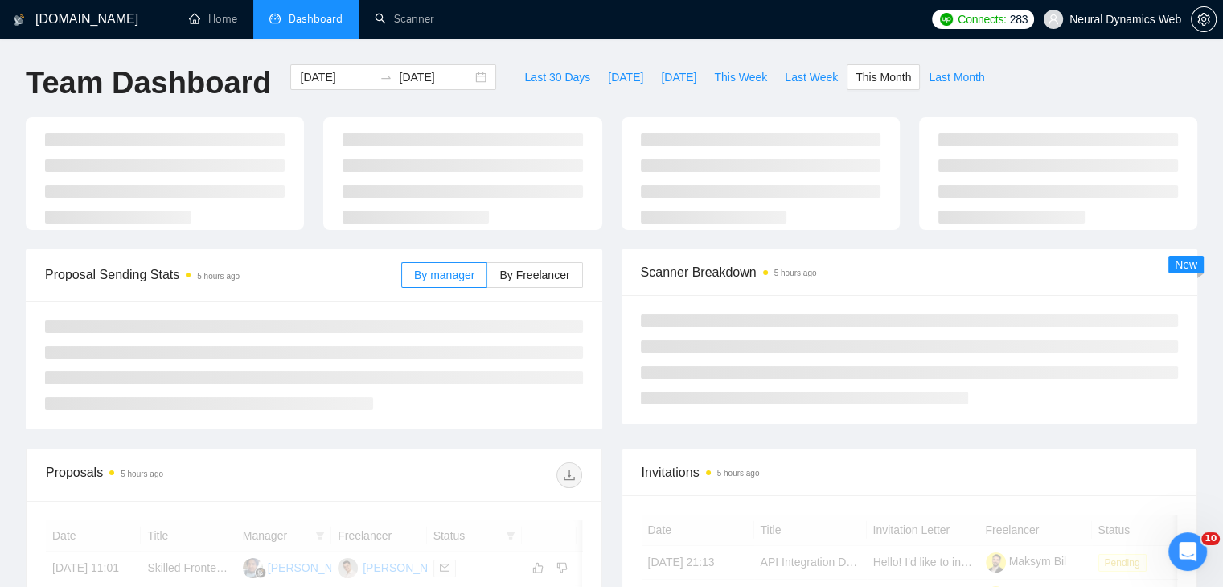
type input "2025-09-01"
type input "2025-09-30"
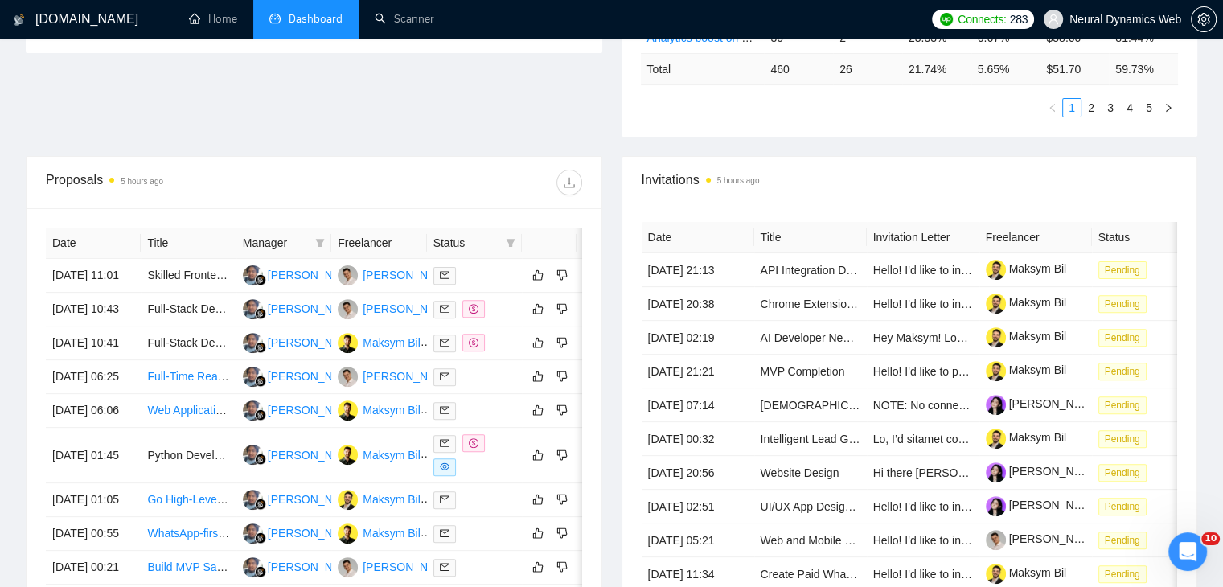
scroll to position [563, 0]
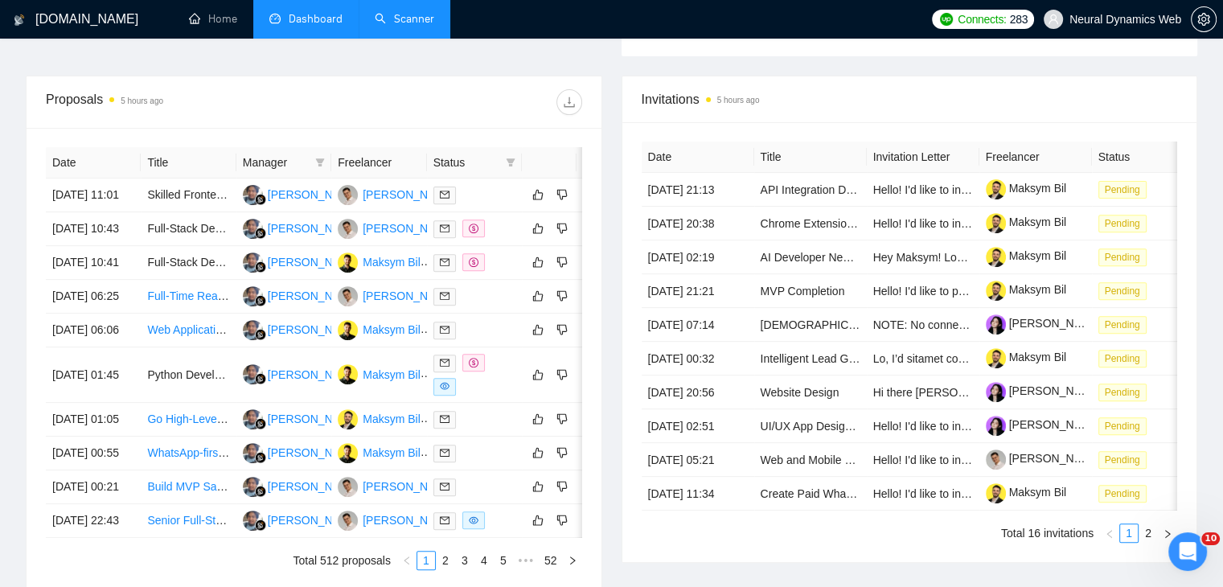
click at [415, 14] on link "Scanner" at bounding box center [404, 19] width 59 height 14
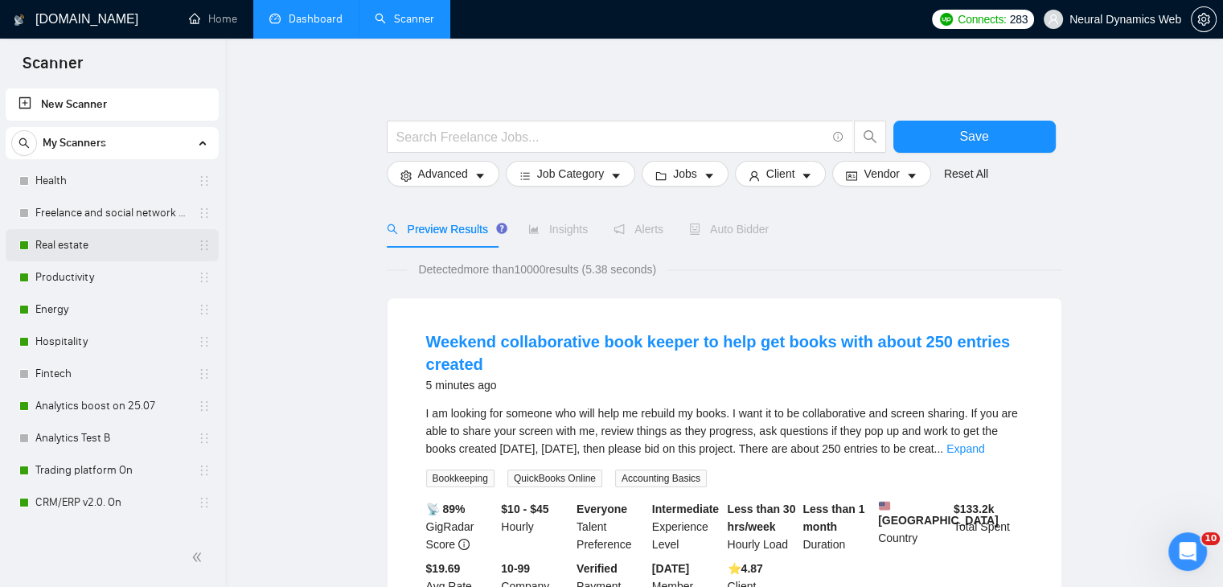
click at [76, 243] on link "Real estate" at bounding box center [111, 245] width 153 height 32
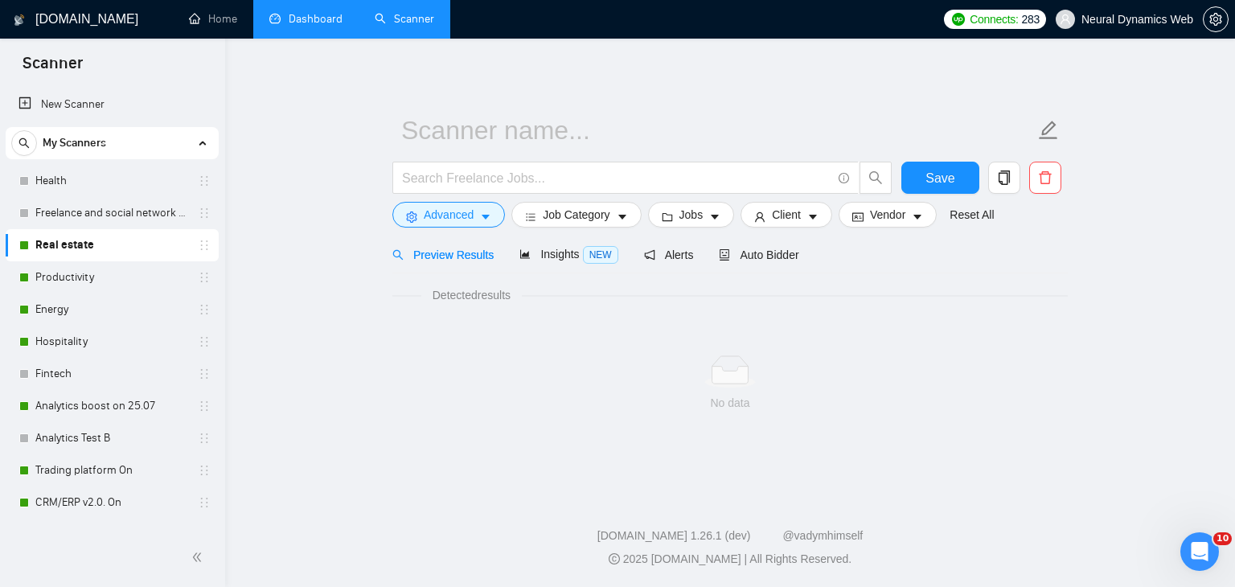
click at [731, 265] on div "Auto Bidder" at bounding box center [759, 255] width 80 height 38
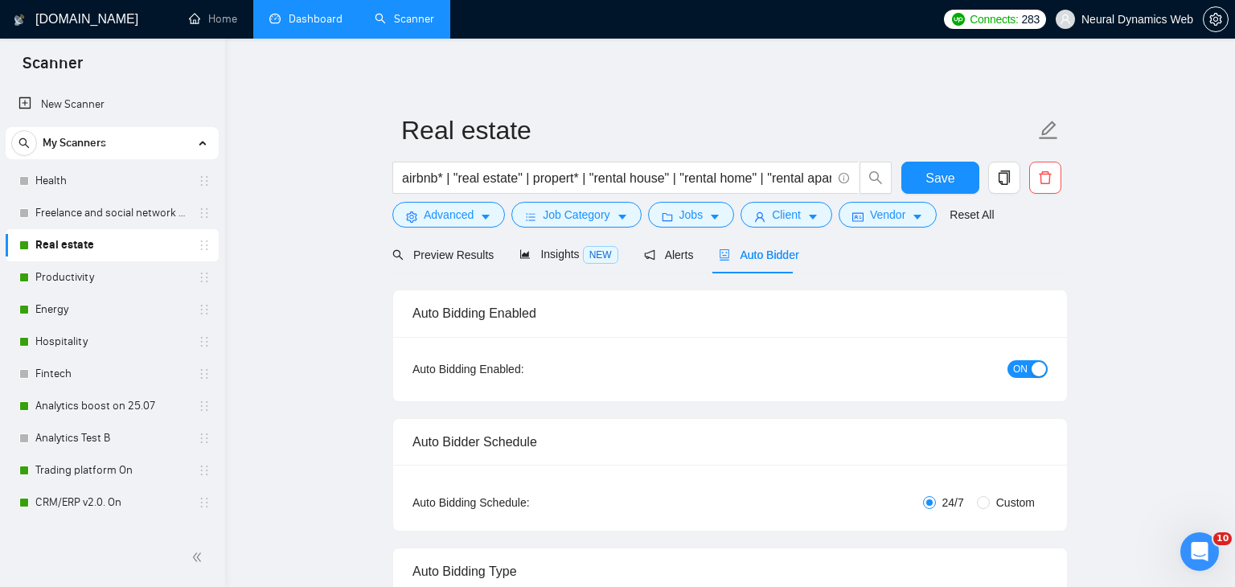
checkbox input "true"
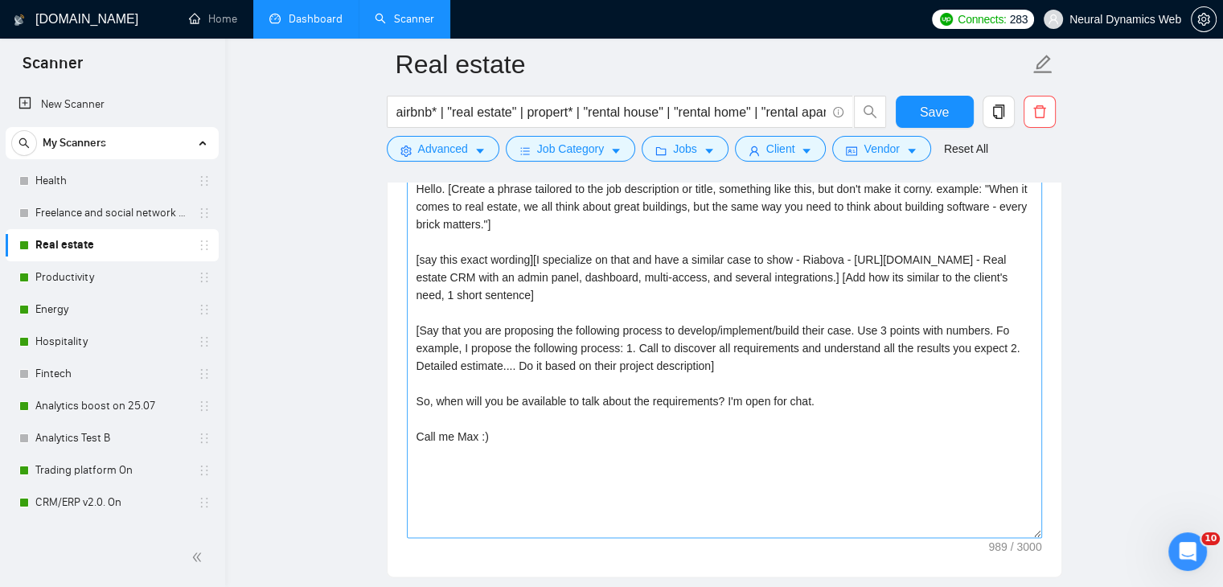
scroll to position [1769, 0]
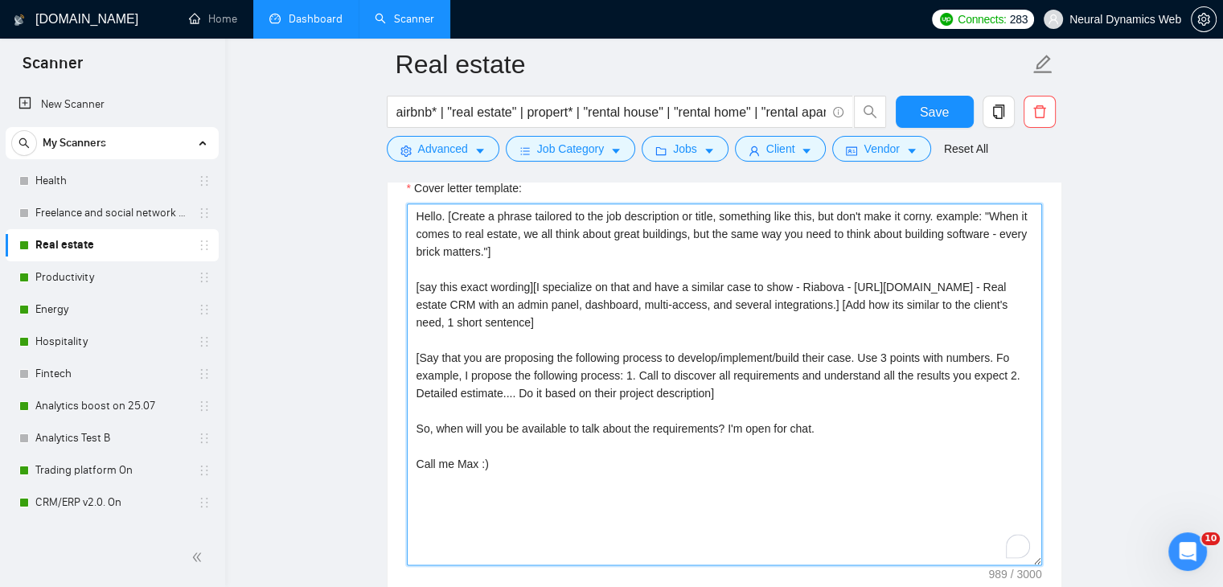
drag, startPoint x: 414, startPoint y: 215, endPoint x: 592, endPoint y: 465, distance: 306.1
click at [592, 465] on textarea "Hello. [Create a phrase tailored to the job description or title, something lik…" at bounding box center [724, 384] width 635 height 362
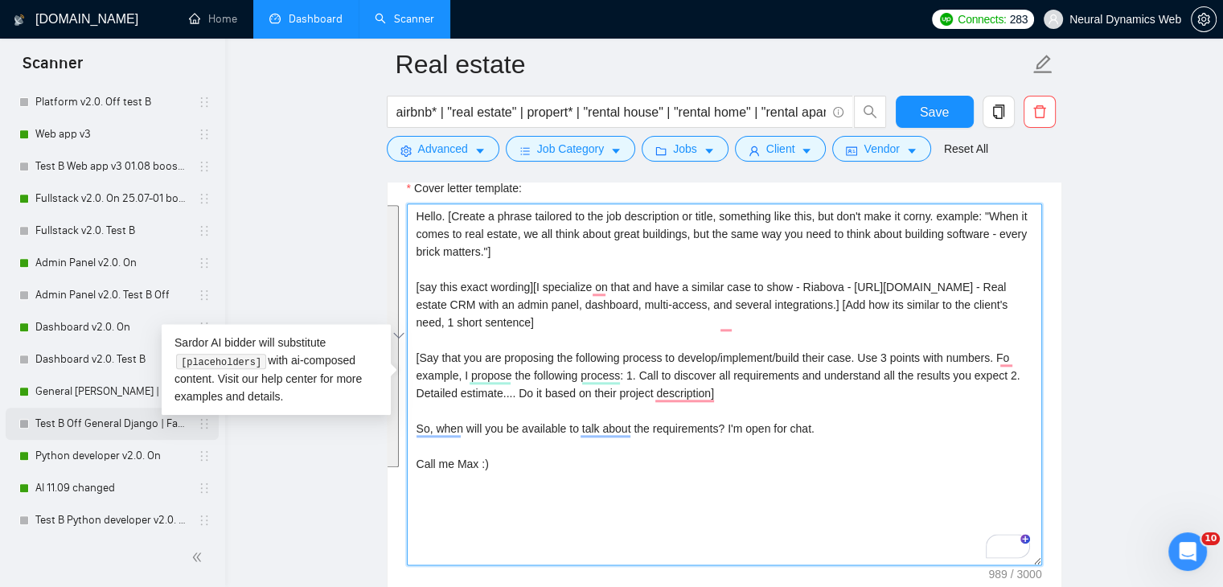
scroll to position [724, 0]
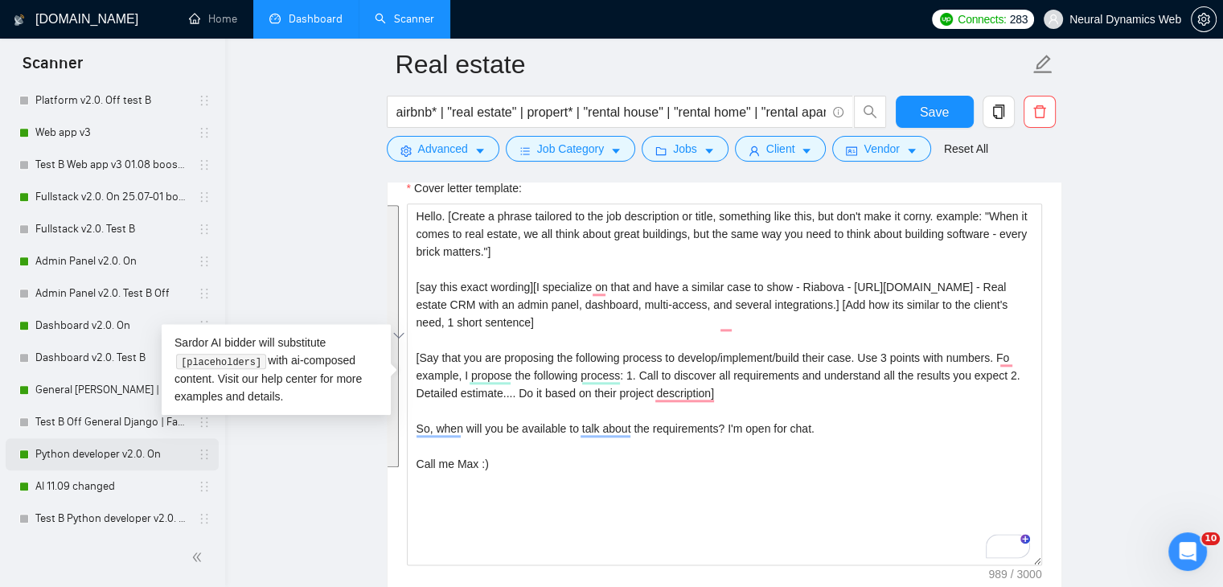
click at [54, 446] on link "Python developer v2.0. On" at bounding box center [111, 454] width 153 height 32
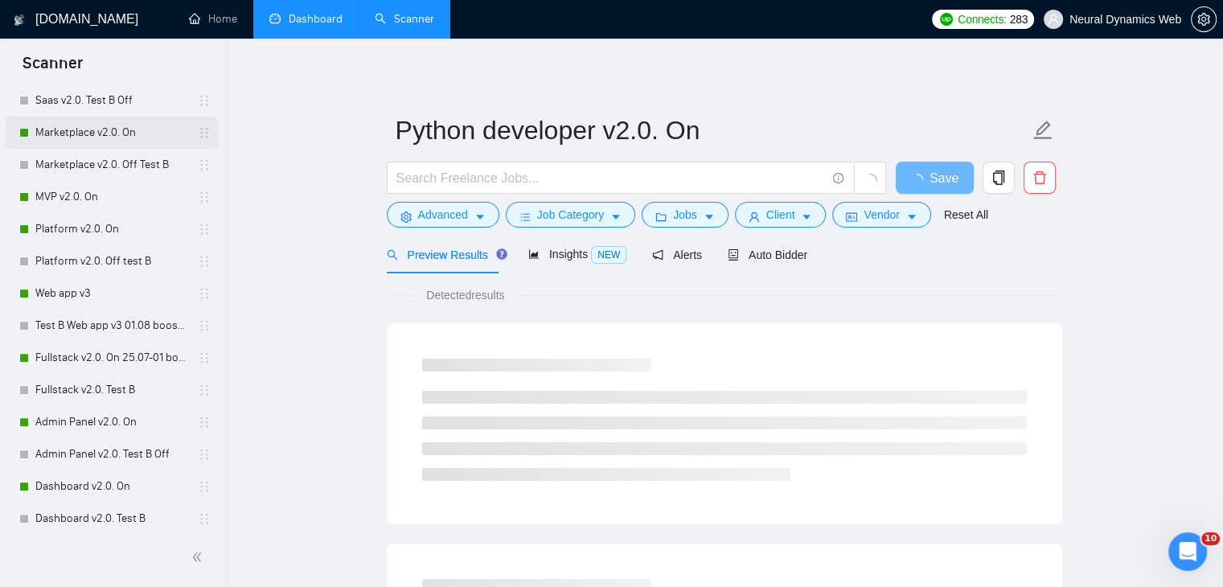
scroll to position [402, 0]
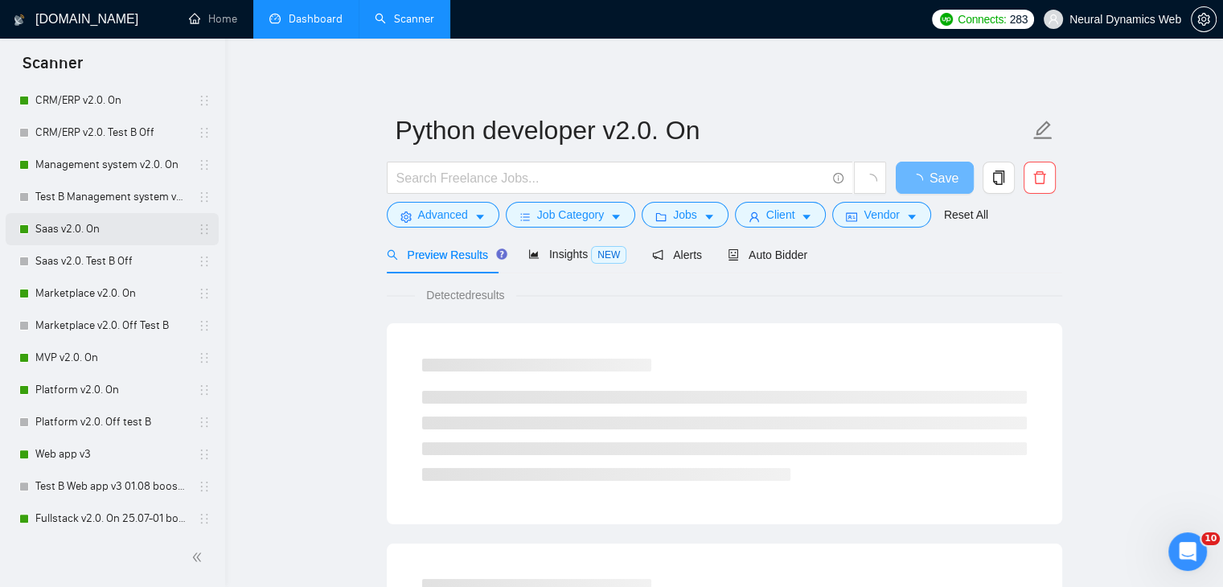
click at [71, 232] on link "Saas v2.0. On" at bounding box center [111, 229] width 153 height 32
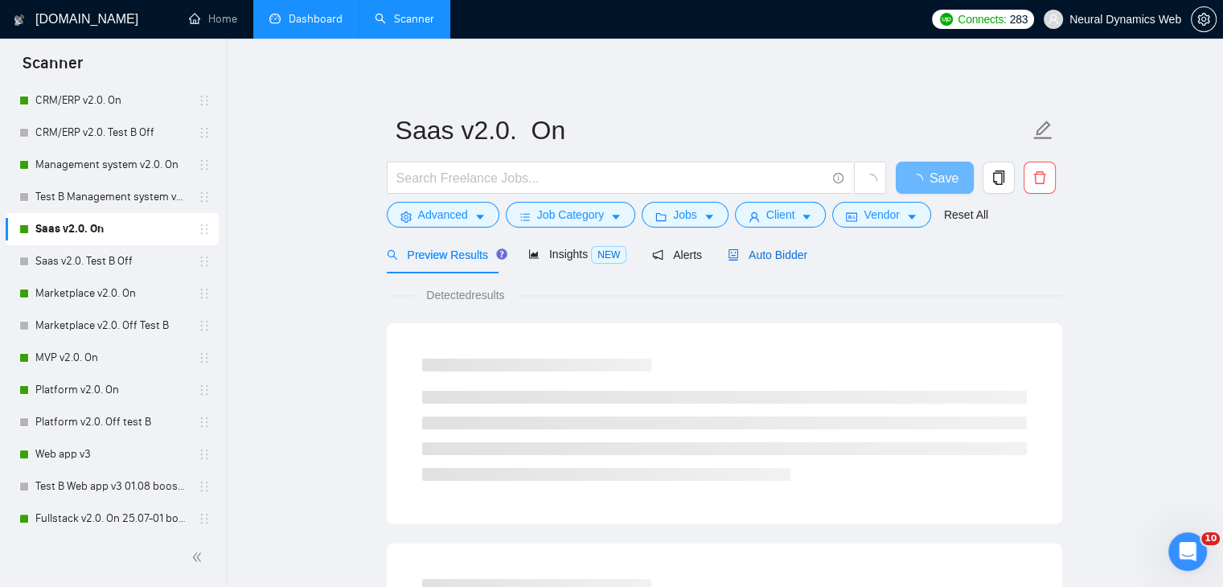
click at [771, 261] on span "Auto Bidder" at bounding box center [768, 254] width 80 height 13
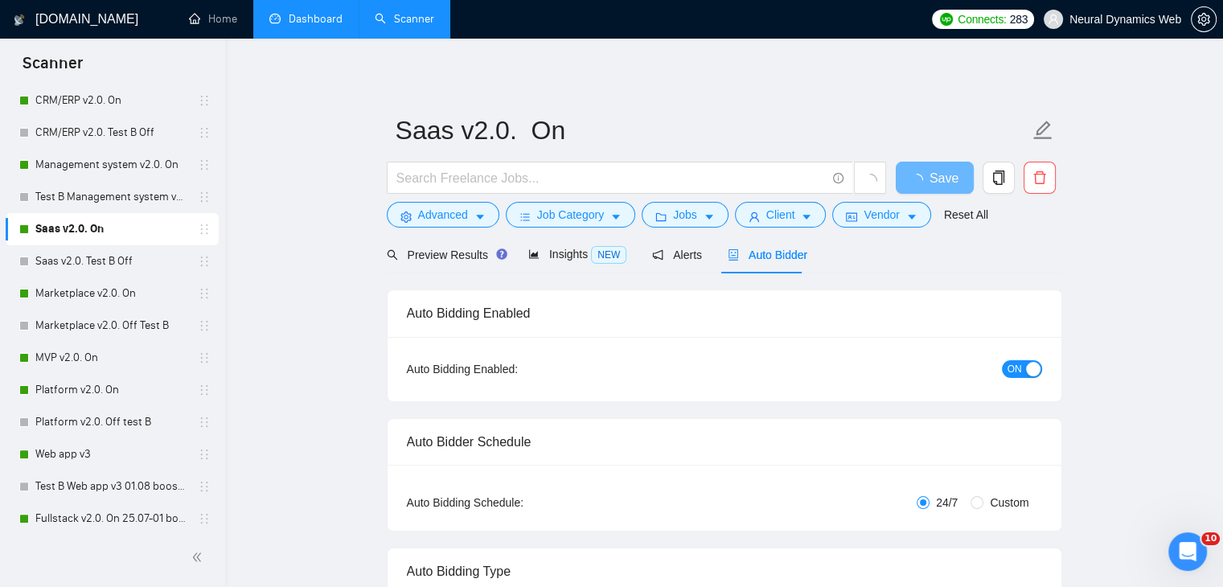
checkbox input "true"
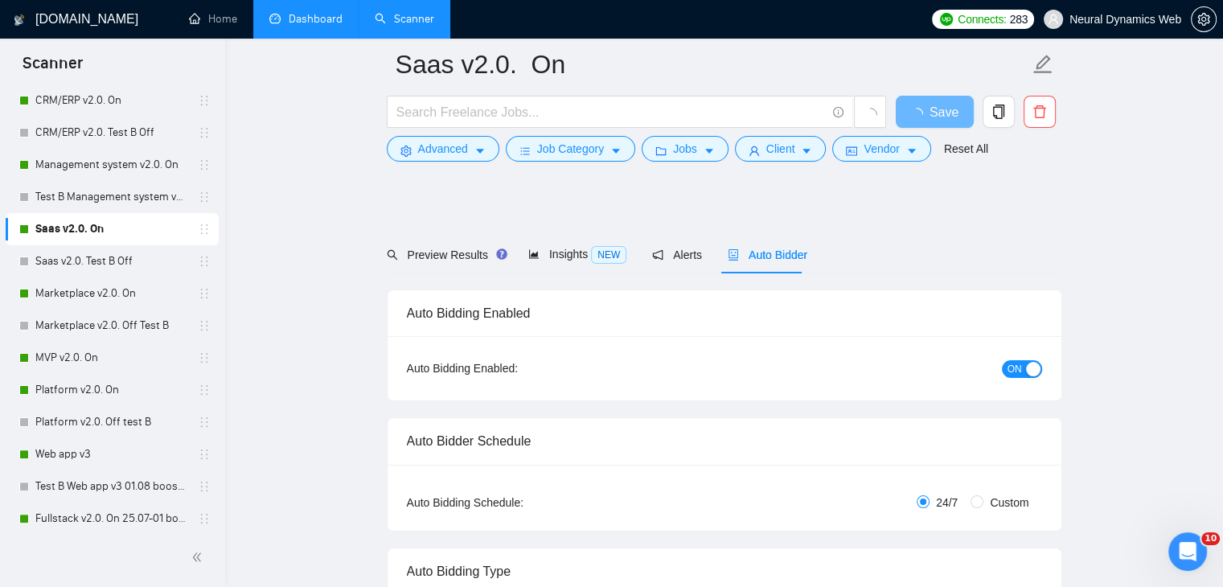
scroll to position [1447, 0]
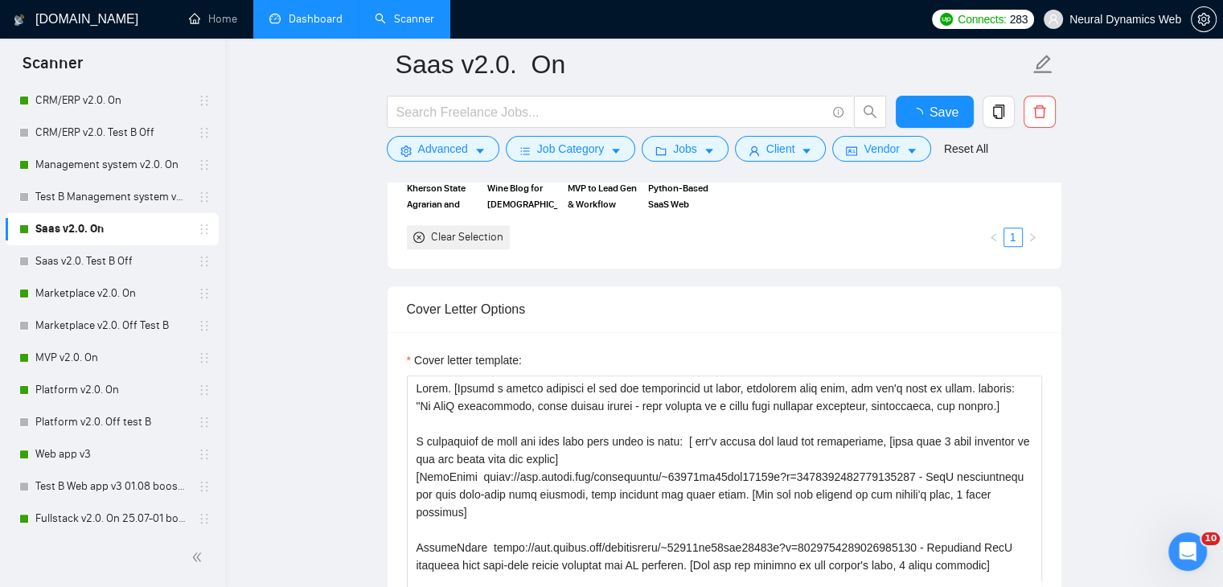
drag, startPoint x: 412, startPoint y: 215, endPoint x: 431, endPoint y: 341, distance: 127.7
click at [476, 249] on div "CRM and Admin Panel Development | API Integration | Python Fullstack SaaS Platf…" at bounding box center [724, 129] width 645 height 240
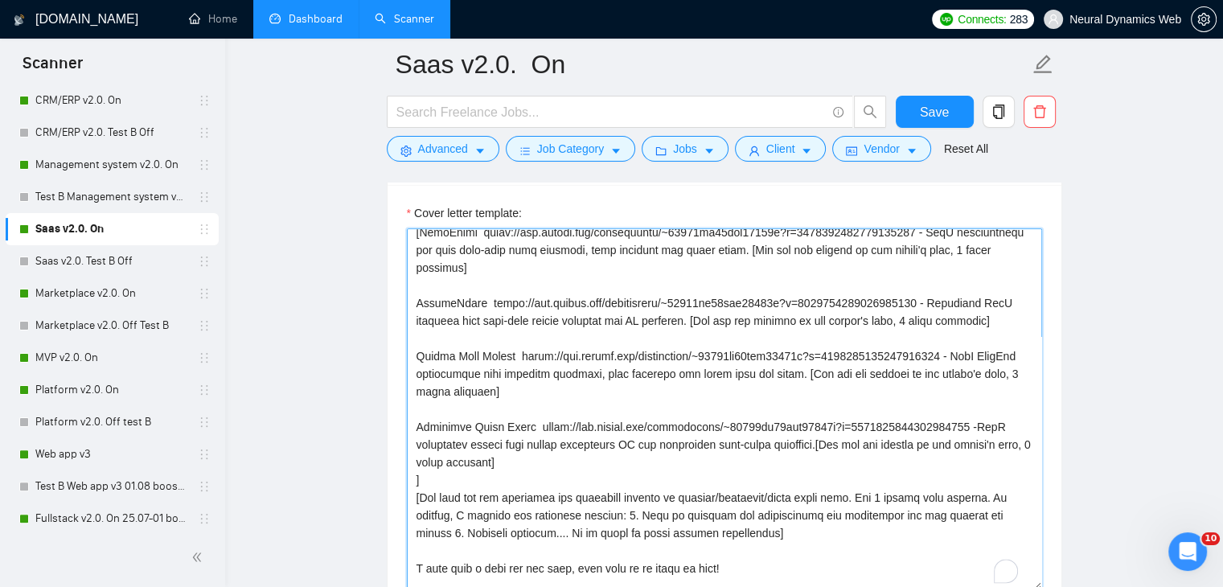
scroll to position [97, 0]
drag, startPoint x: 523, startPoint y: 577, endPoint x: 515, endPoint y: 560, distance: 18.7
click at [515, 560] on textarea "Cover letter template:" at bounding box center [724, 409] width 635 height 362
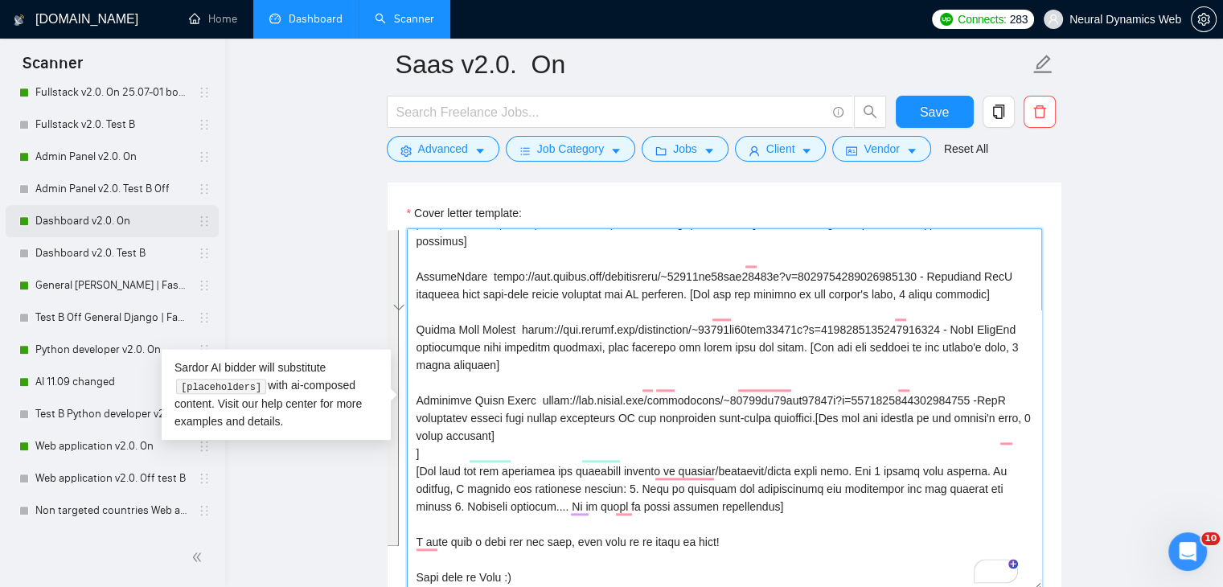
scroll to position [965, 0]
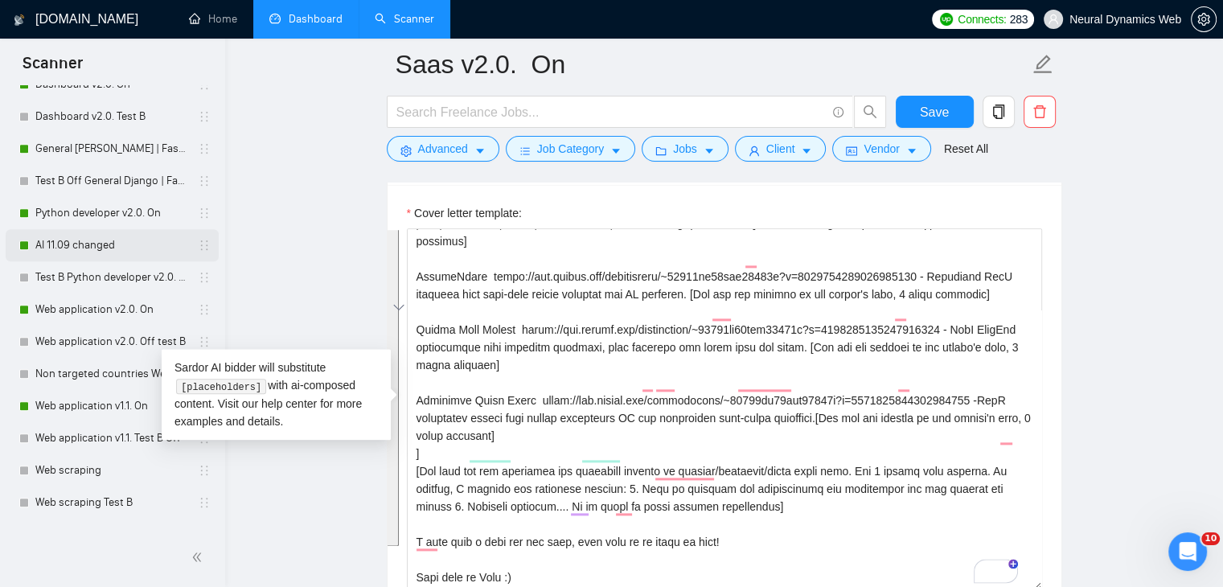
click at [59, 248] on link "AI 11.09 changed" at bounding box center [111, 245] width 153 height 32
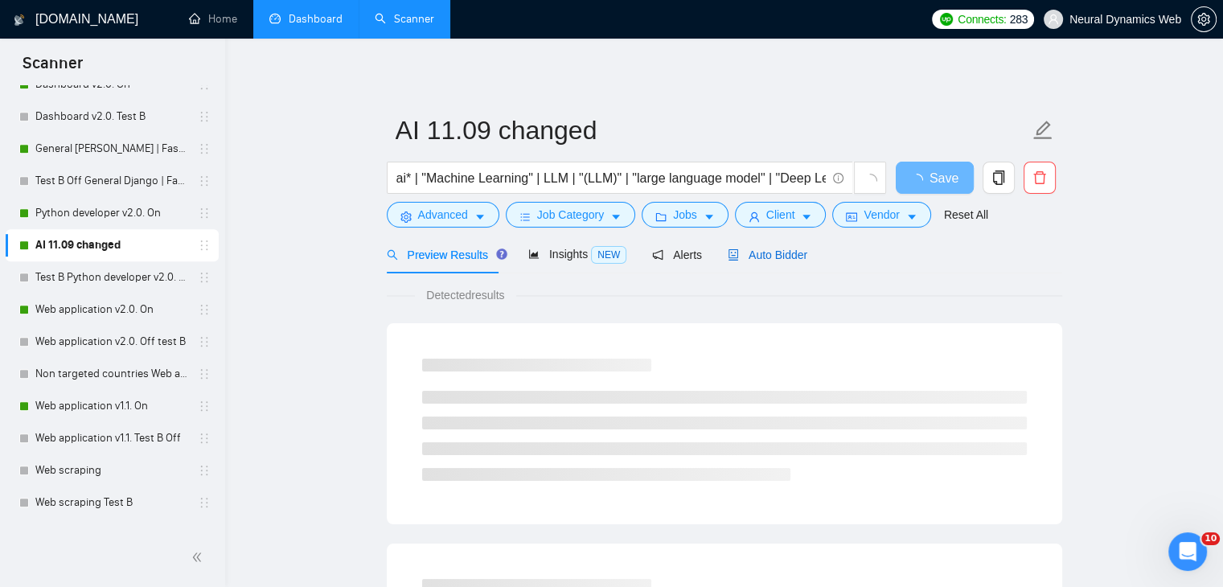
click at [762, 262] on div "Auto Bidder" at bounding box center [768, 255] width 80 height 18
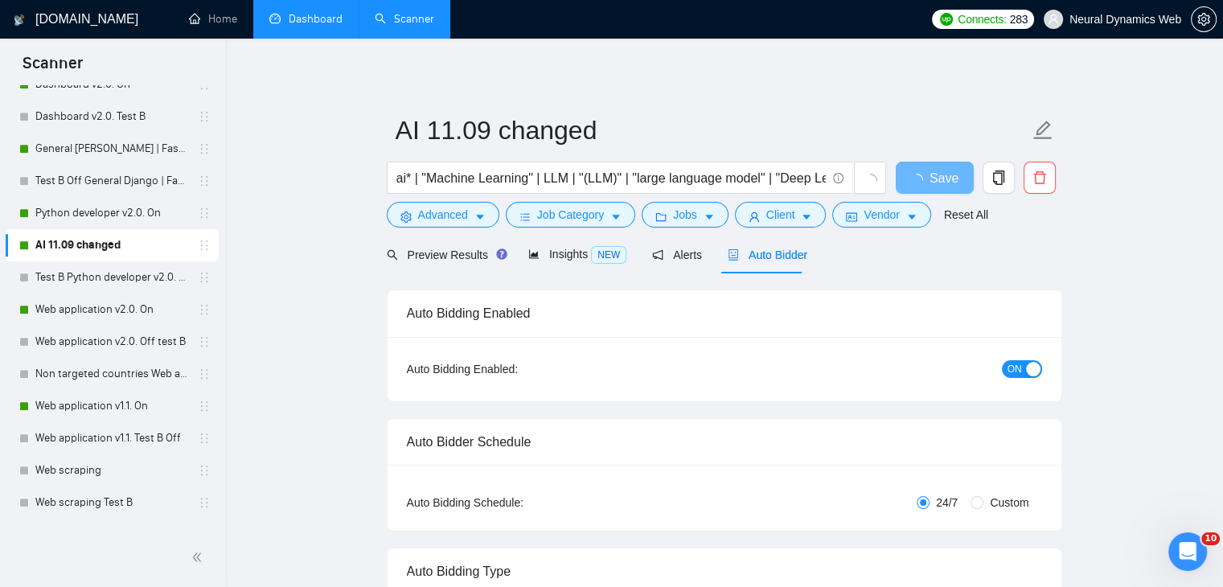
checkbox input "true"
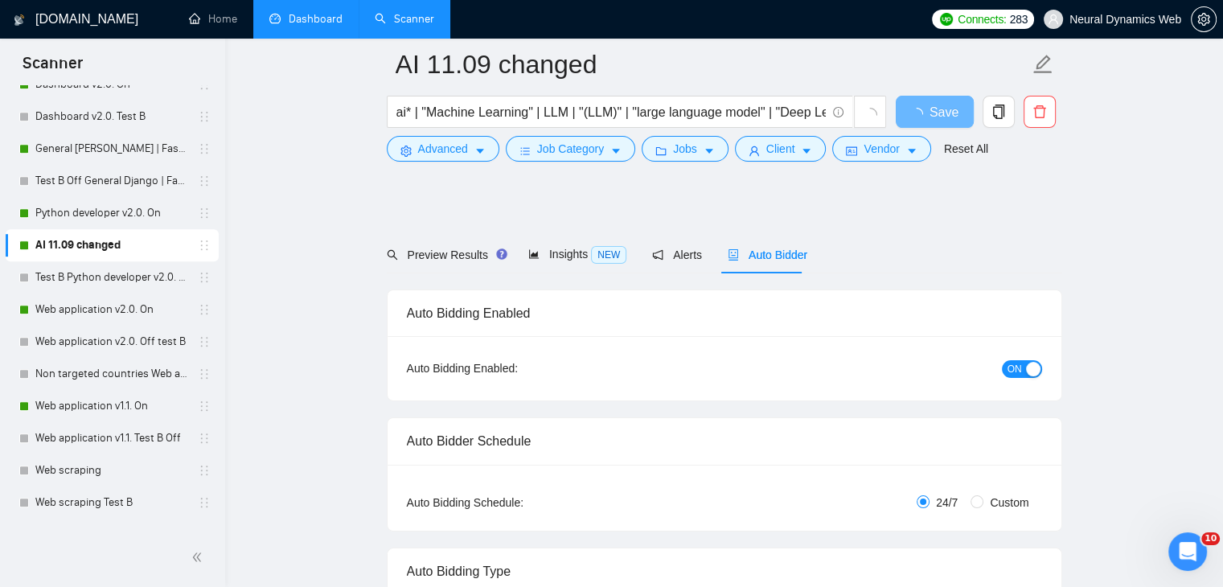
scroll to position [1688, 0]
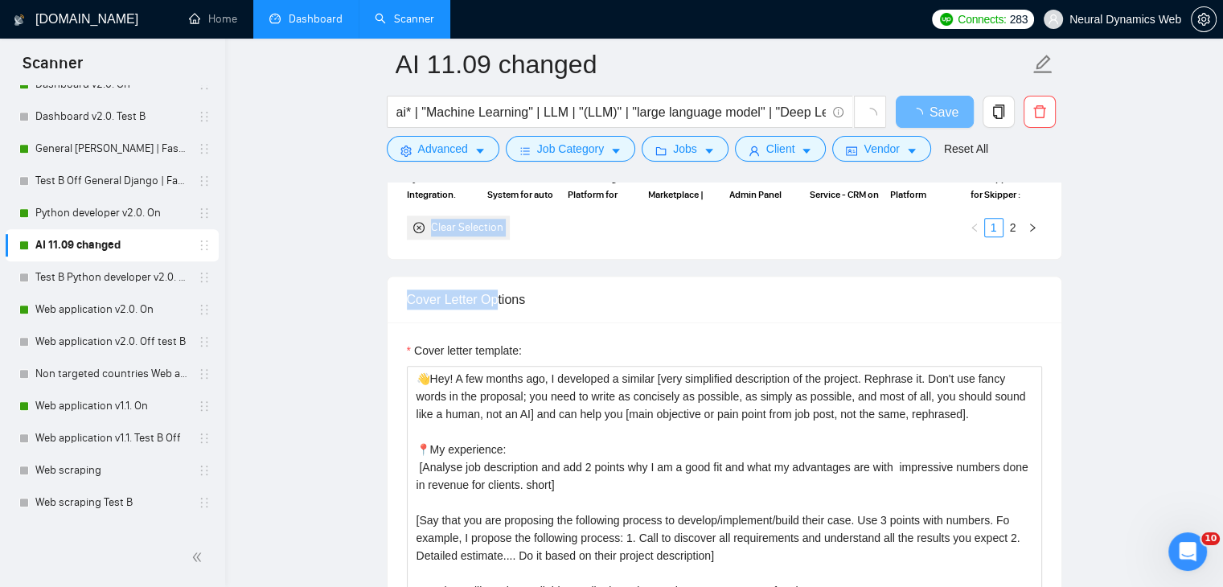
drag, startPoint x: 421, startPoint y: 213, endPoint x: 419, endPoint y: 337, distance: 123.8
click at [503, 240] on div "Clear Selection" at bounding box center [458, 227] width 103 height 24
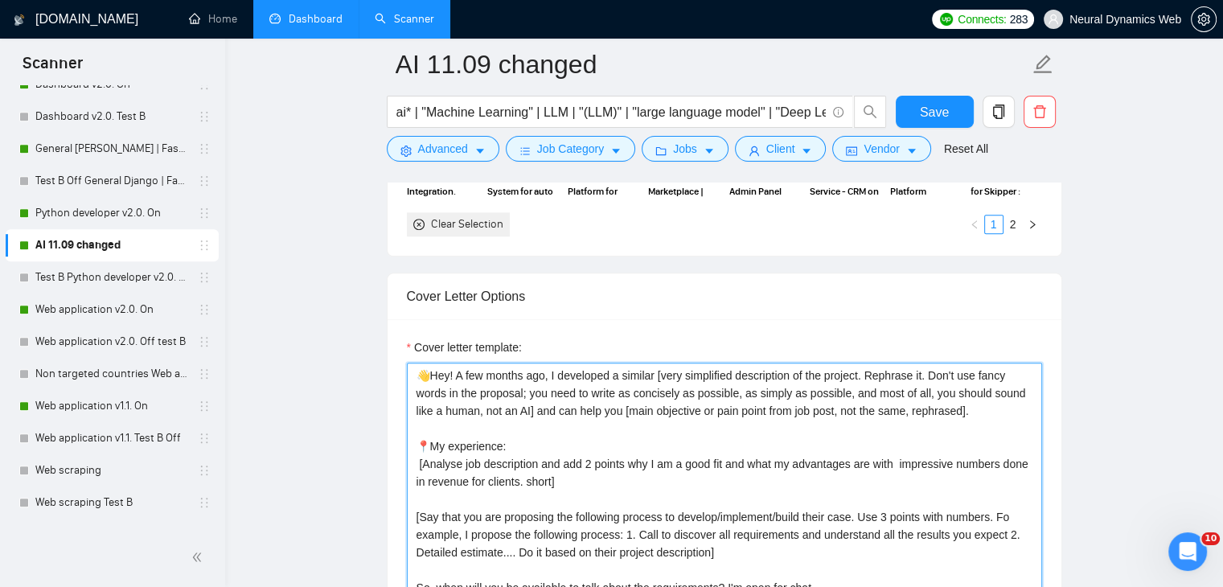
scroll to position [1808, 0]
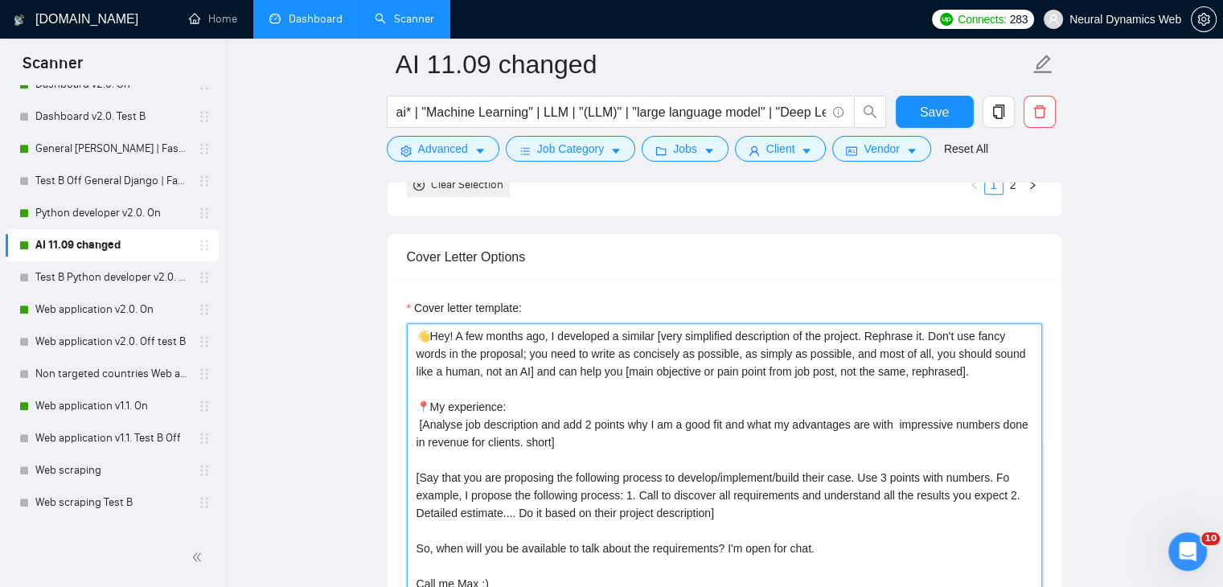
drag, startPoint x: 486, startPoint y: 585, endPoint x: 644, endPoint y: 578, distance: 158.6
